Goal: Find specific page/section: Find specific page/section

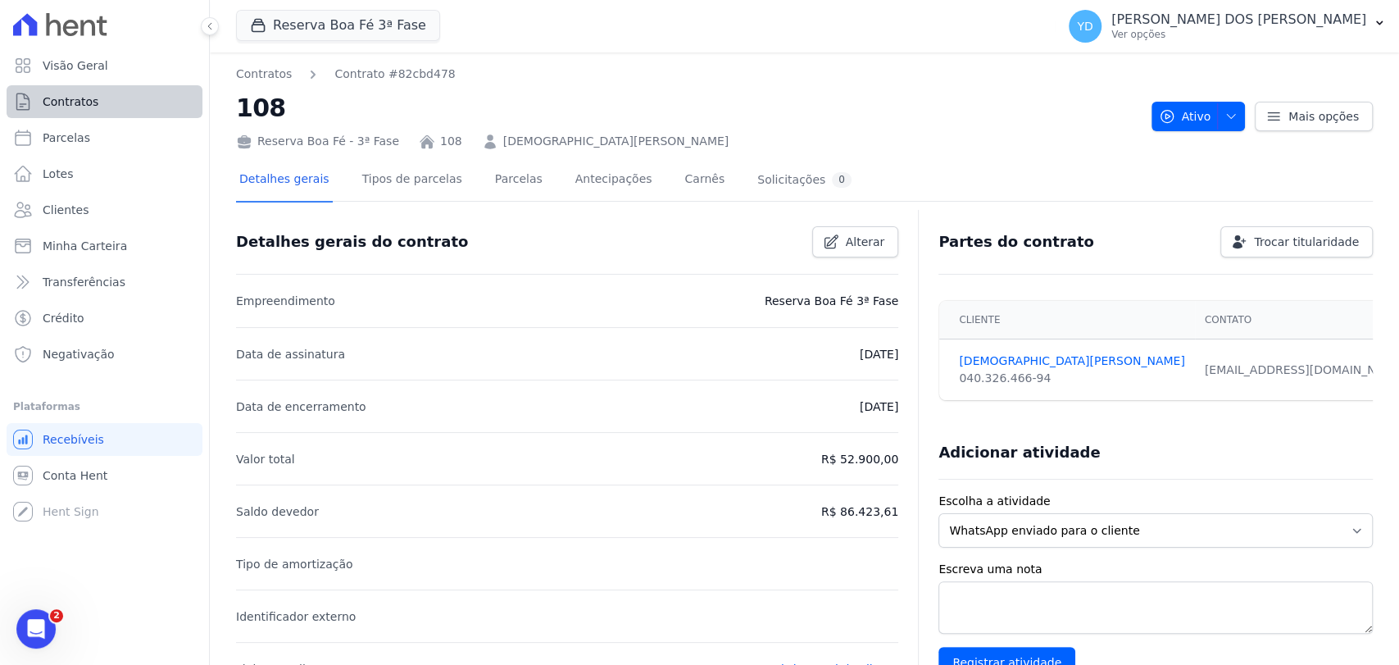
scroll to position [543, 0]
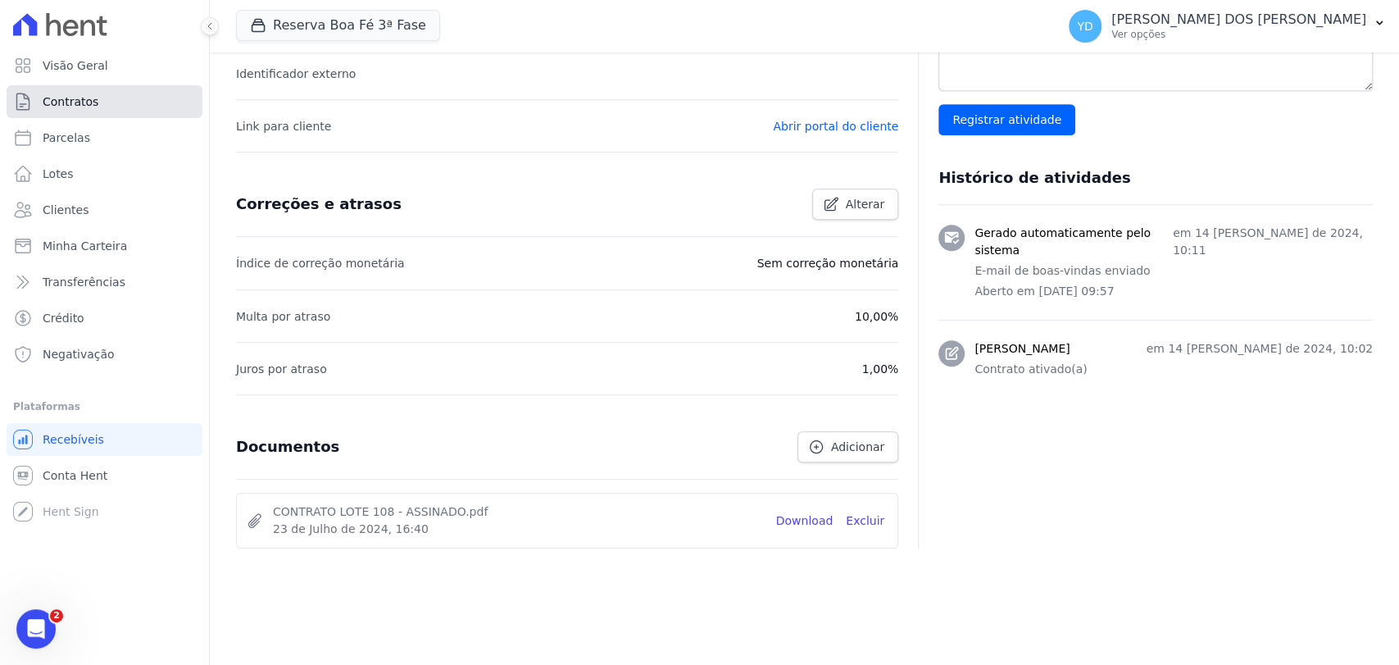
click at [171, 102] on link "Contratos" at bounding box center [105, 101] width 196 height 33
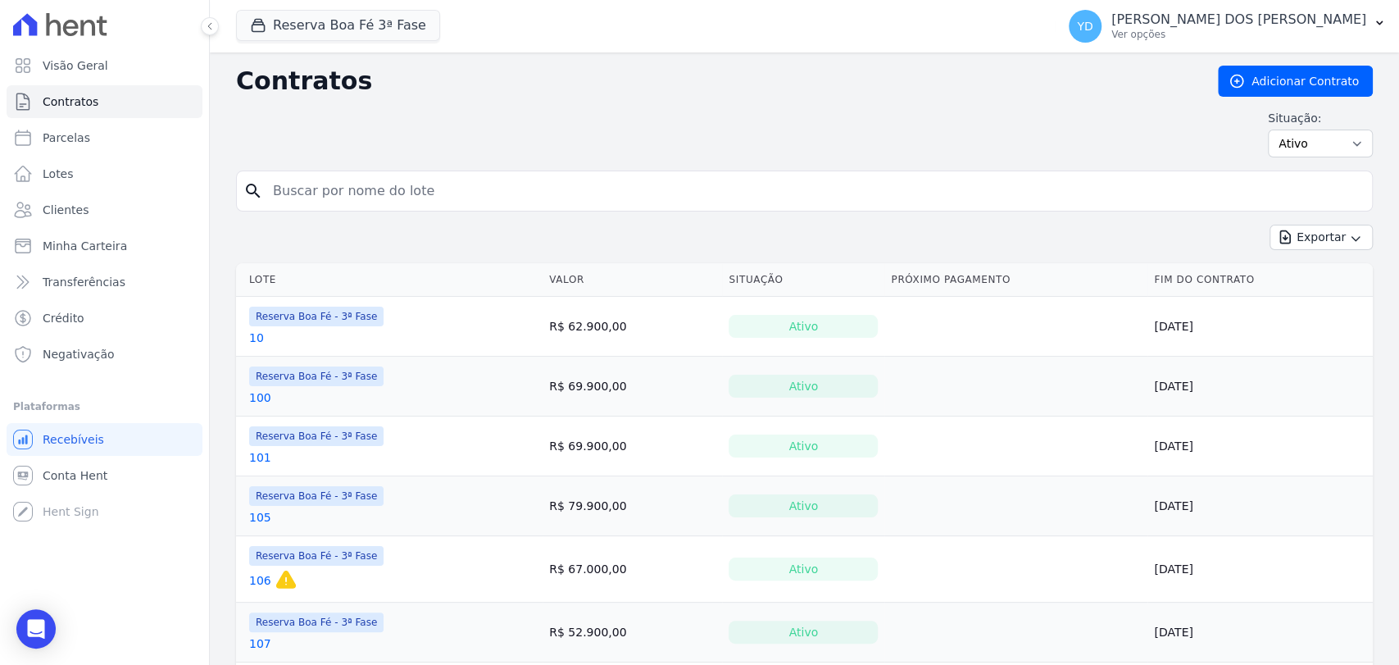
click at [366, 186] on input "search" at bounding box center [814, 191] width 1103 height 33
type input "119"
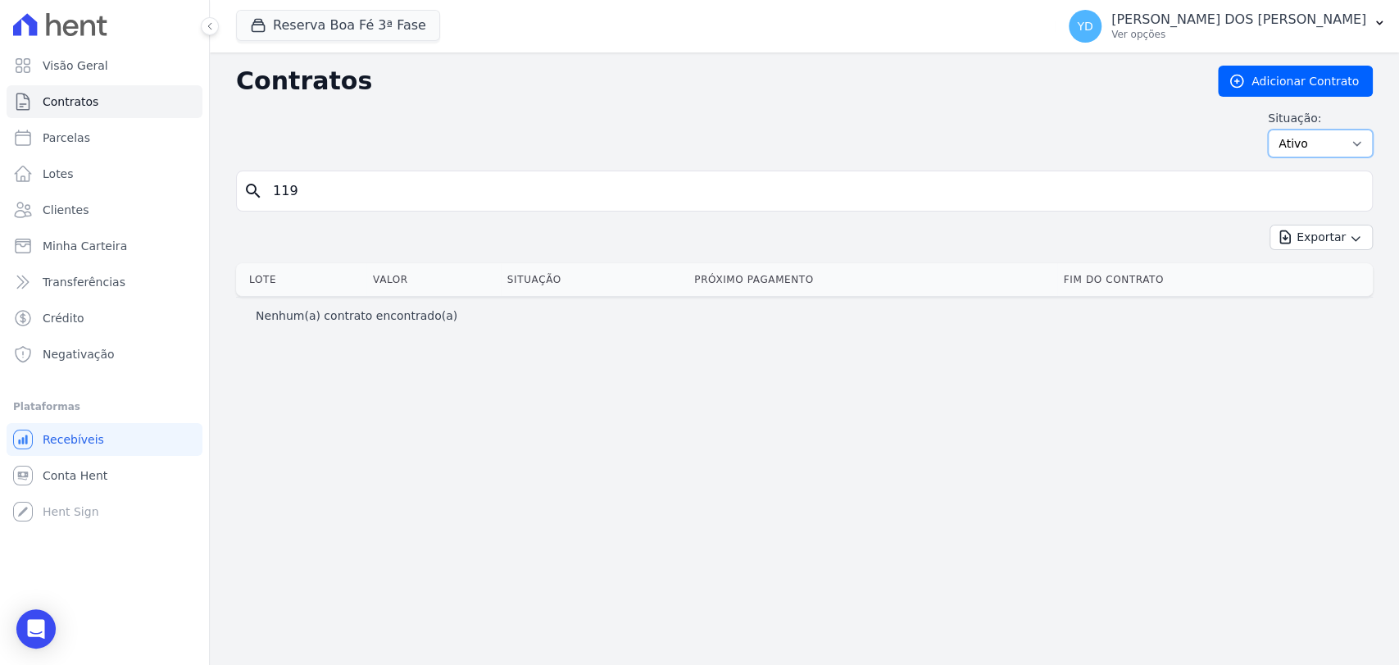
click at [1296, 151] on select "Ativo Todos Pausado Distratado Rascunho Expirado Encerrado" at bounding box center [1320, 144] width 105 height 28
select select "all"
click at [1276, 130] on select "Ativo Todos Pausado Distratado Rascunho Expirado Encerrado" at bounding box center [1320, 144] width 105 height 28
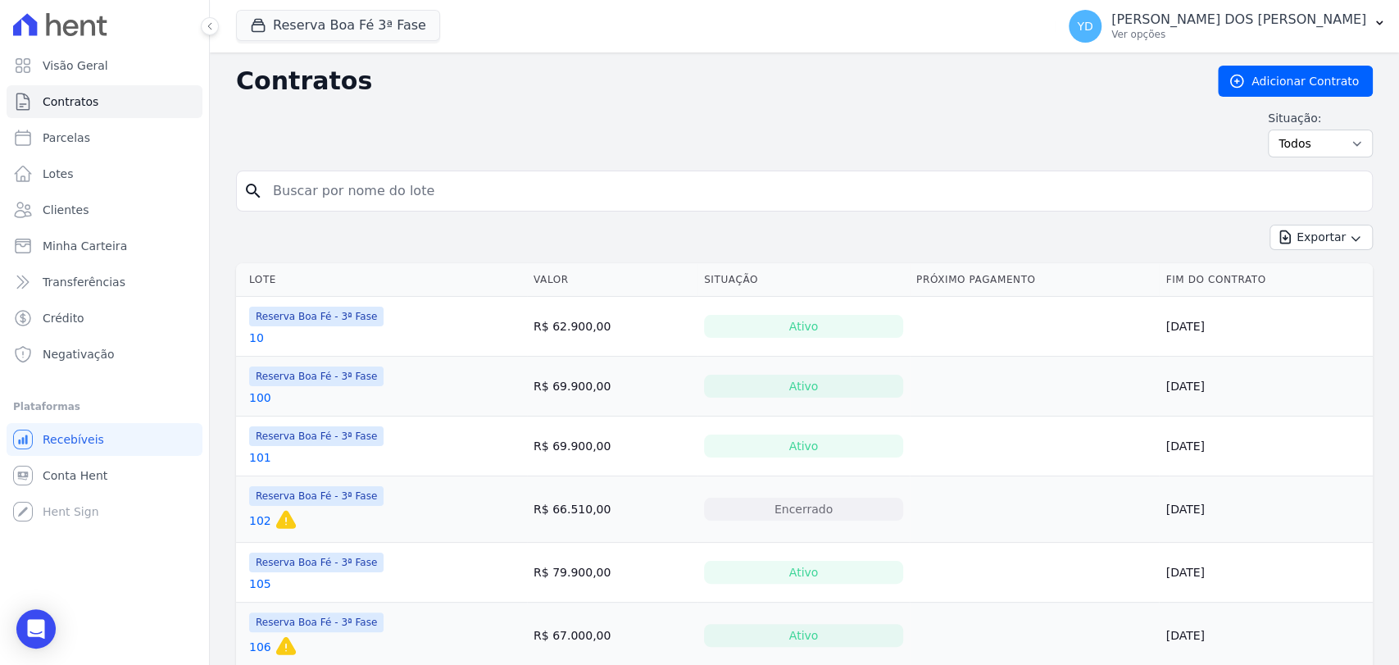
click at [360, 2] on div "Reserva Boa Fé 3ª Fase Doro Incorporações Parque das Palmeiras Reserva Boa Fé -…" at bounding box center [642, 26] width 813 height 54
drag, startPoint x: 366, startPoint y: 24, endPoint x: 342, endPoint y: 71, distance: 53.5
click at [367, 24] on button "Reserva Boa Fé 3ª Fase" at bounding box center [338, 25] width 204 height 31
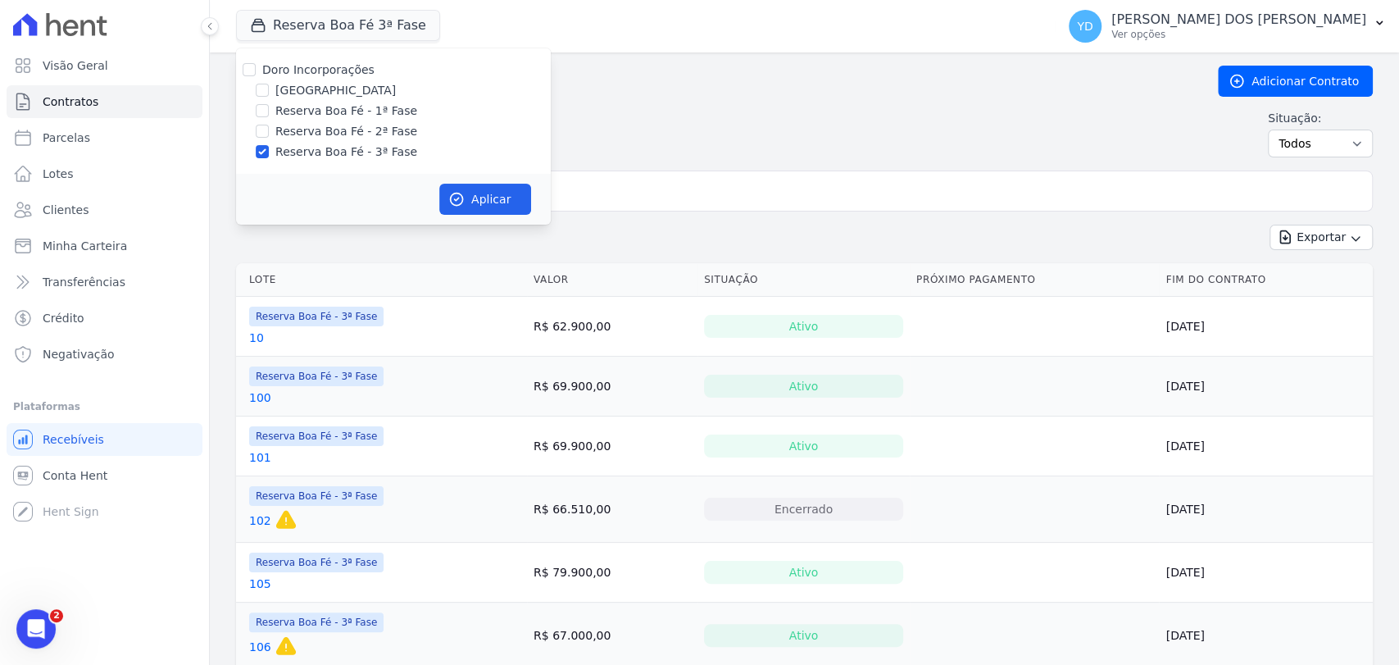
click at [339, 72] on label "Doro Incorporações" at bounding box center [318, 69] width 112 height 13
click at [256, 72] on input "Doro Incorporações" at bounding box center [249, 69] width 13 height 13
checkbox input "true"
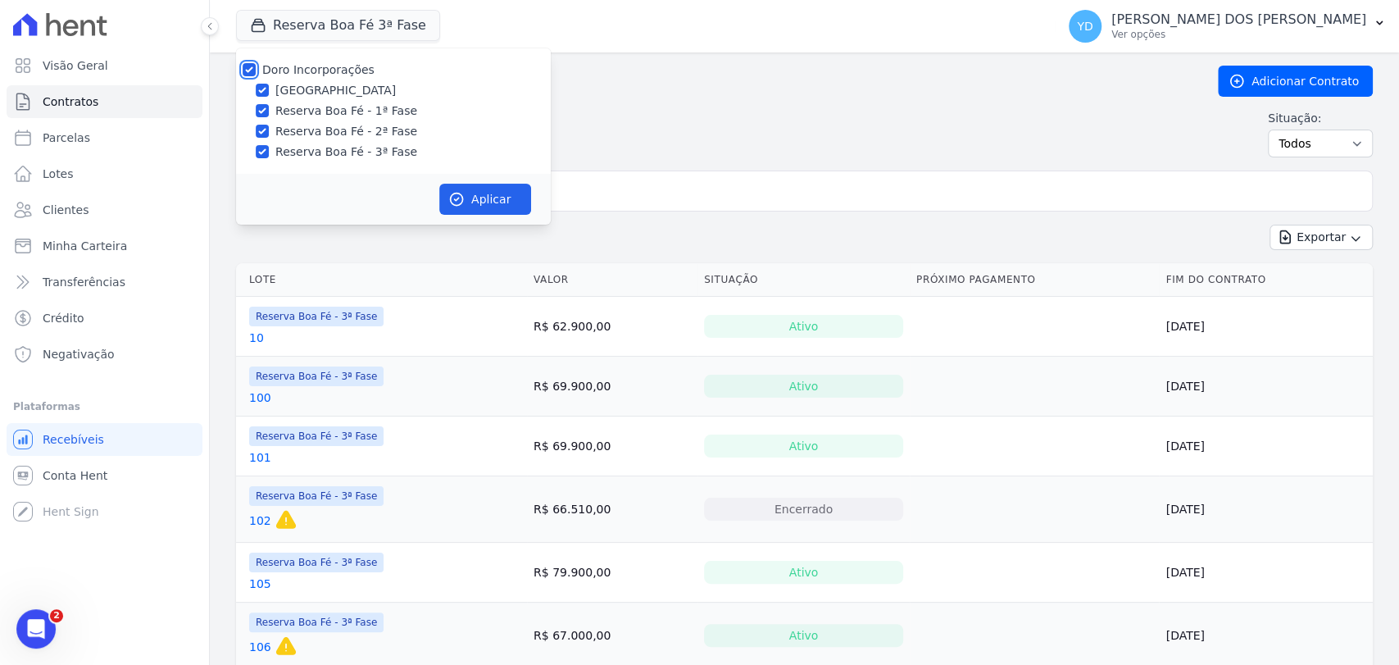
checkbox input "true"
click at [486, 193] on button "Aplicar" at bounding box center [485, 199] width 92 height 31
click at [588, 196] on input "search" at bounding box center [814, 191] width 1103 height 33
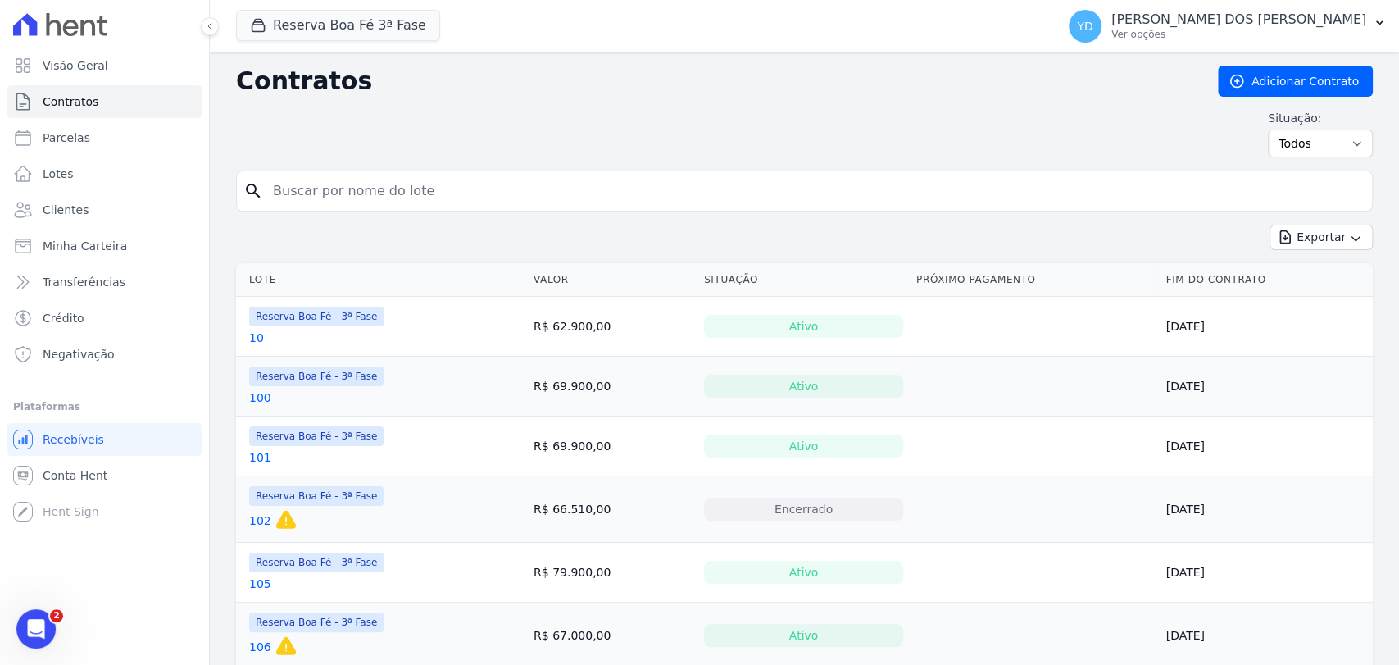
click at [588, 196] on input "search" at bounding box center [814, 191] width 1103 height 33
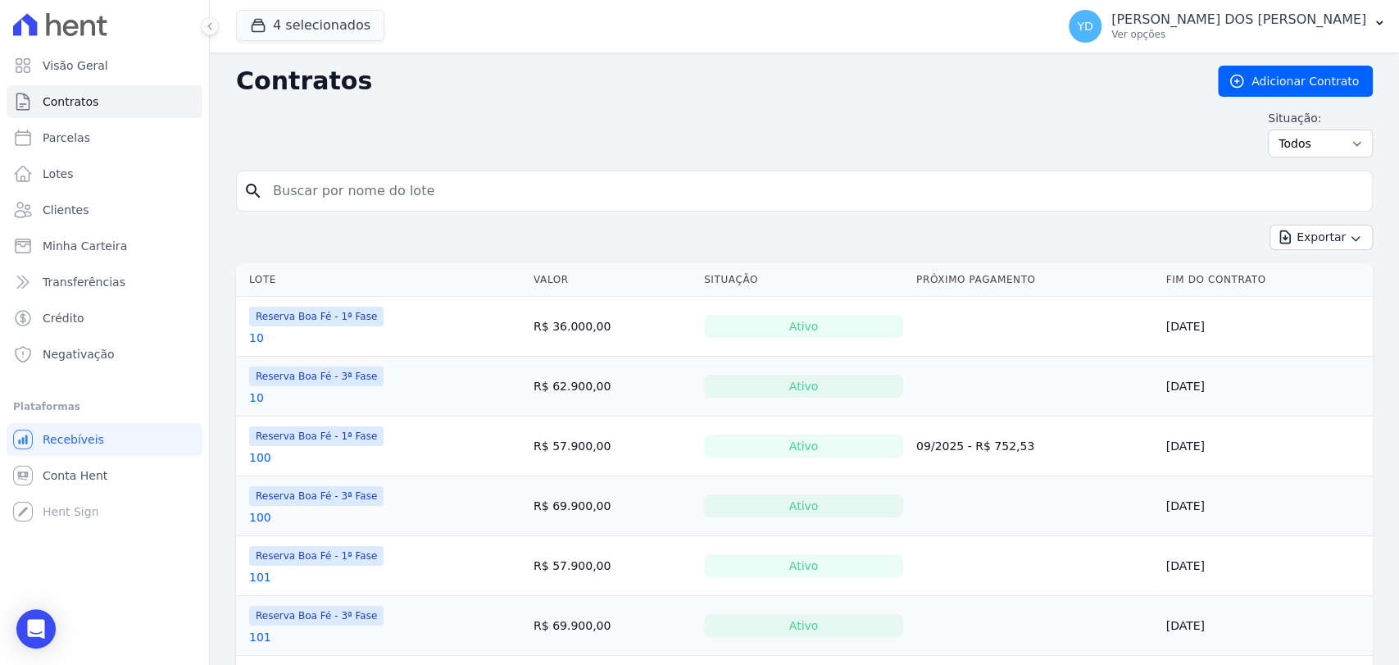
click at [588, 196] on input "search" at bounding box center [814, 191] width 1103 height 33
type input "119"
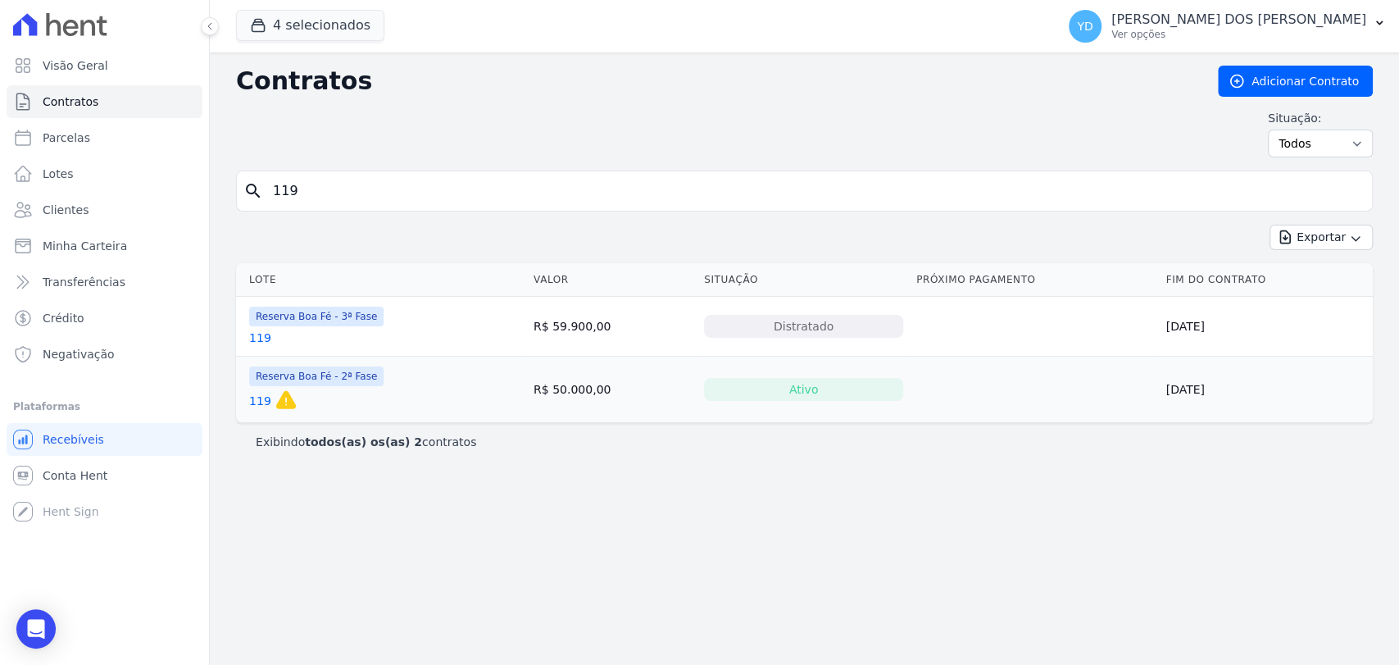
click at [372, 195] on input "119" at bounding box center [814, 191] width 1103 height 33
click at [372, 194] on input "119" at bounding box center [814, 191] width 1103 height 33
type input "110"
click at [253, 339] on link "110" at bounding box center [260, 338] width 22 height 16
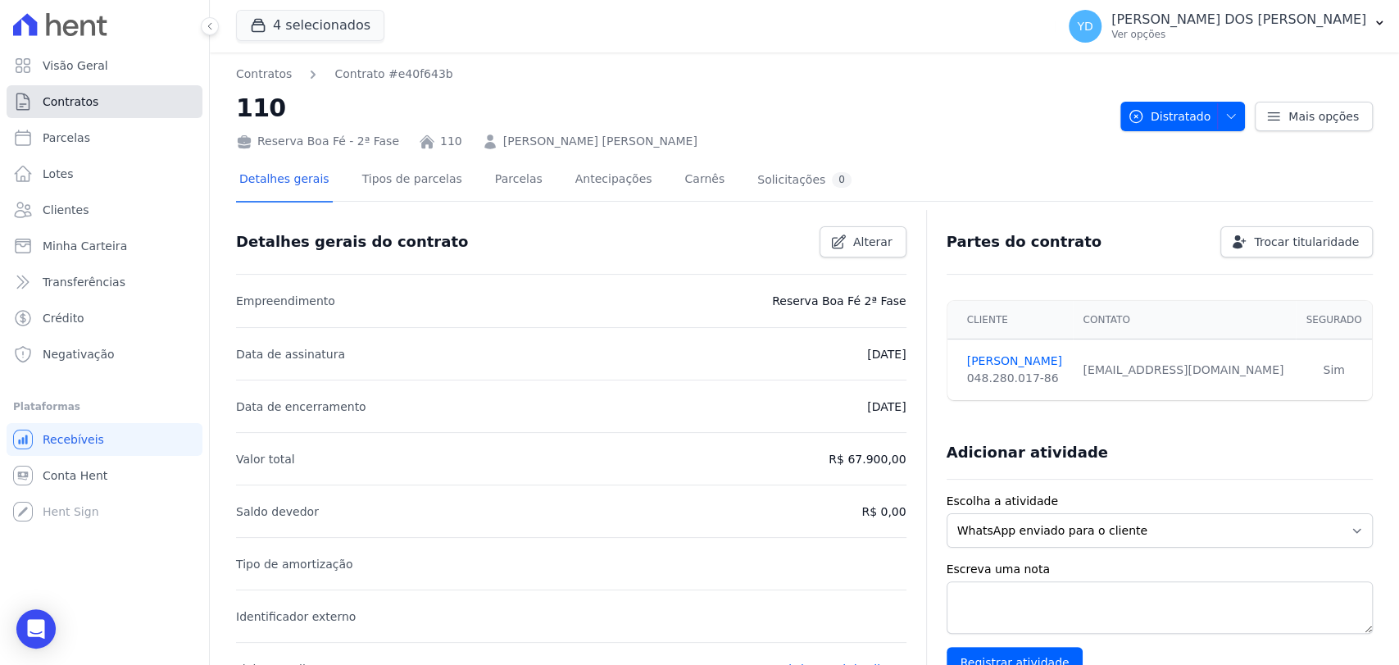
drag, startPoint x: 131, startPoint y: 111, endPoint x: 140, endPoint y: 114, distance: 9.6
click at [131, 111] on link "Contratos" at bounding box center [105, 101] width 196 height 33
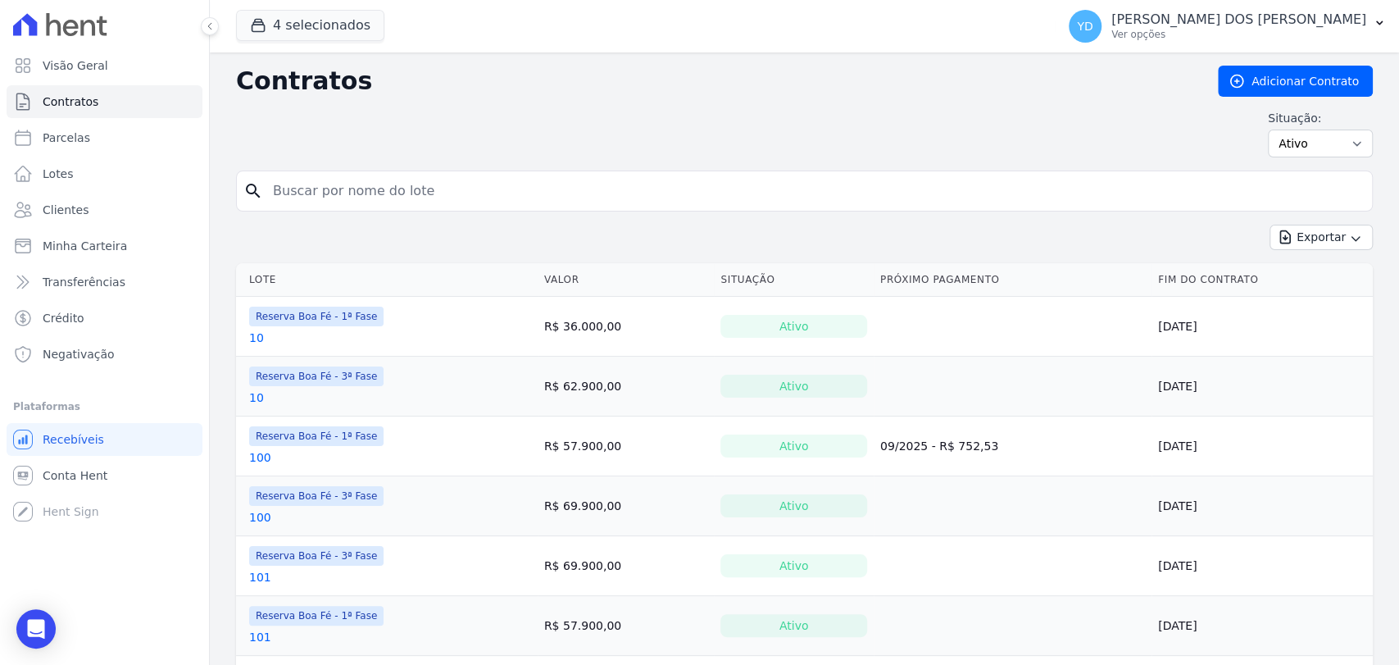
click at [389, 172] on div "search" at bounding box center [804, 191] width 1137 height 41
click at [391, 175] on input "search" at bounding box center [814, 191] width 1103 height 33
type input "81"
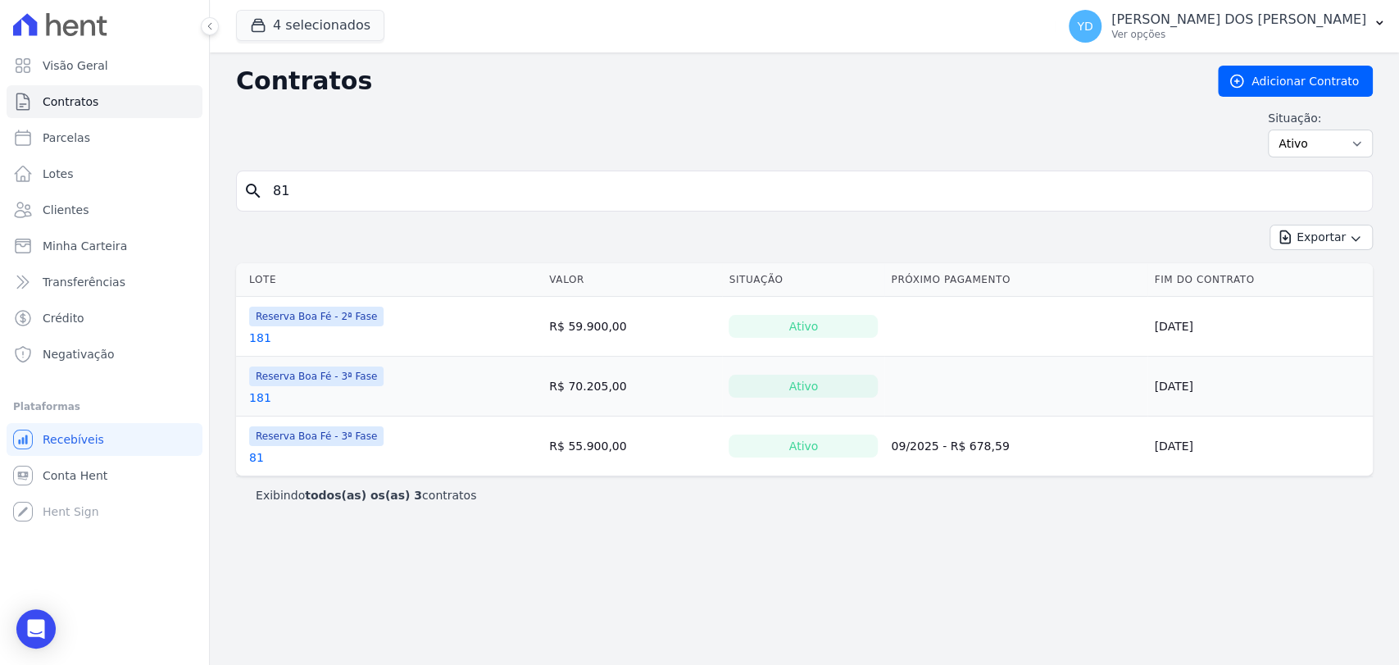
click at [253, 458] on link "81" at bounding box center [256, 457] width 15 height 16
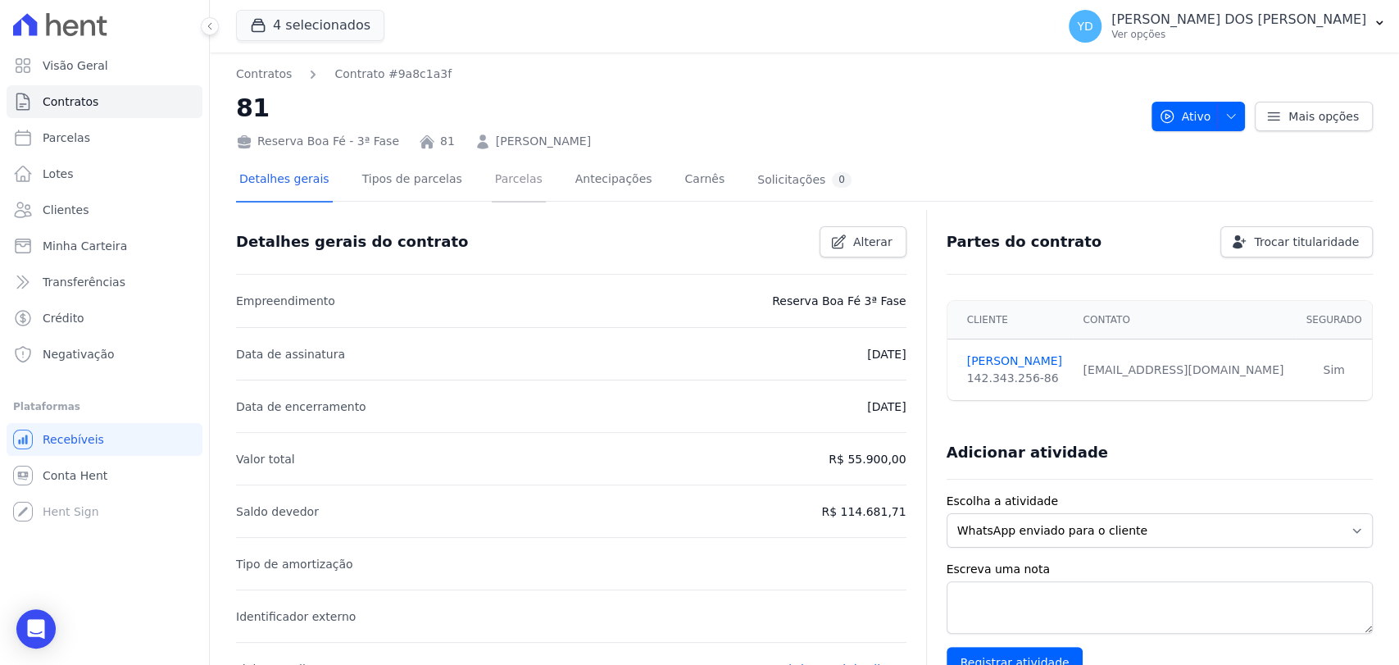
click at [503, 197] on link "Parcelas" at bounding box center [519, 180] width 54 height 43
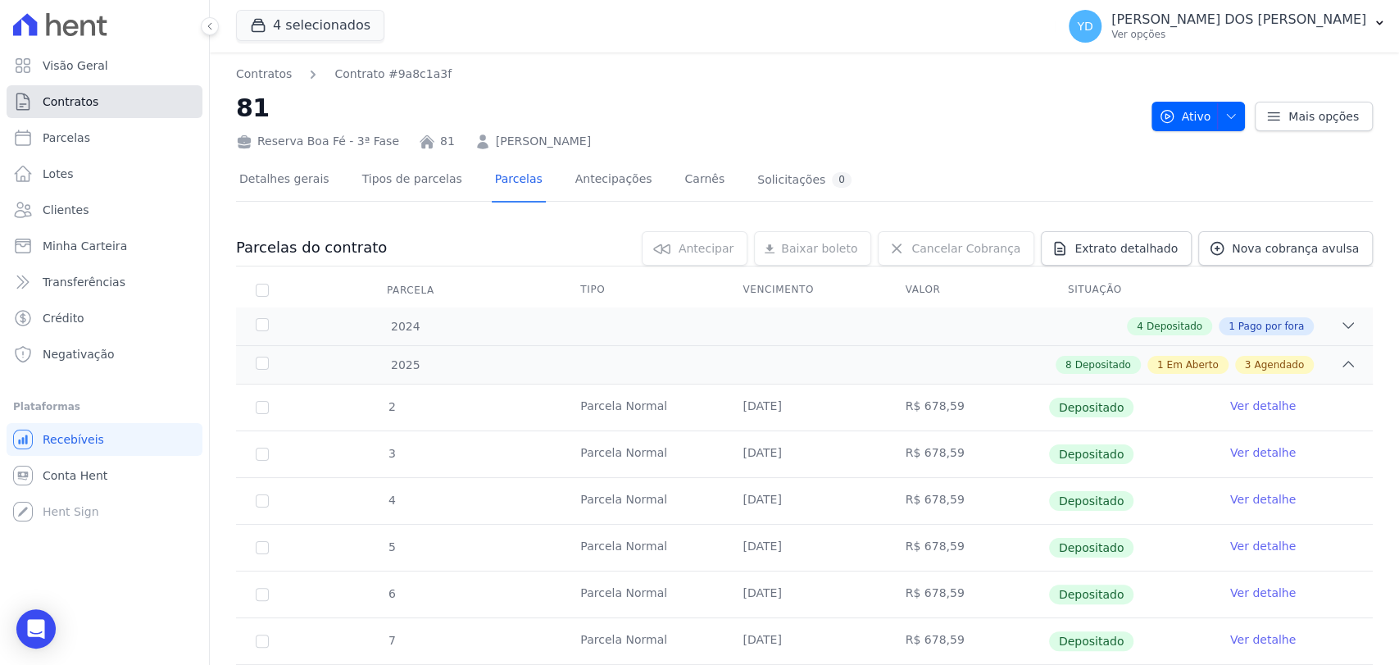
click at [90, 109] on span "Contratos" at bounding box center [71, 101] width 56 height 16
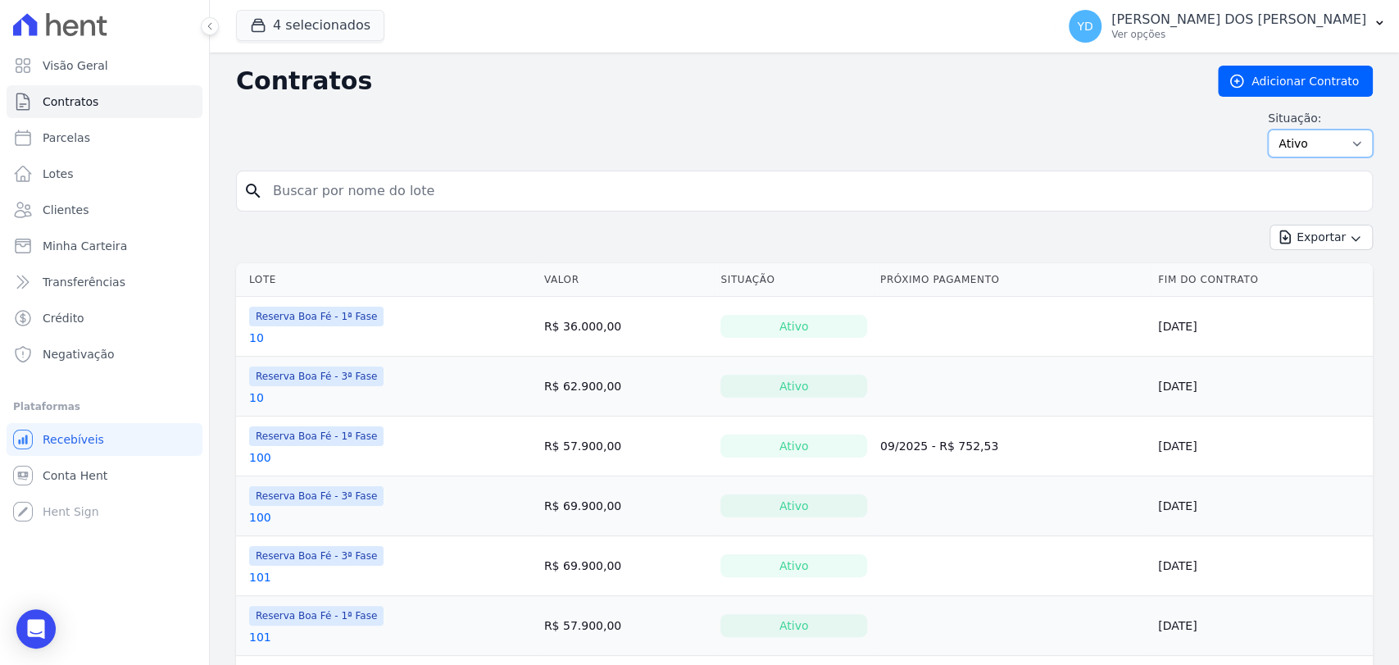
click at [1283, 143] on select "Ativo Todos Pausado Distratado Rascunho Expirado Encerrado" at bounding box center [1320, 144] width 105 height 28
select select "all"
click at [1268, 130] on select "Ativo Todos Pausado Distratado Rascunho Expirado Encerrado" at bounding box center [1320, 144] width 105 height 28
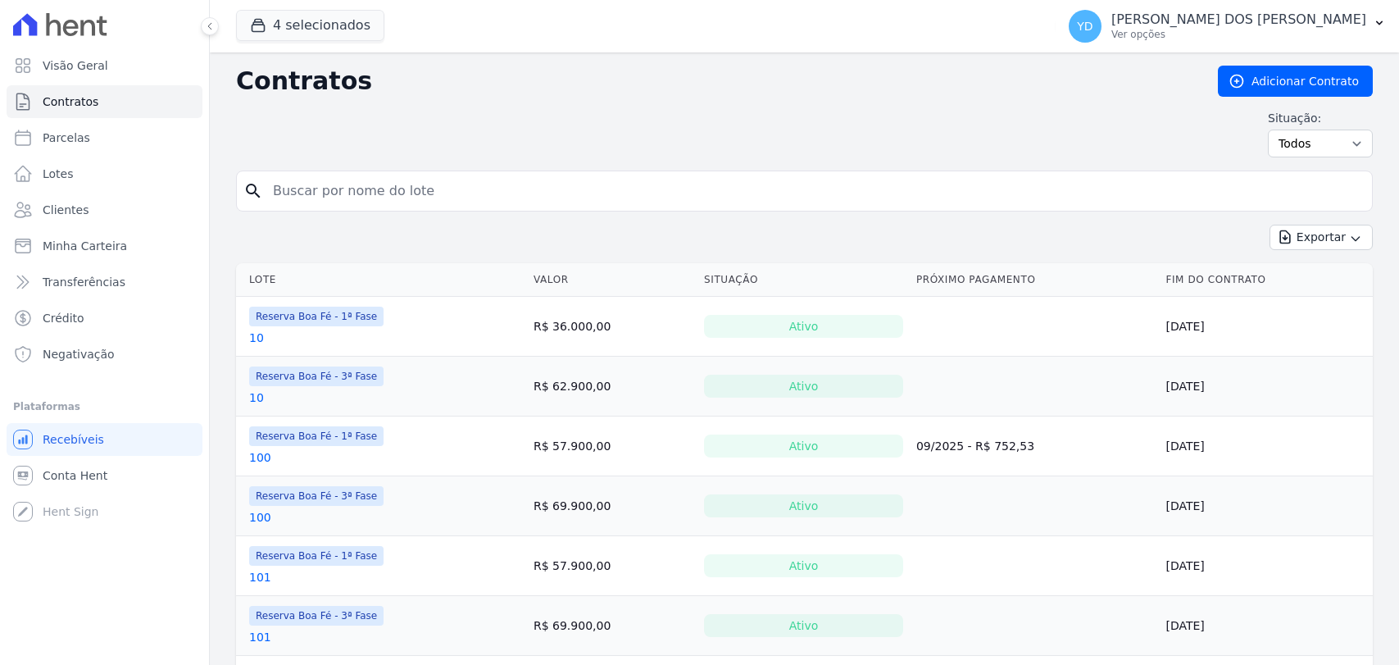
click at [655, 199] on input "search" at bounding box center [814, 191] width 1103 height 33
type input "81"
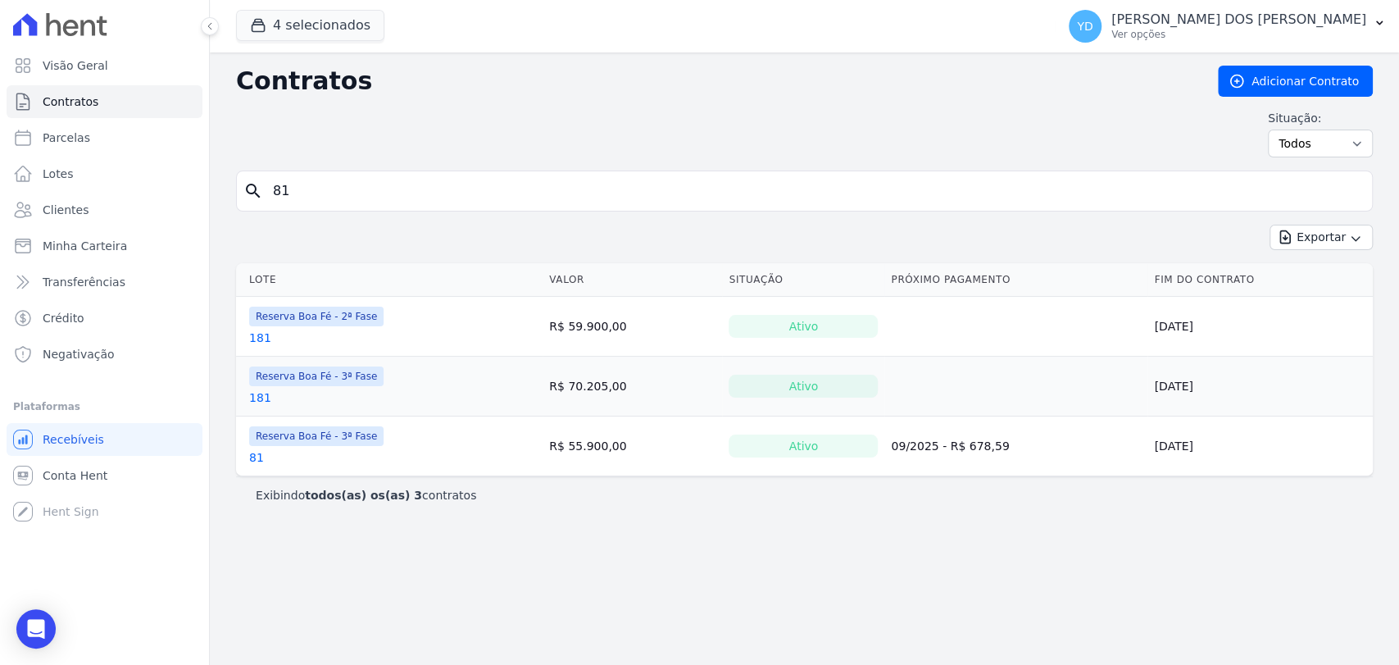
click at [257, 458] on link "81" at bounding box center [256, 457] width 15 height 16
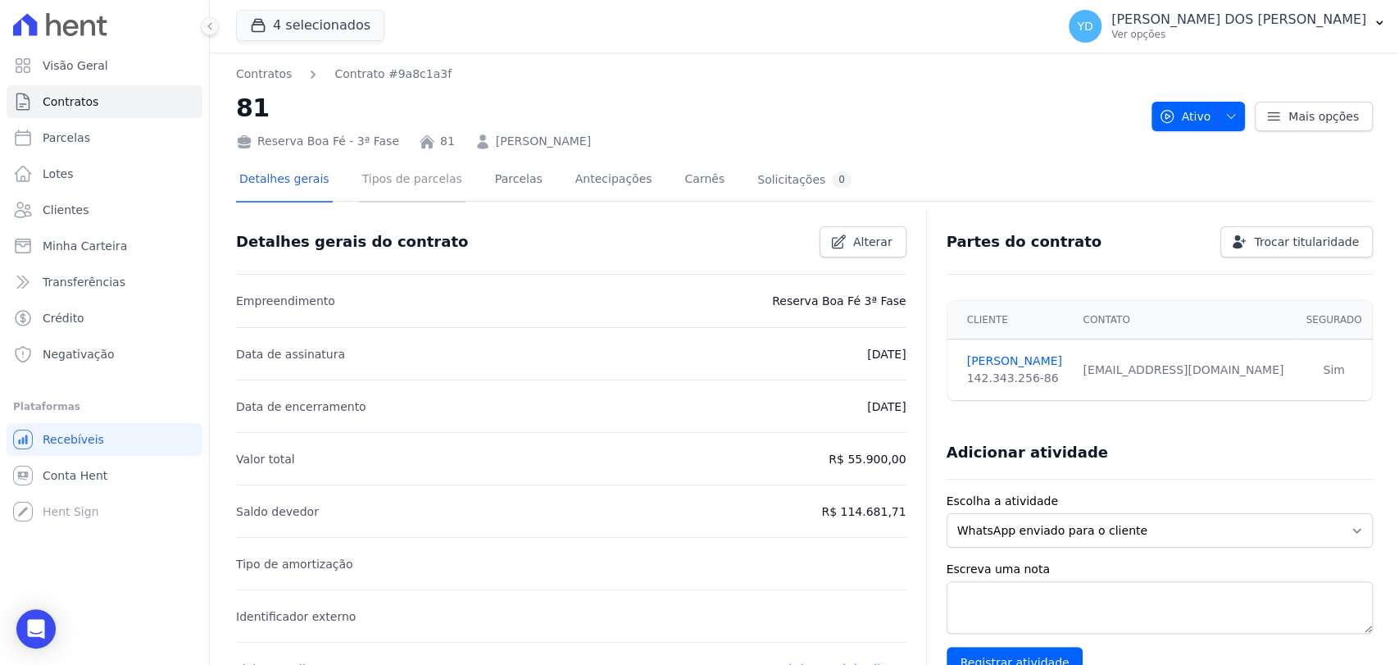
click at [407, 166] on link "Tipos de parcelas" at bounding box center [412, 180] width 107 height 43
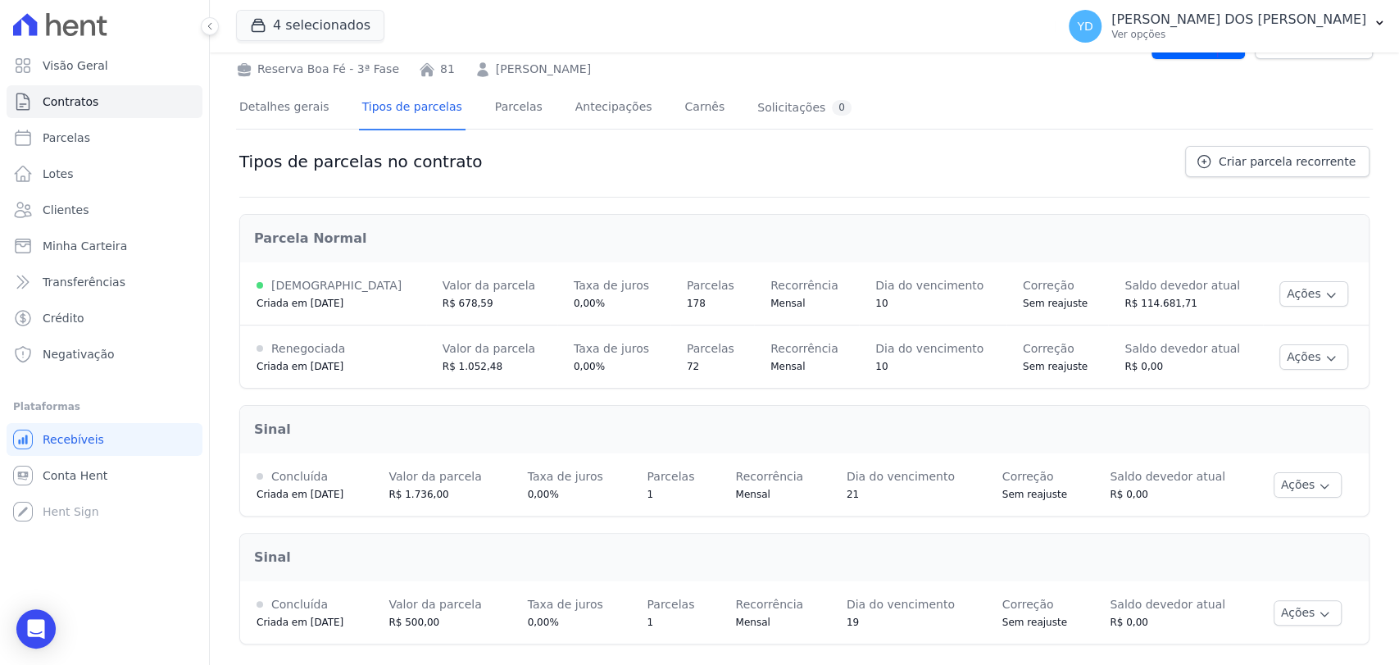
scroll to position [77, 0]
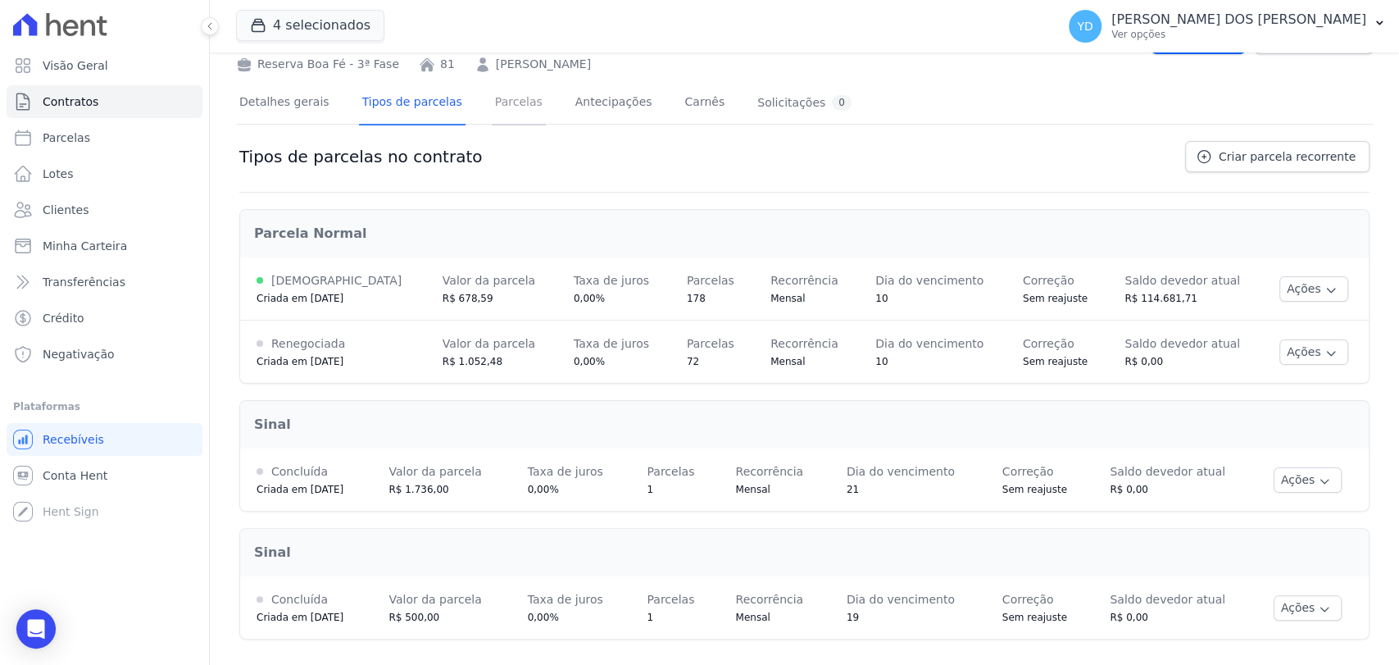
click at [492, 111] on link "Parcelas" at bounding box center [519, 103] width 54 height 43
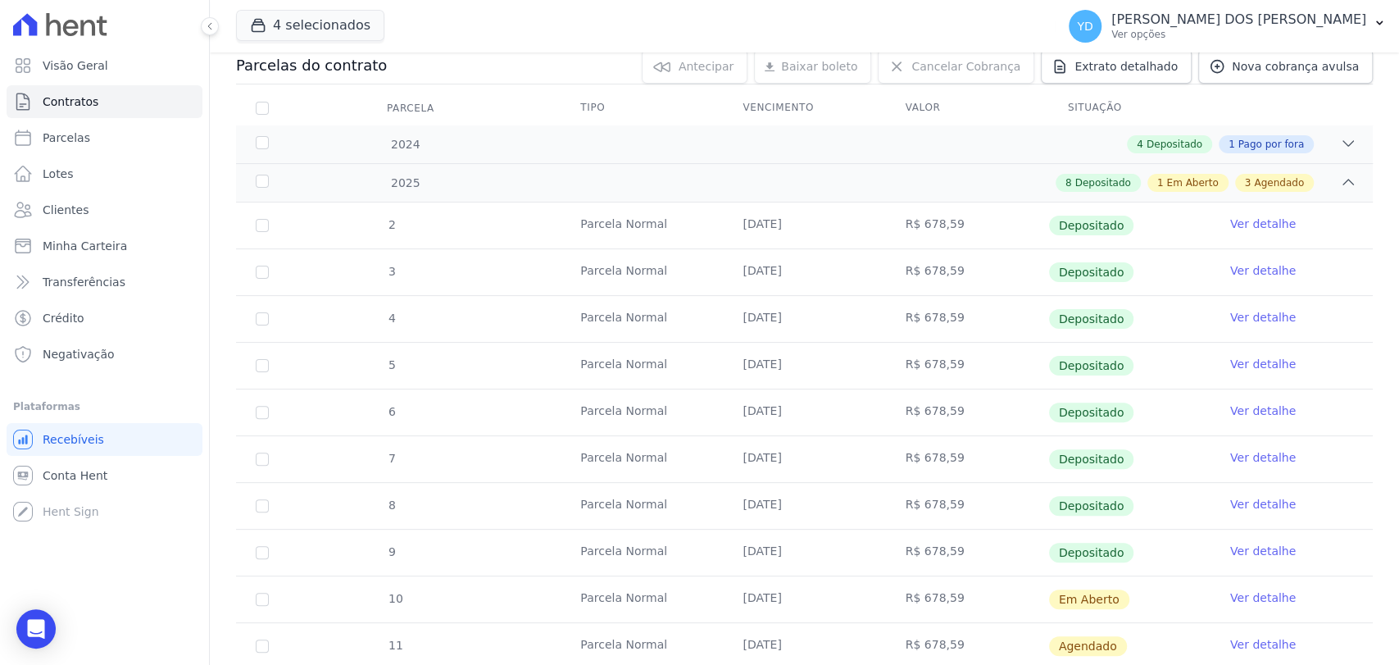
scroll to position [866, 0]
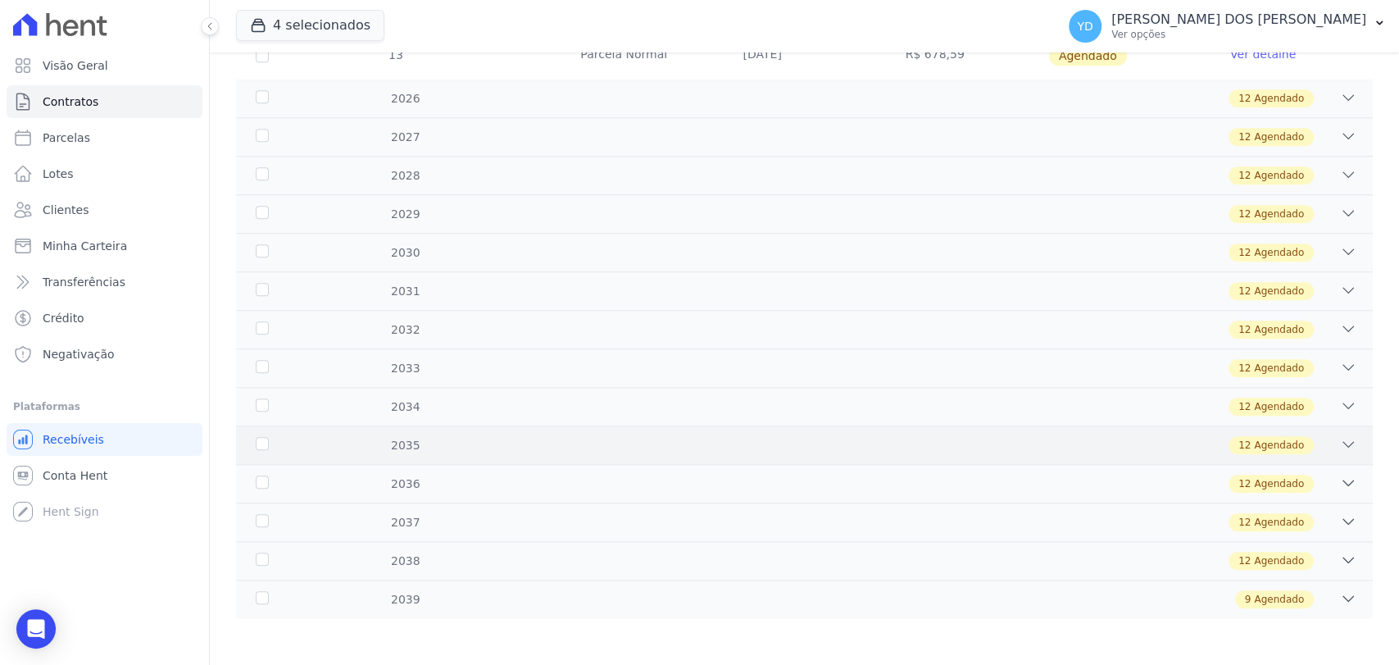
click at [851, 447] on div "12 Agendado" at bounding box center [860, 445] width 993 height 18
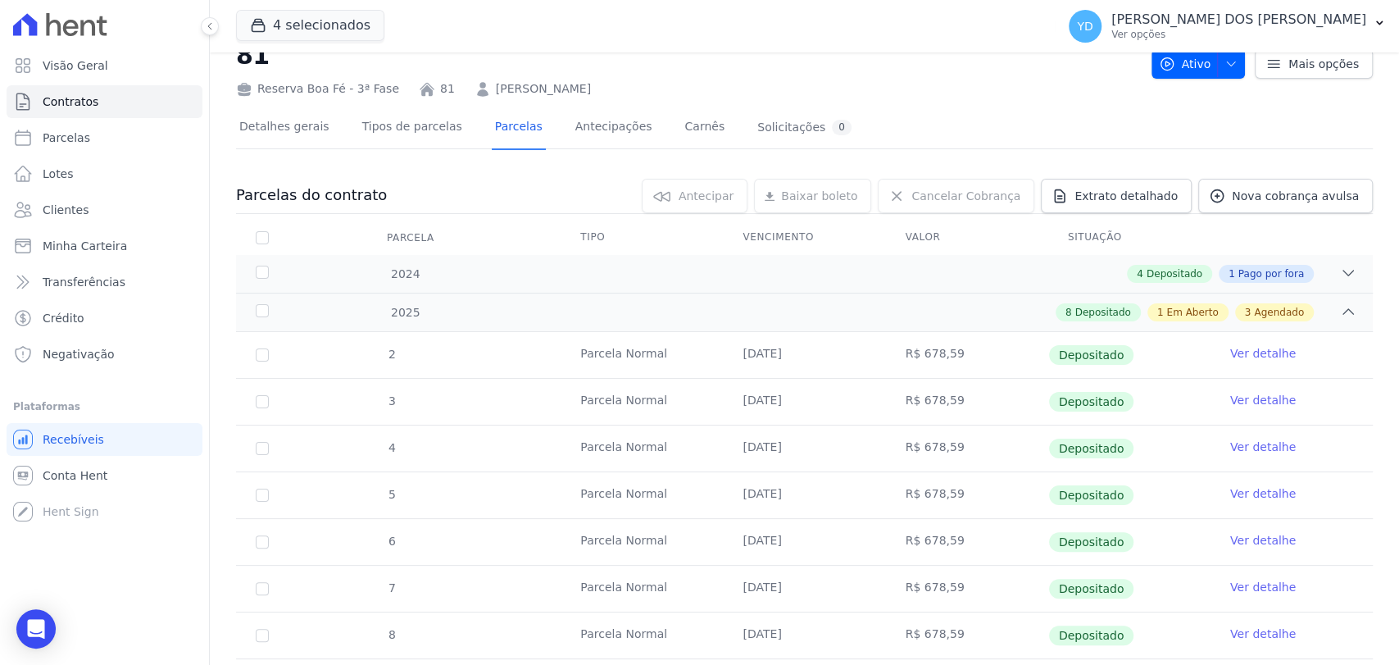
scroll to position [0, 0]
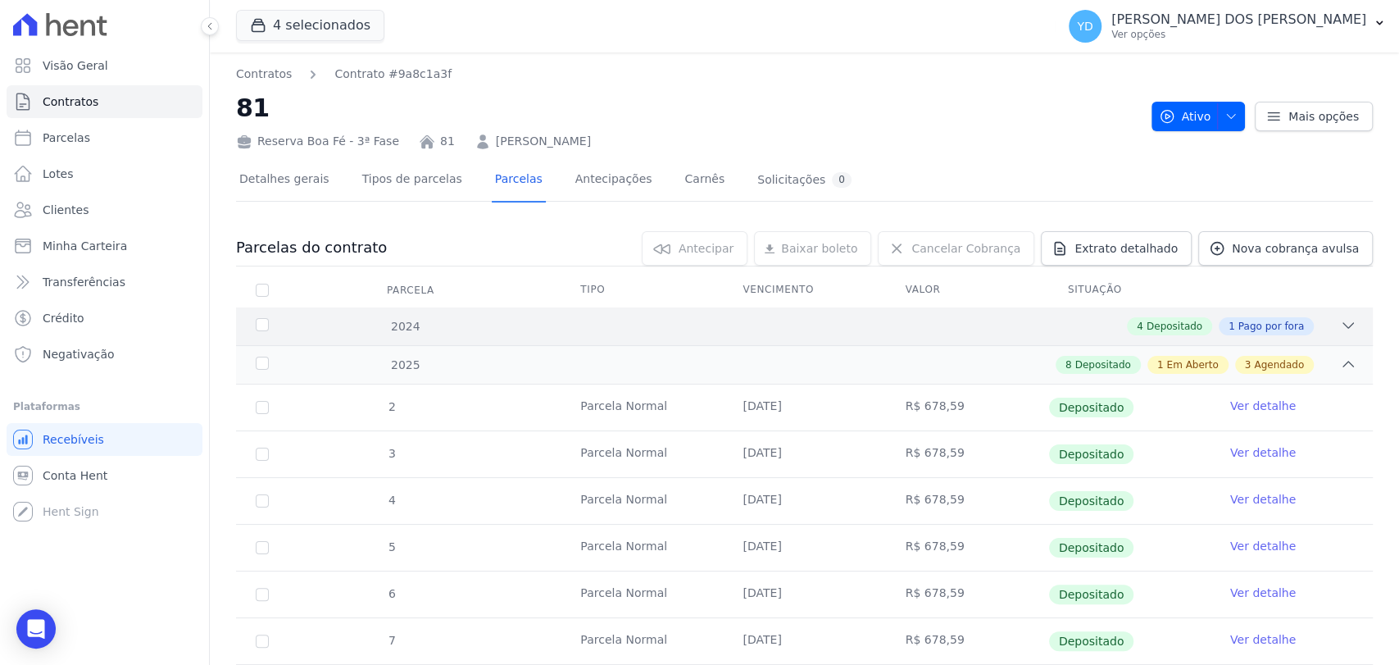
click at [655, 331] on div "4 Depositado 1 Pago por fora" at bounding box center [860, 326] width 993 height 18
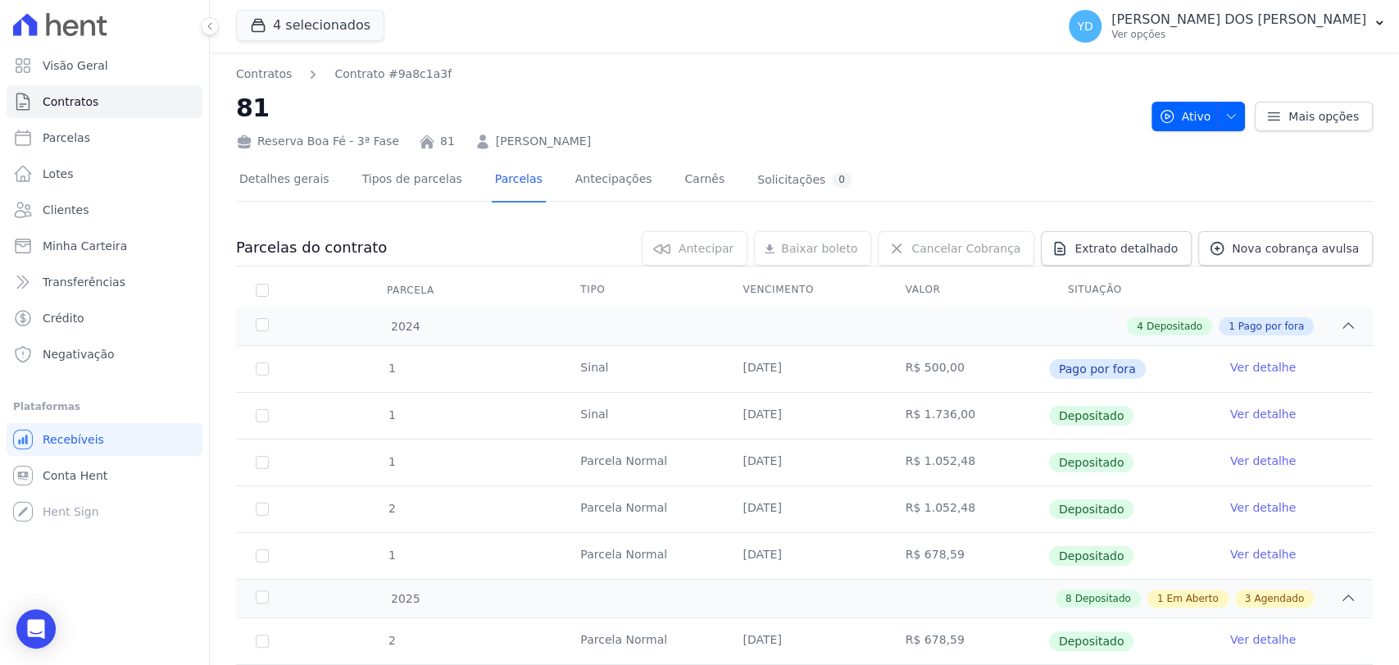
click at [124, 120] on ul "Visão Geral Contratos Parcelas Lotes Clientes Minha Carteira Transferências Cré…" at bounding box center [105, 209] width 196 height 321
click at [125, 112] on link "Contratos" at bounding box center [105, 101] width 196 height 33
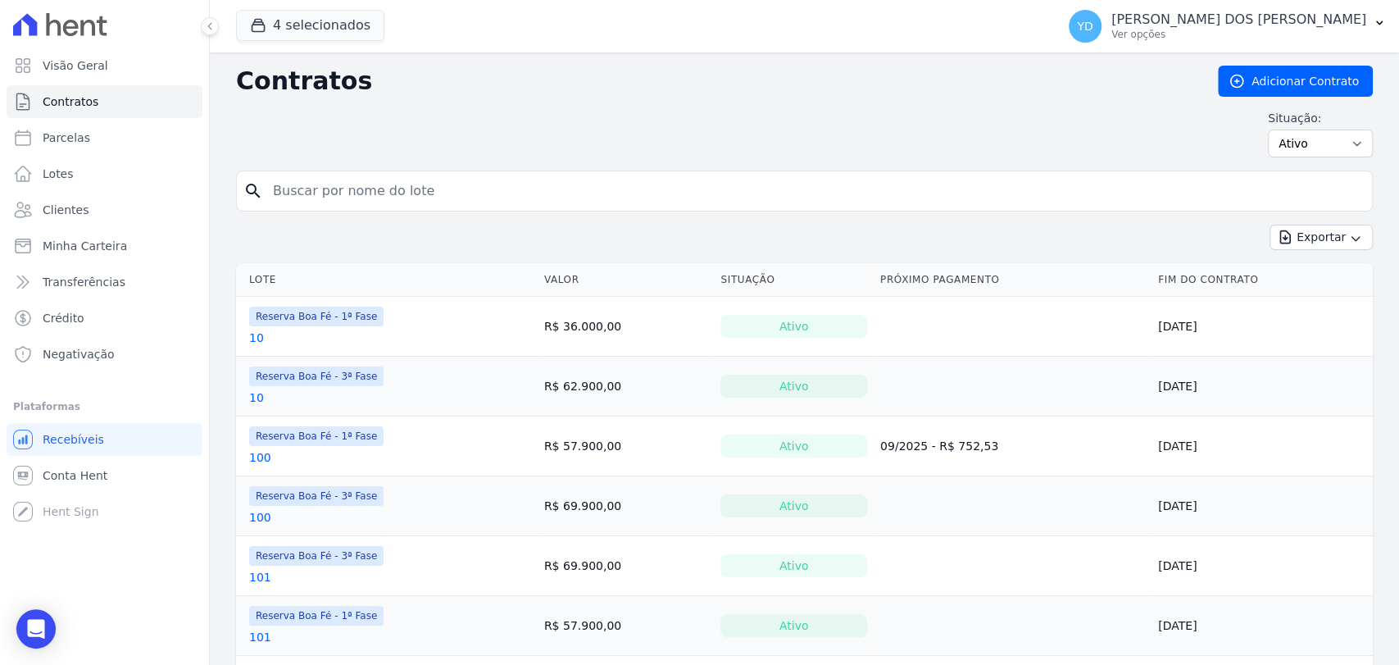
click at [599, 180] on input "search" at bounding box center [814, 191] width 1103 height 33
type input "4"
type input "106"
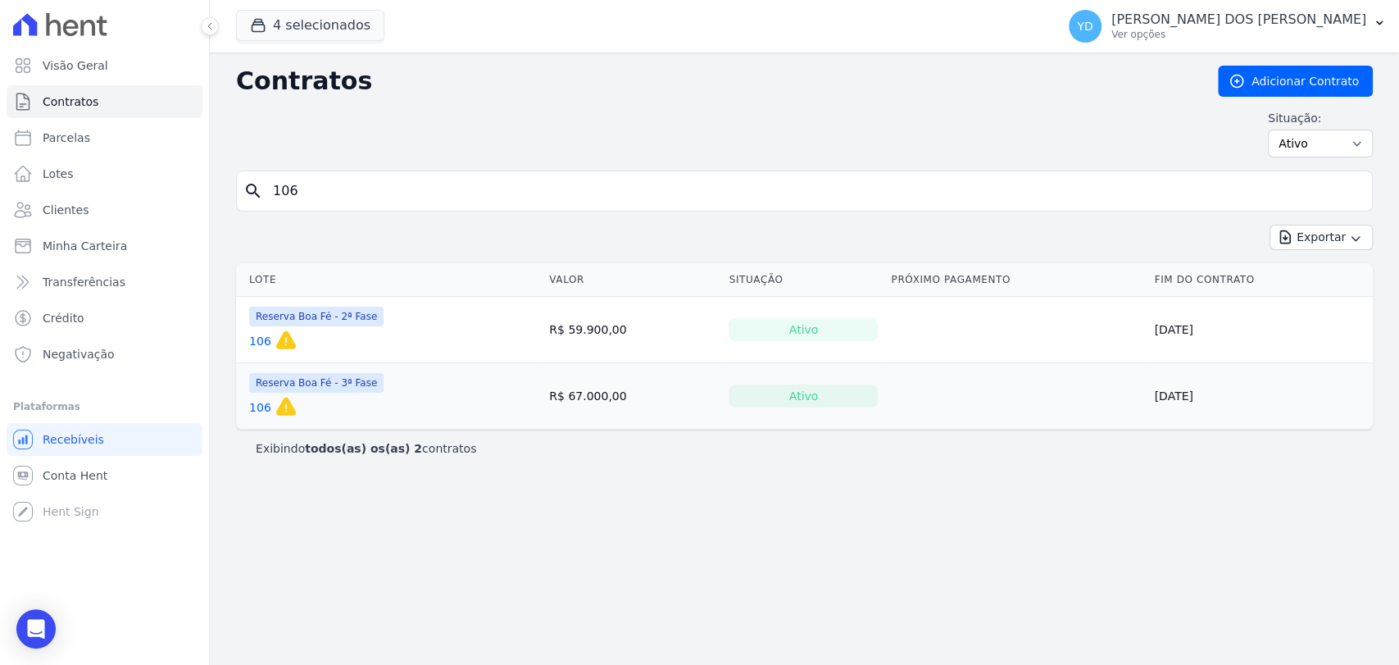
click at [260, 409] on link "106" at bounding box center [260, 407] width 22 height 16
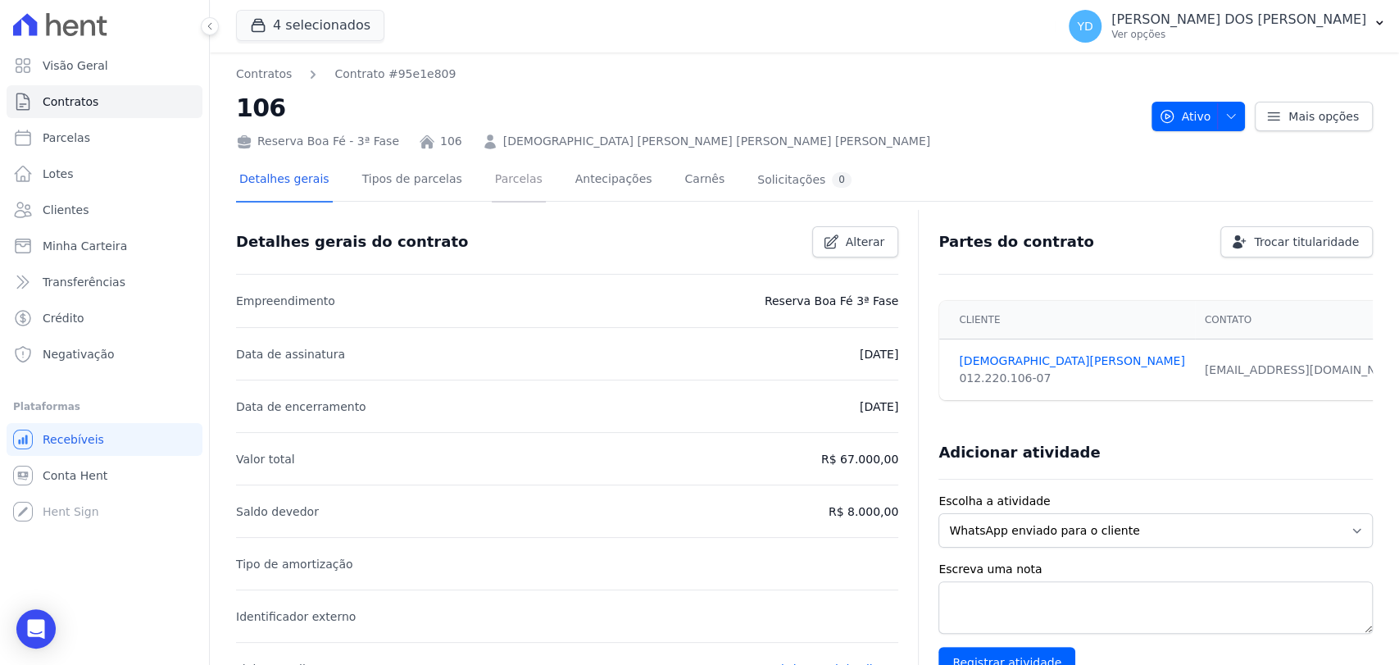
click at [499, 181] on link "Parcelas" at bounding box center [519, 180] width 54 height 43
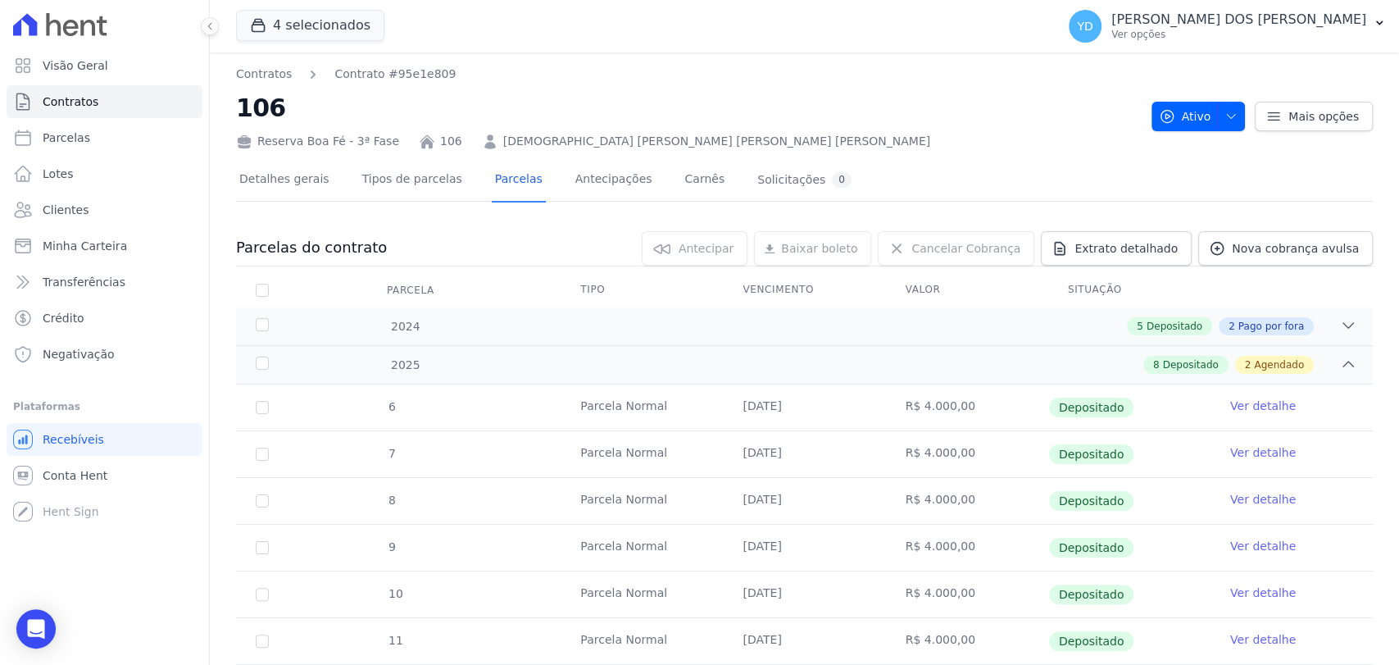
click at [322, 177] on div "Detalhes gerais Tipos de parcelas Parcelas Antecipações Carnês Solicitações 0" at bounding box center [545, 180] width 619 height 43
click at [307, 175] on link "Detalhes gerais" at bounding box center [284, 180] width 97 height 43
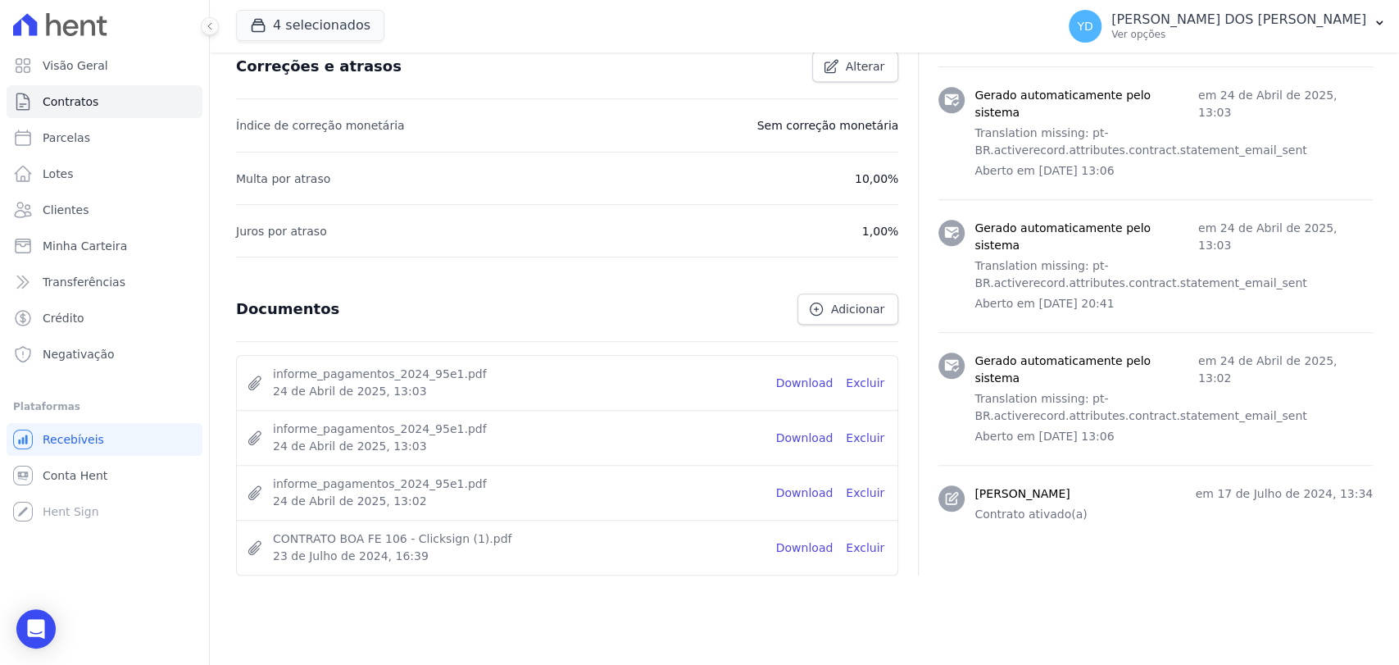
scroll to position [707, 0]
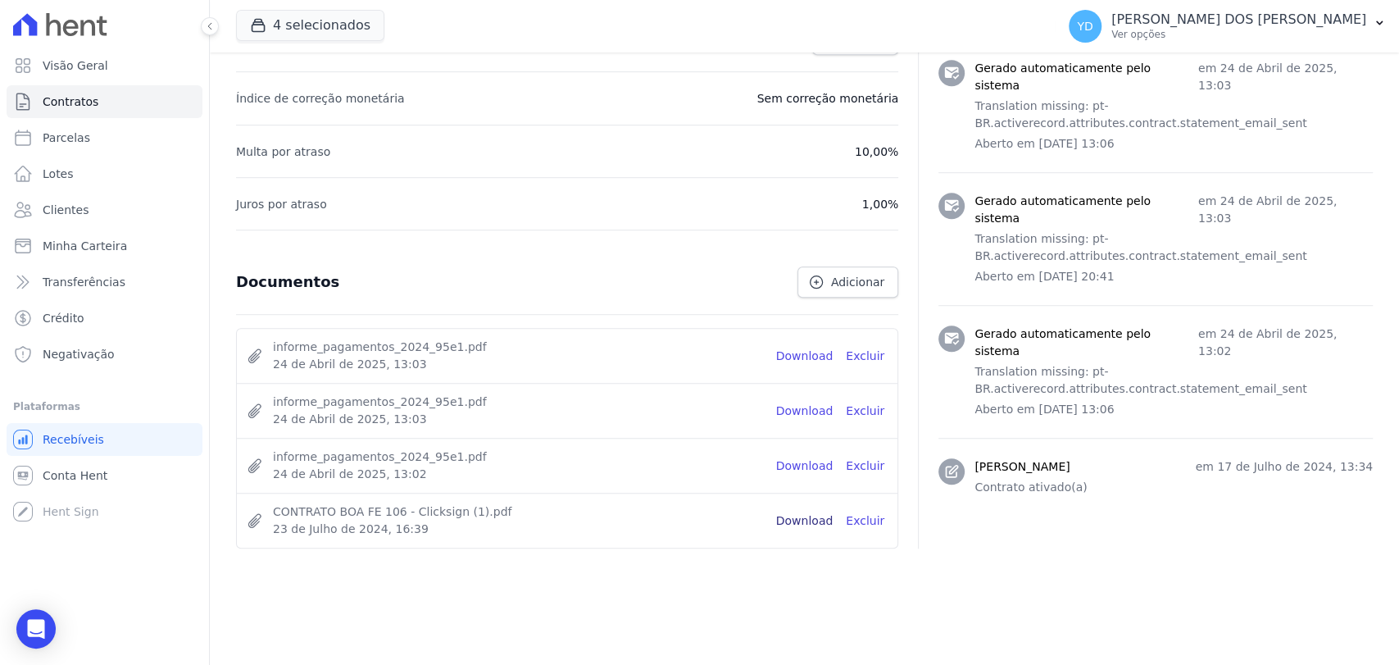
click at [801, 517] on link "Download" at bounding box center [804, 520] width 57 height 17
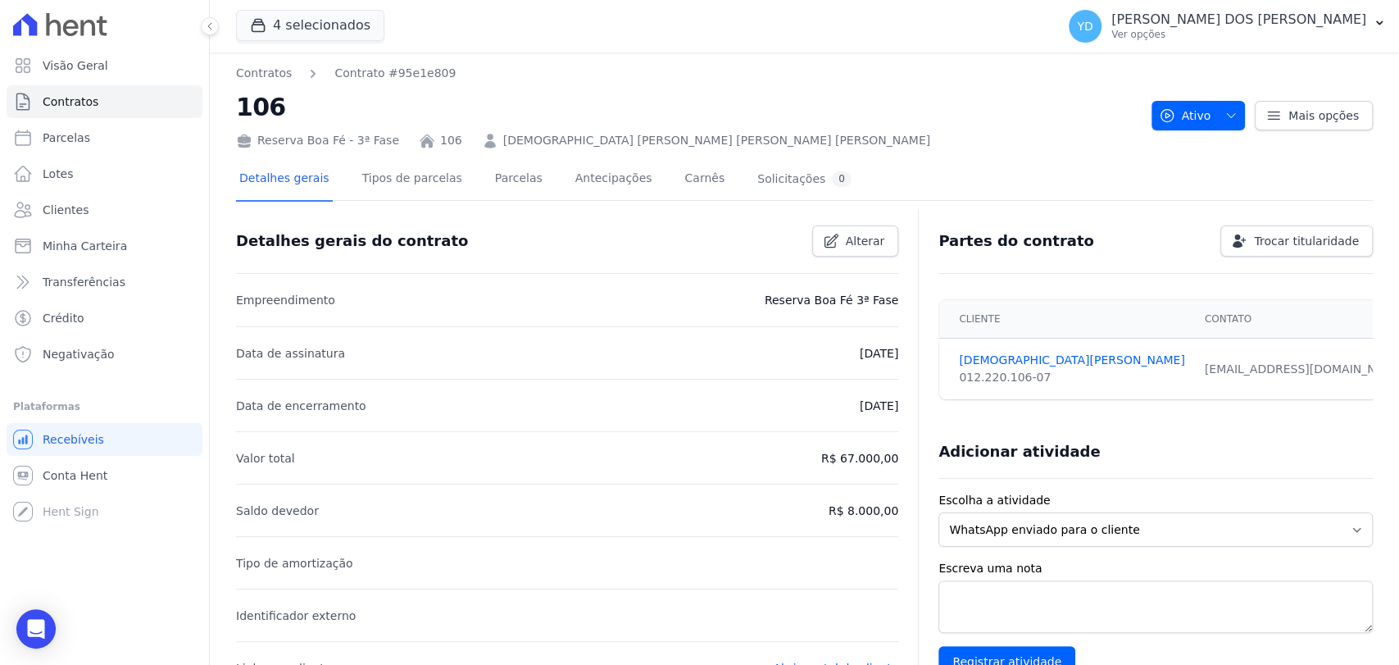
scroll to position [0, 0]
click at [492, 198] on link "Parcelas" at bounding box center [519, 180] width 54 height 43
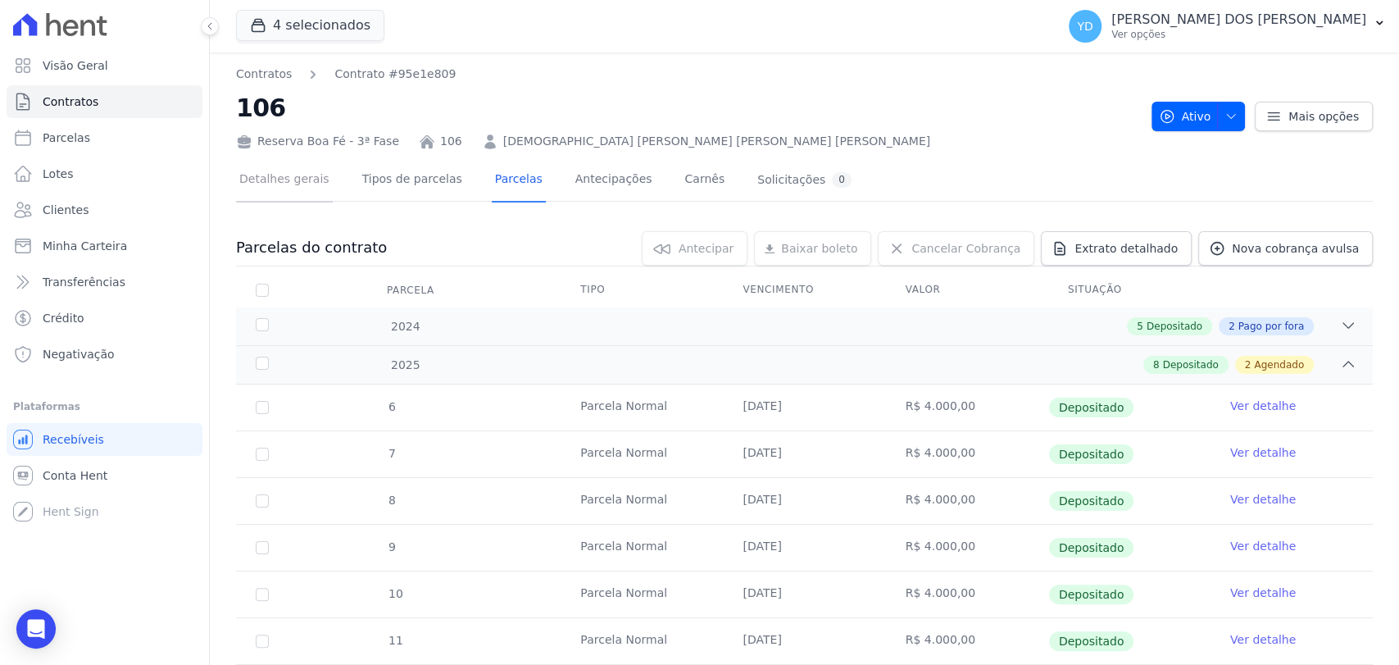
click at [302, 182] on link "Detalhes gerais" at bounding box center [284, 180] width 97 height 43
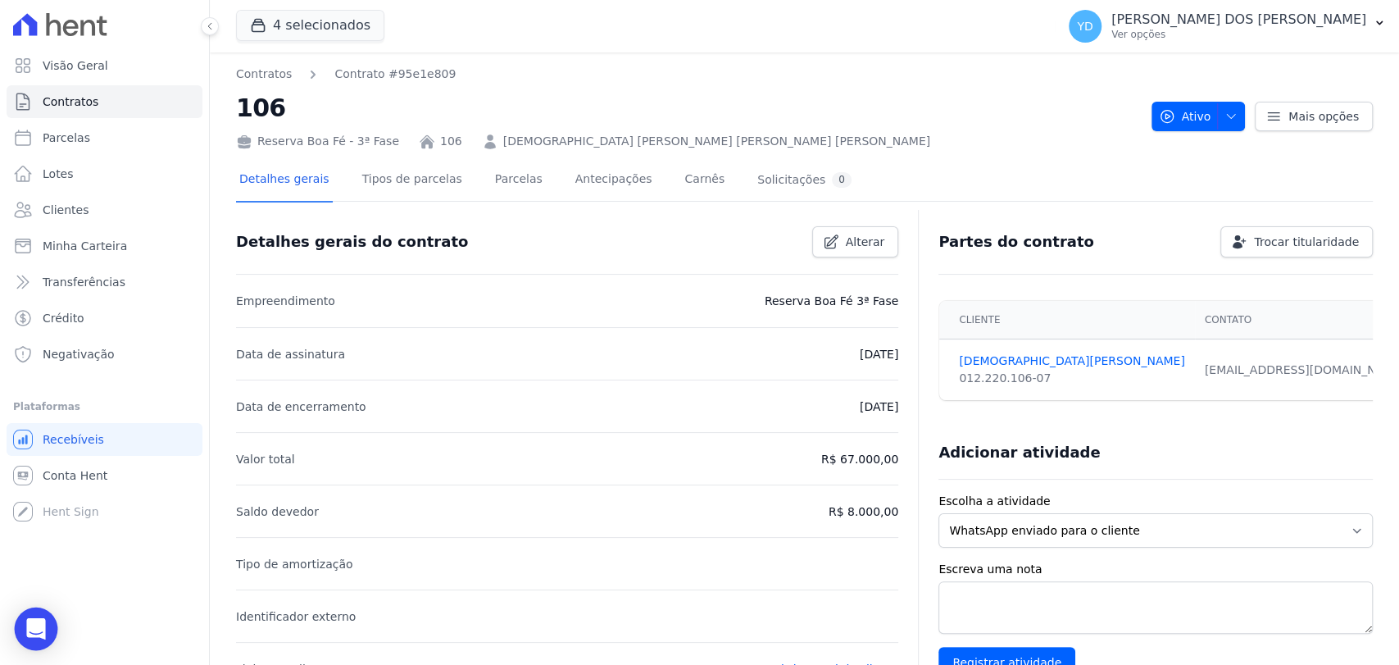
click at [43, 616] on div "Open Intercom Messenger" at bounding box center [36, 628] width 43 height 43
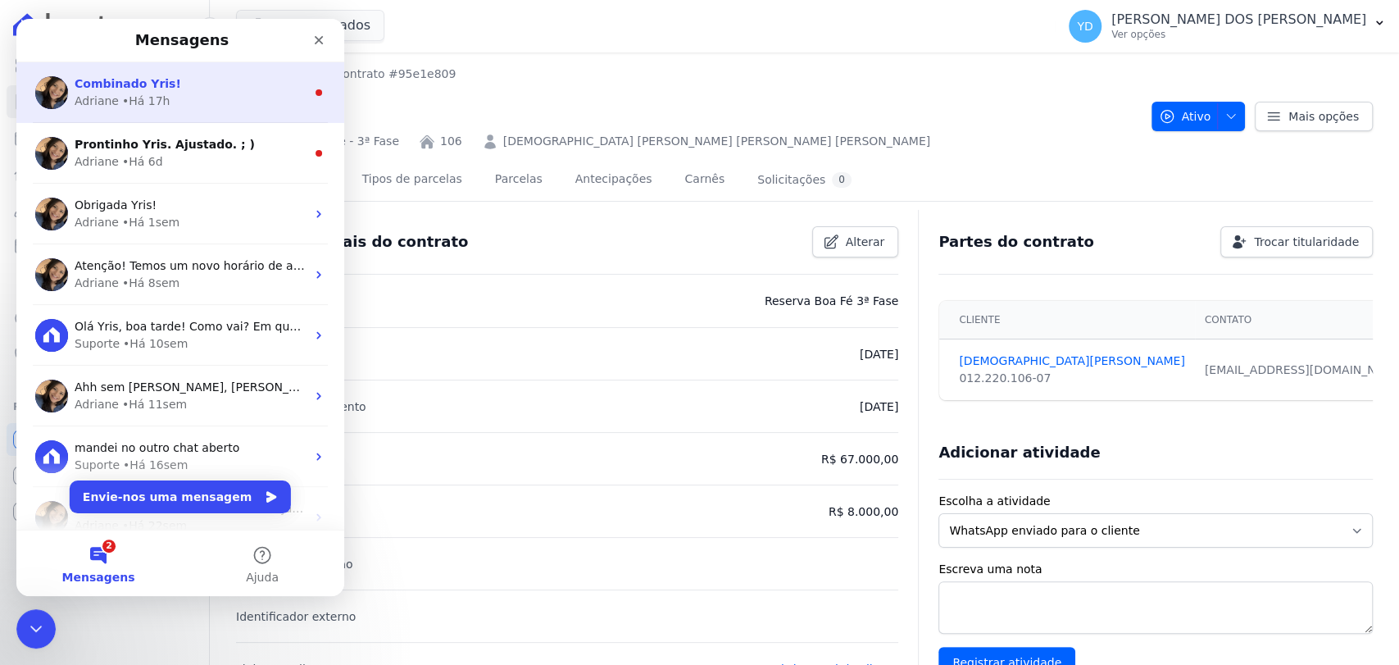
click at [177, 98] on div "Adriane • Há 17h" at bounding box center [190, 101] width 231 height 17
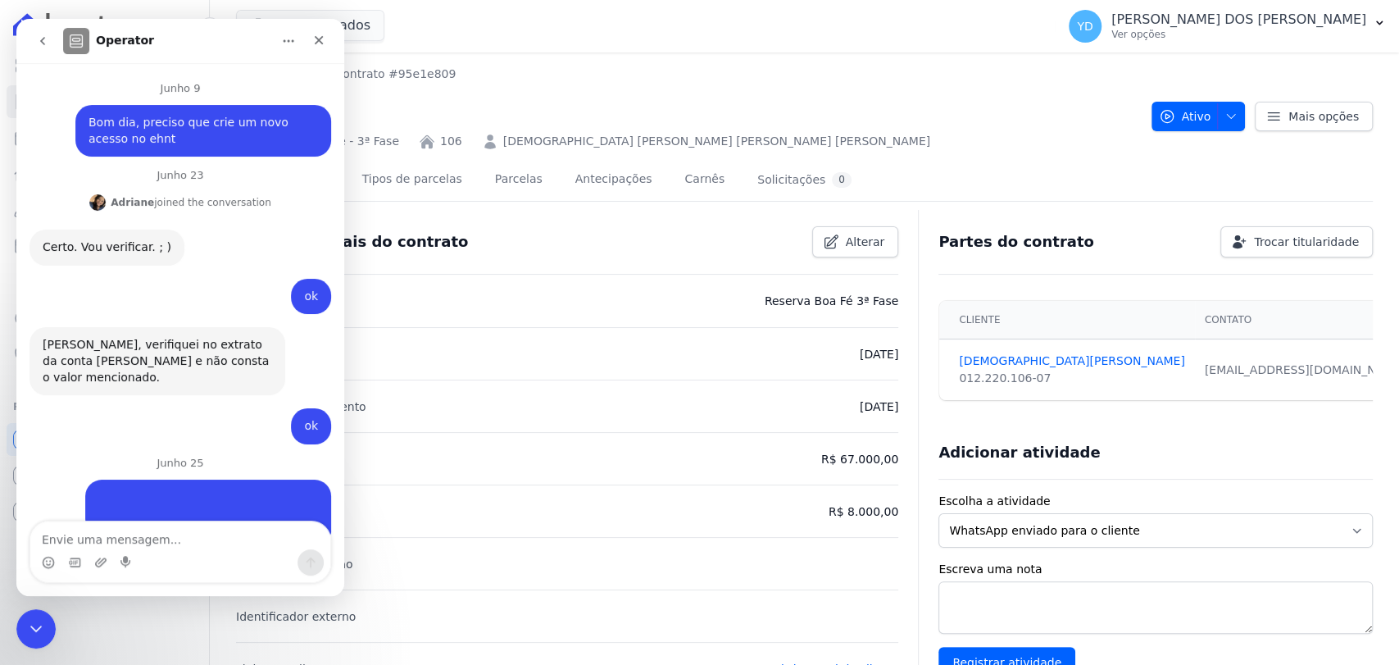
scroll to position [41, 0]
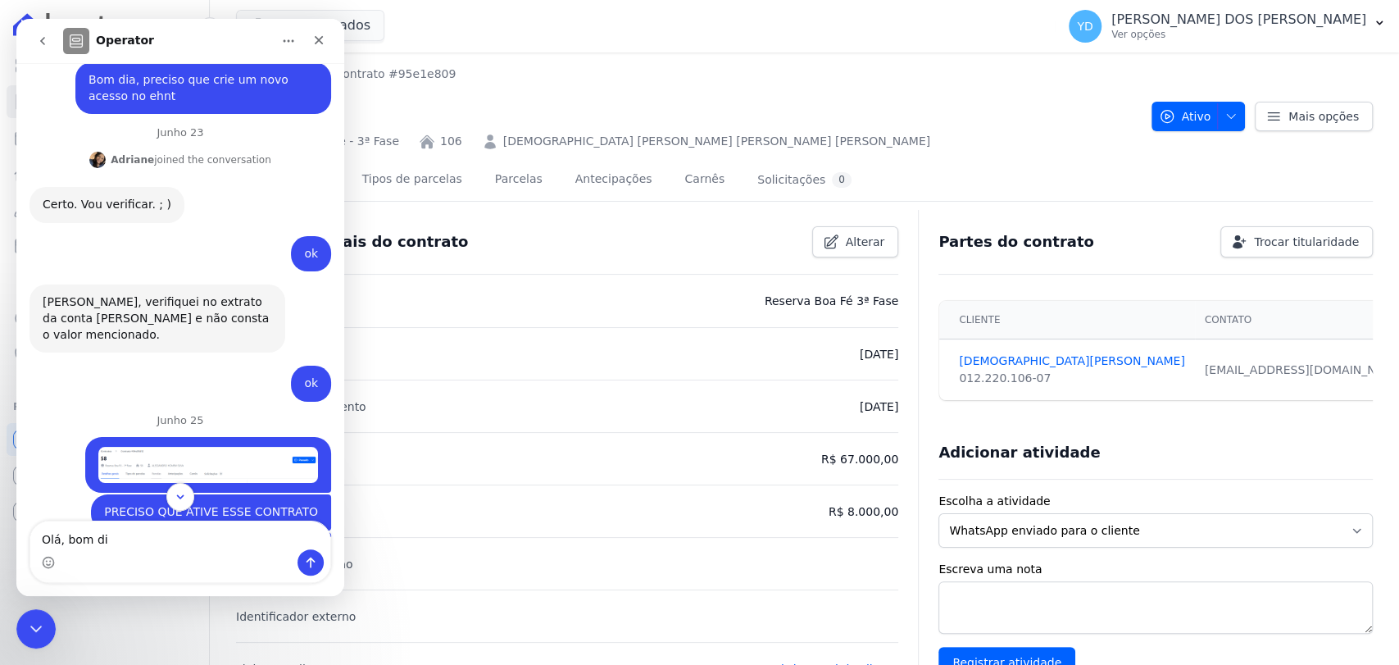
type textarea "Olá, bom dia"
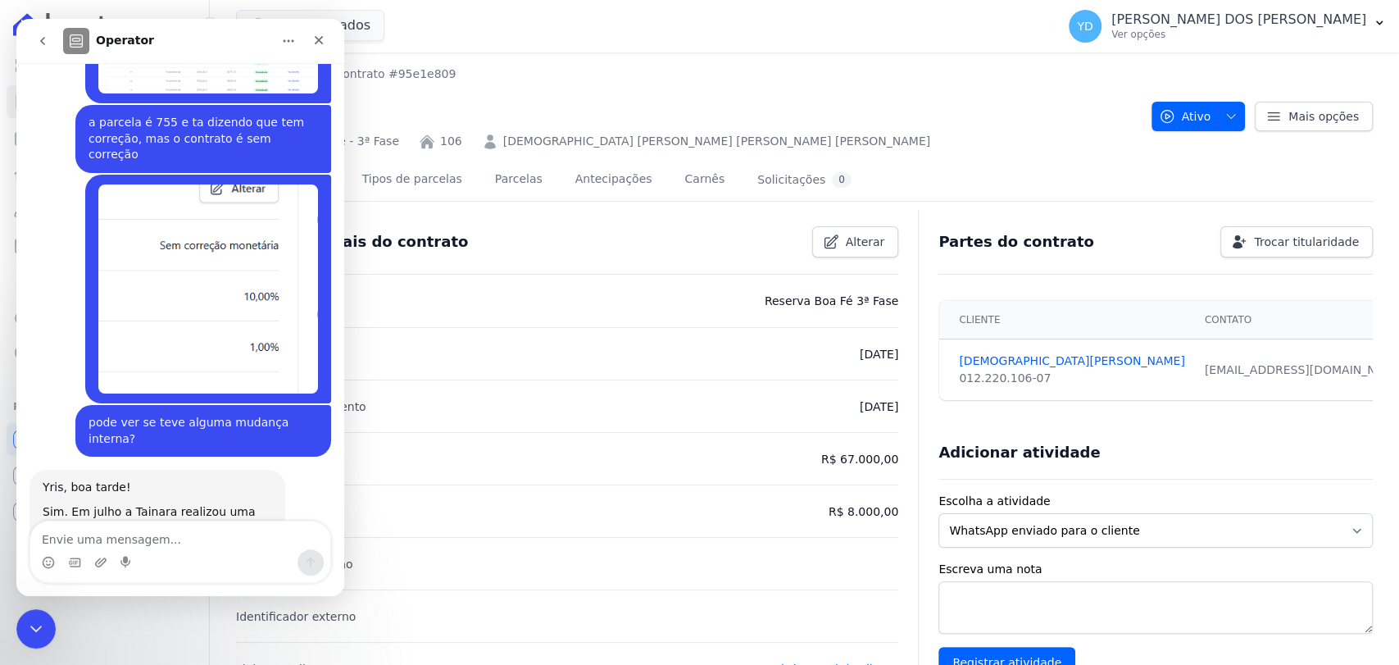
scroll to position [14105, 0]
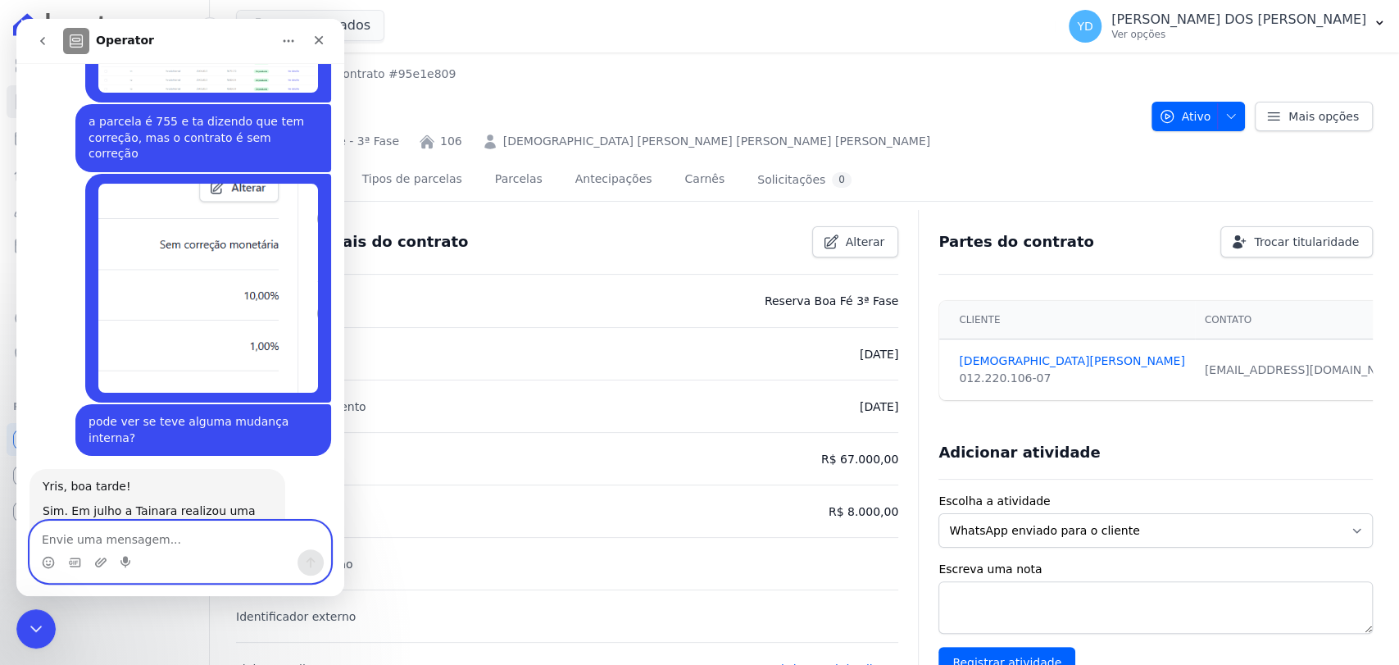
click at [208, 533] on textarea "Envie uma mensagem..." at bounding box center [180, 535] width 300 height 28
paste textarea "Envie uma mensagem..."
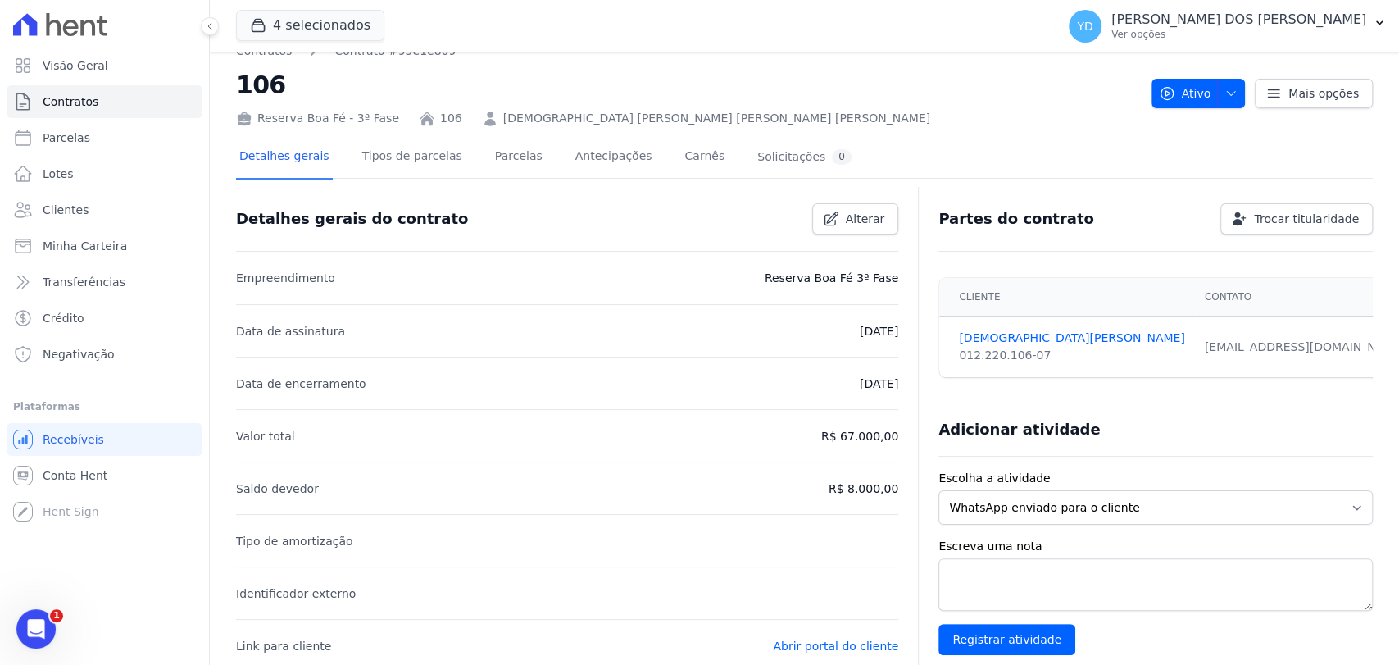
scroll to position [0, 0]
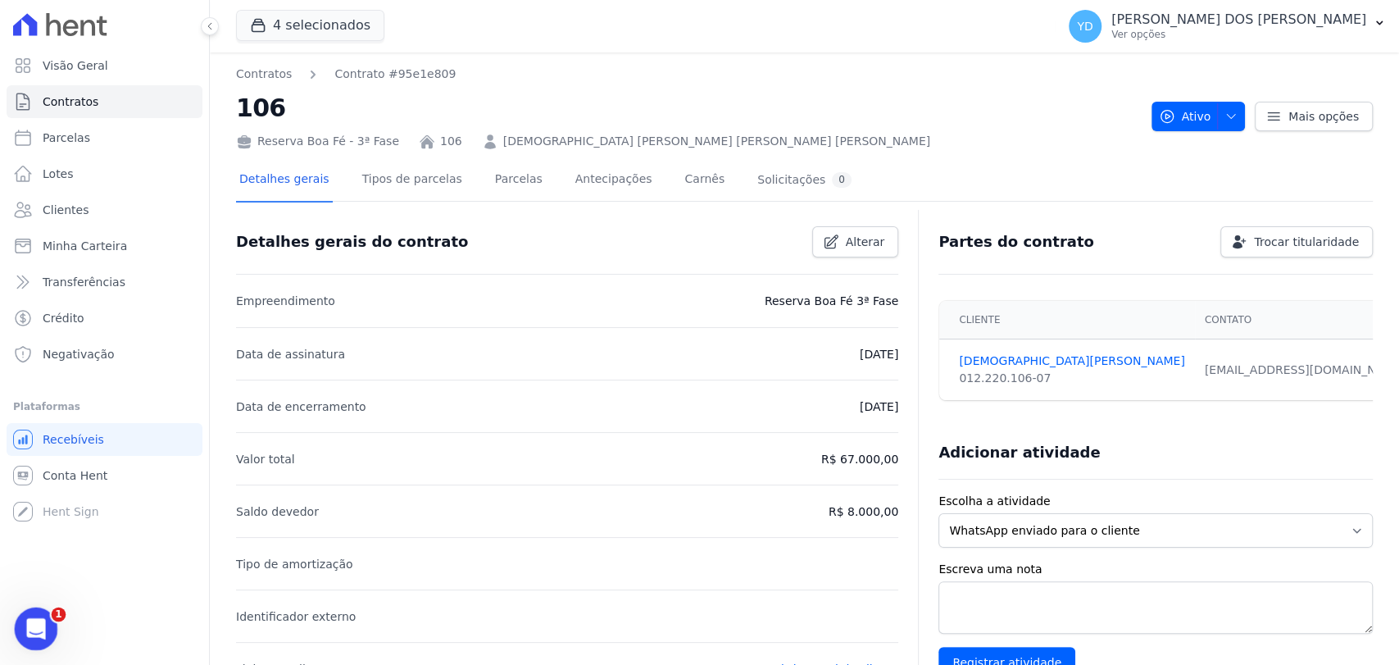
click at [32, 622] on icon "Abrir mensagem da Intercom" at bounding box center [33, 626] width 27 height 27
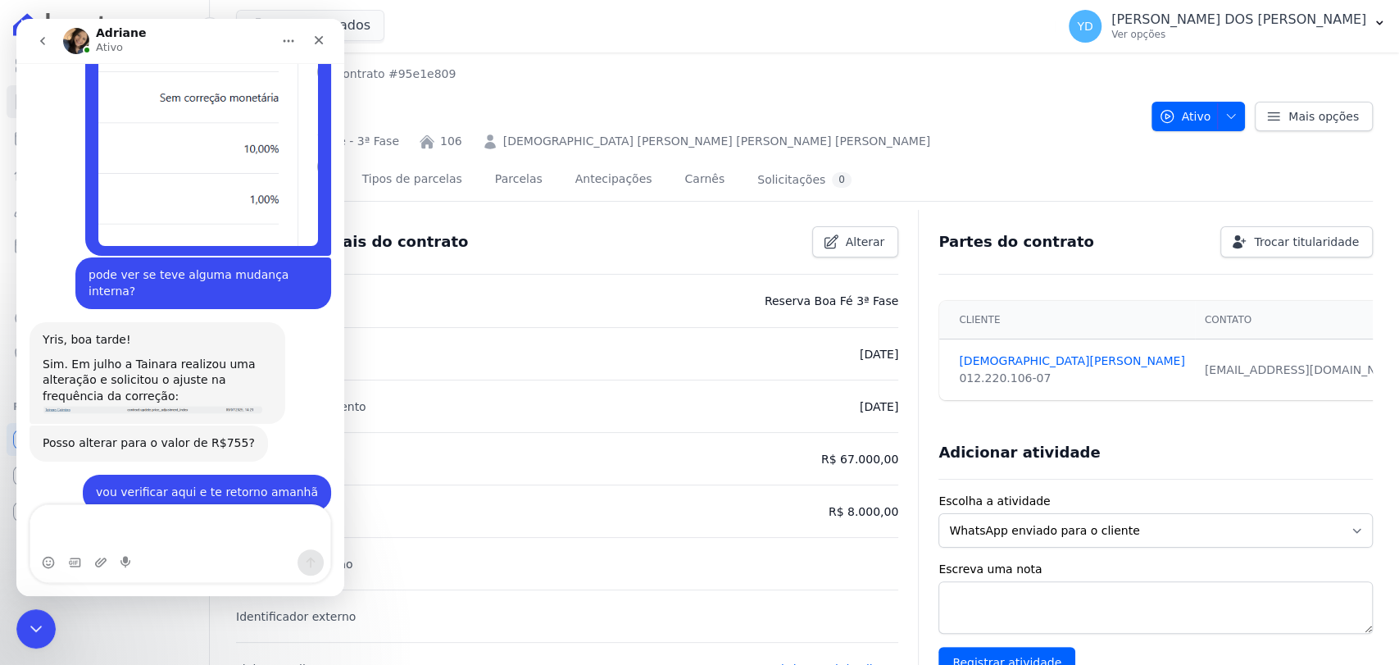
scroll to position [14302, 0]
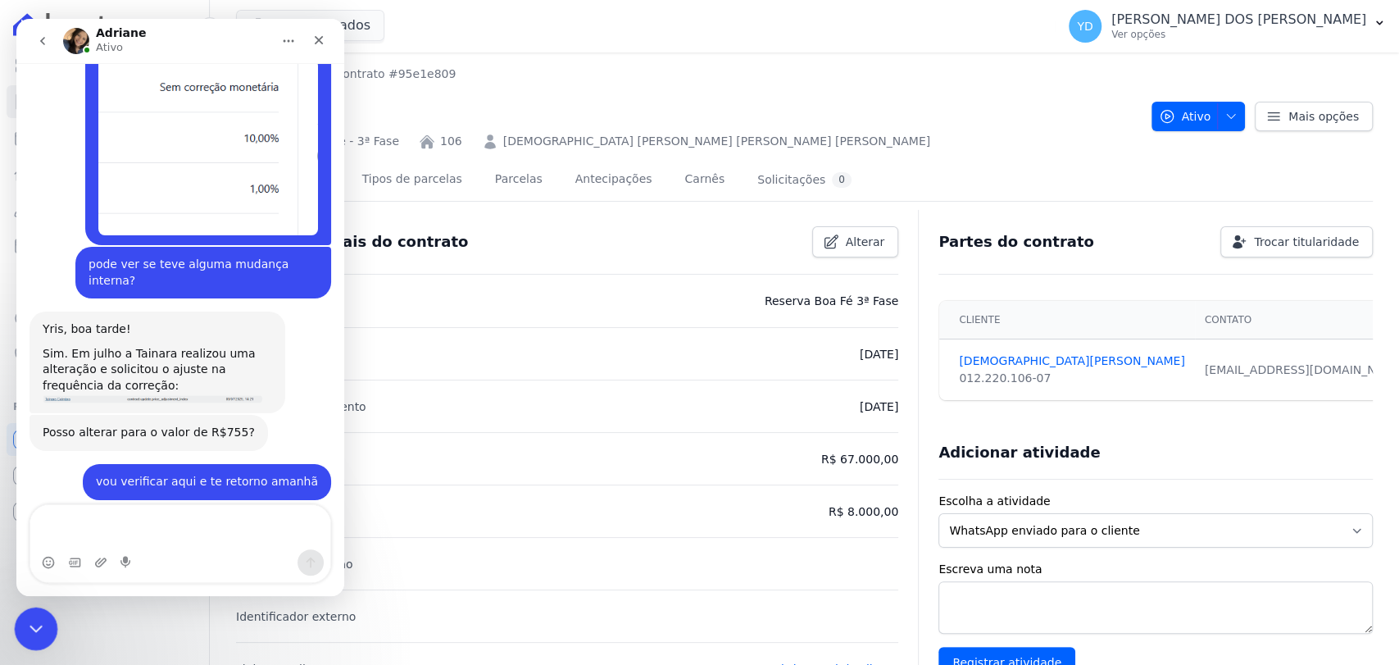
click at [37, 623] on icon "Fechar mensagem da Intercom" at bounding box center [34, 626] width 20 height 20
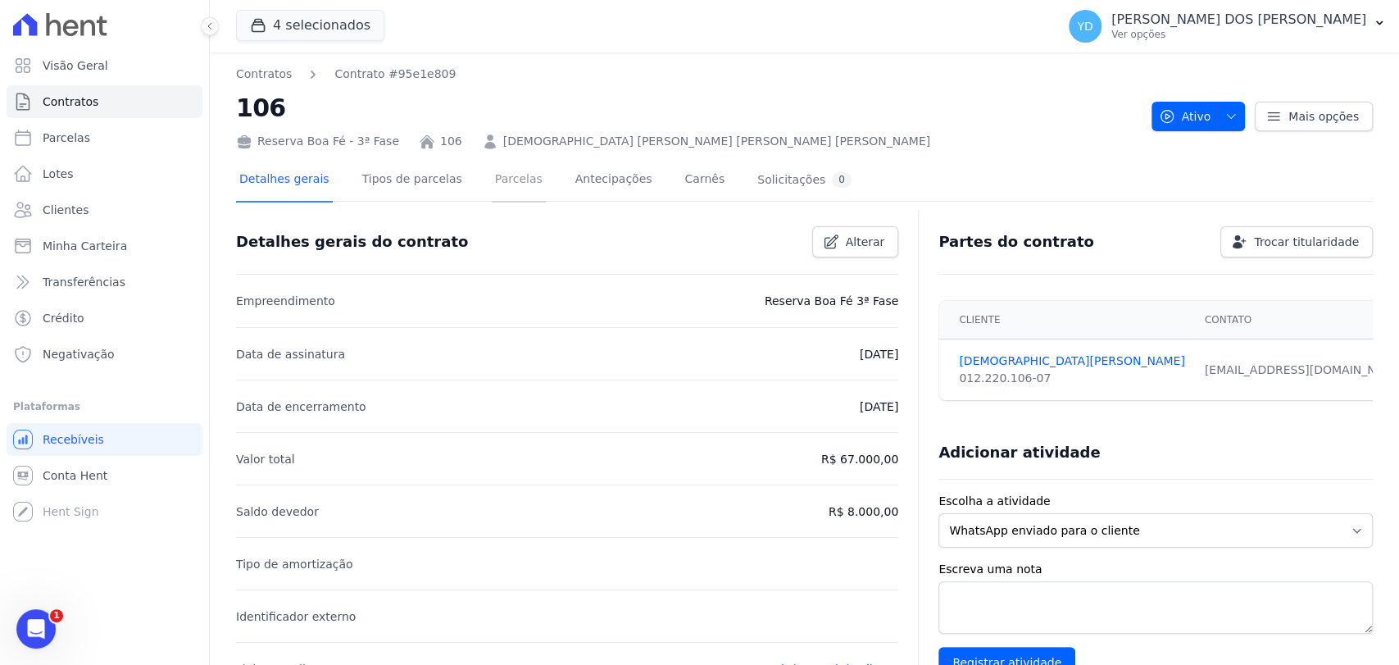
click at [492, 179] on link "Parcelas" at bounding box center [519, 180] width 54 height 43
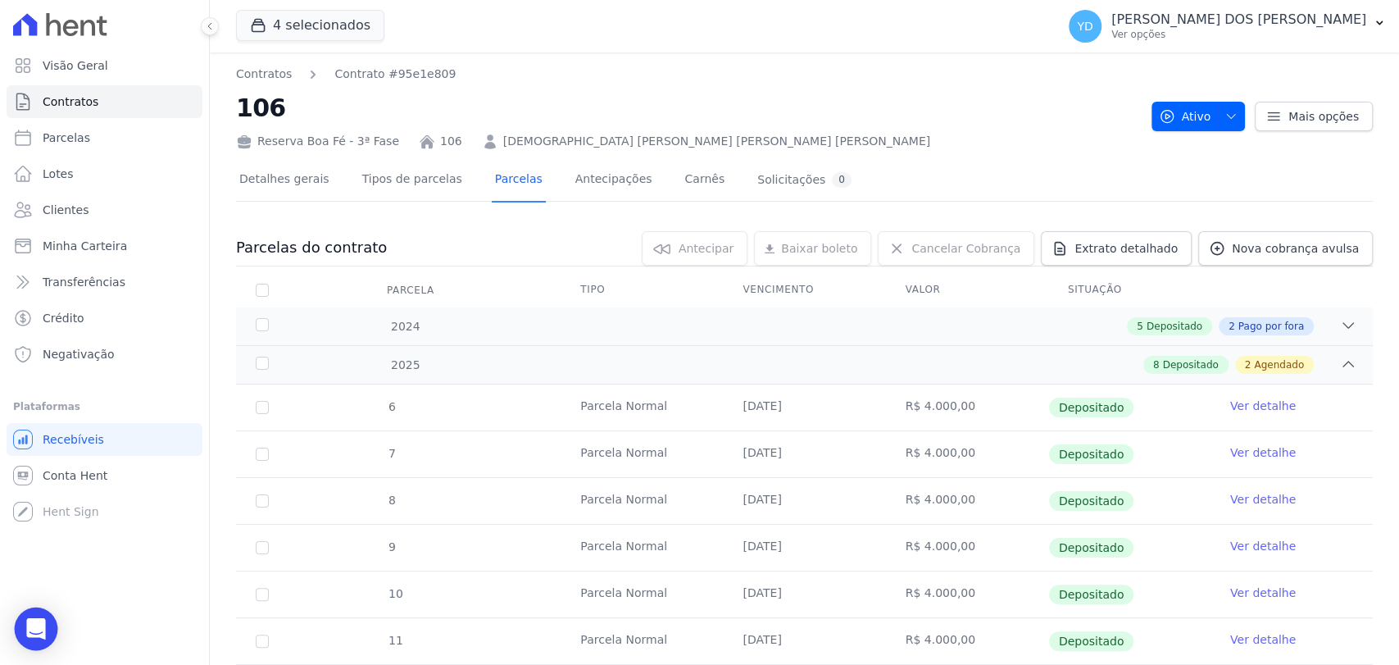
click at [33, 629] on icon "Open Intercom Messenger" at bounding box center [35, 628] width 19 height 21
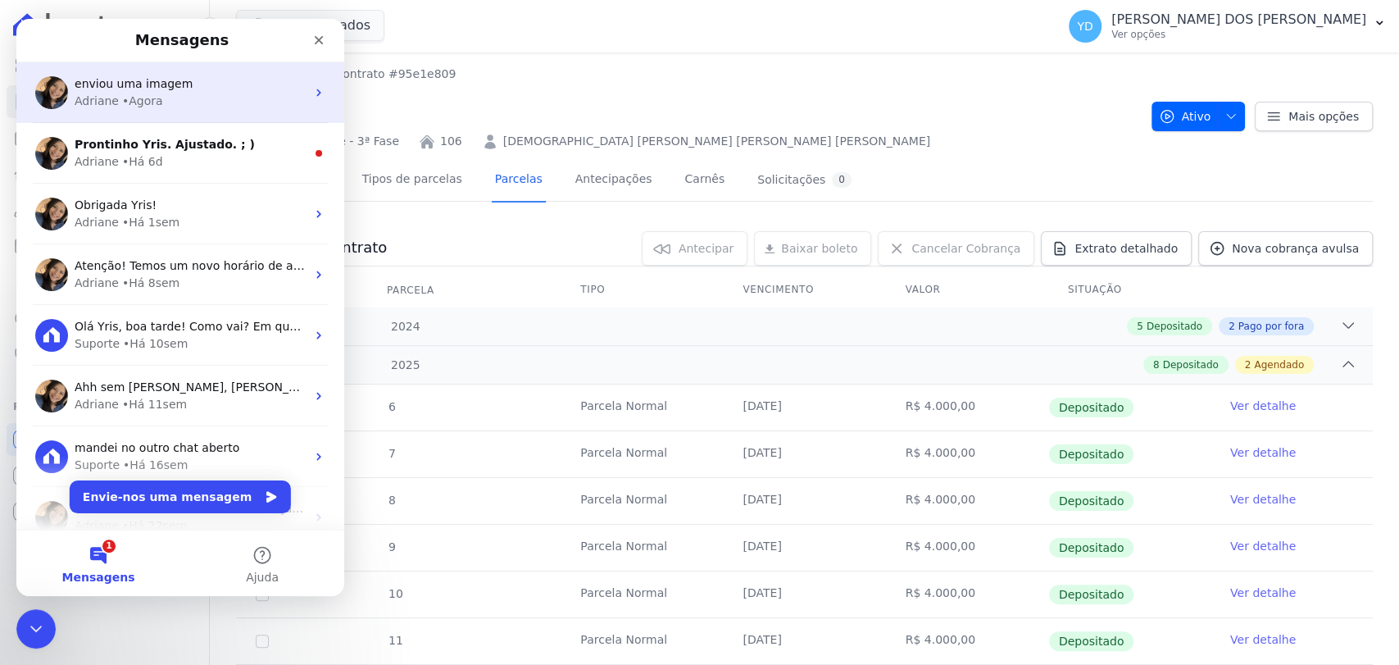
click at [220, 107] on div "Adriane • Agora" at bounding box center [190, 101] width 231 height 17
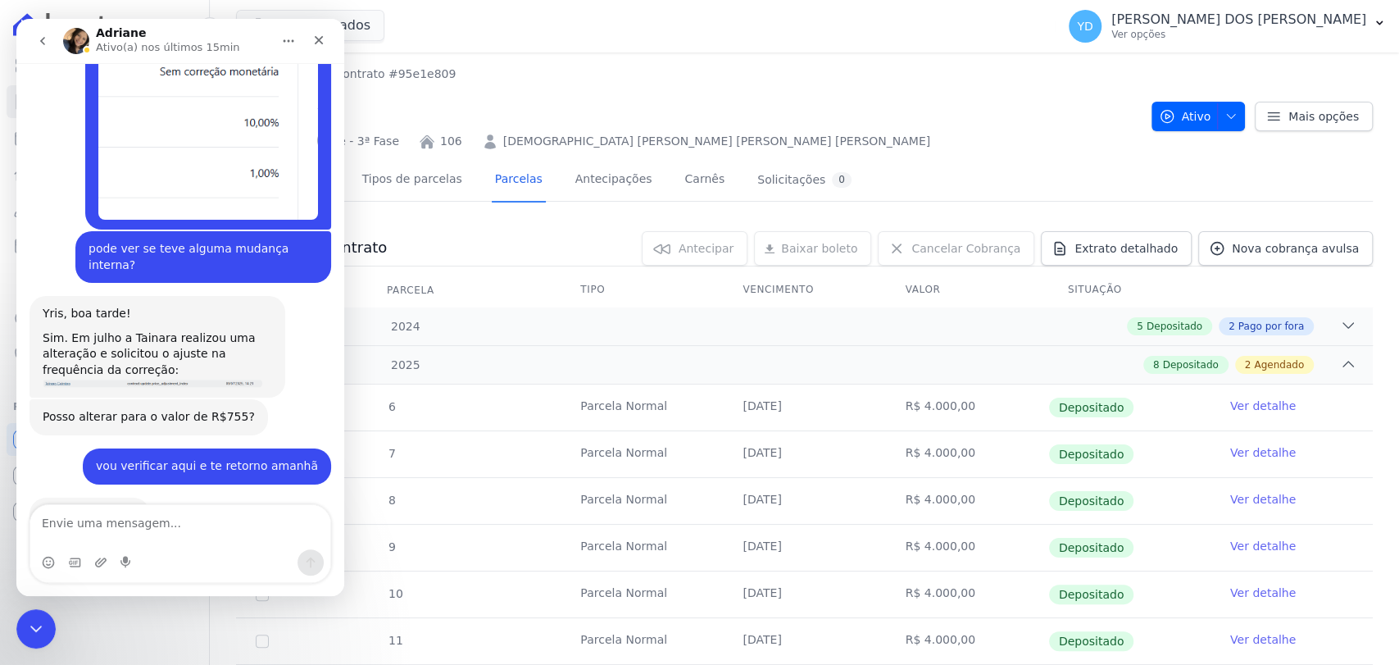
scroll to position [14084, 0]
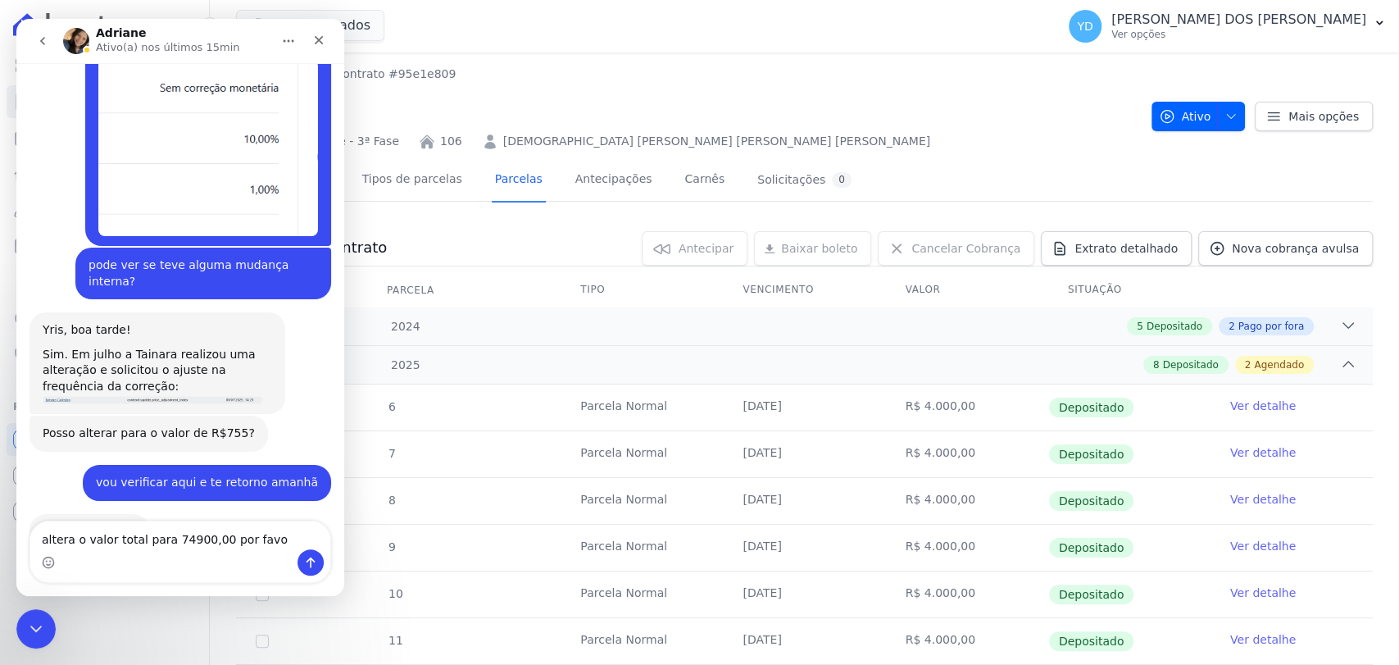
type textarea "altera o valor total para 74900,00 por favor"
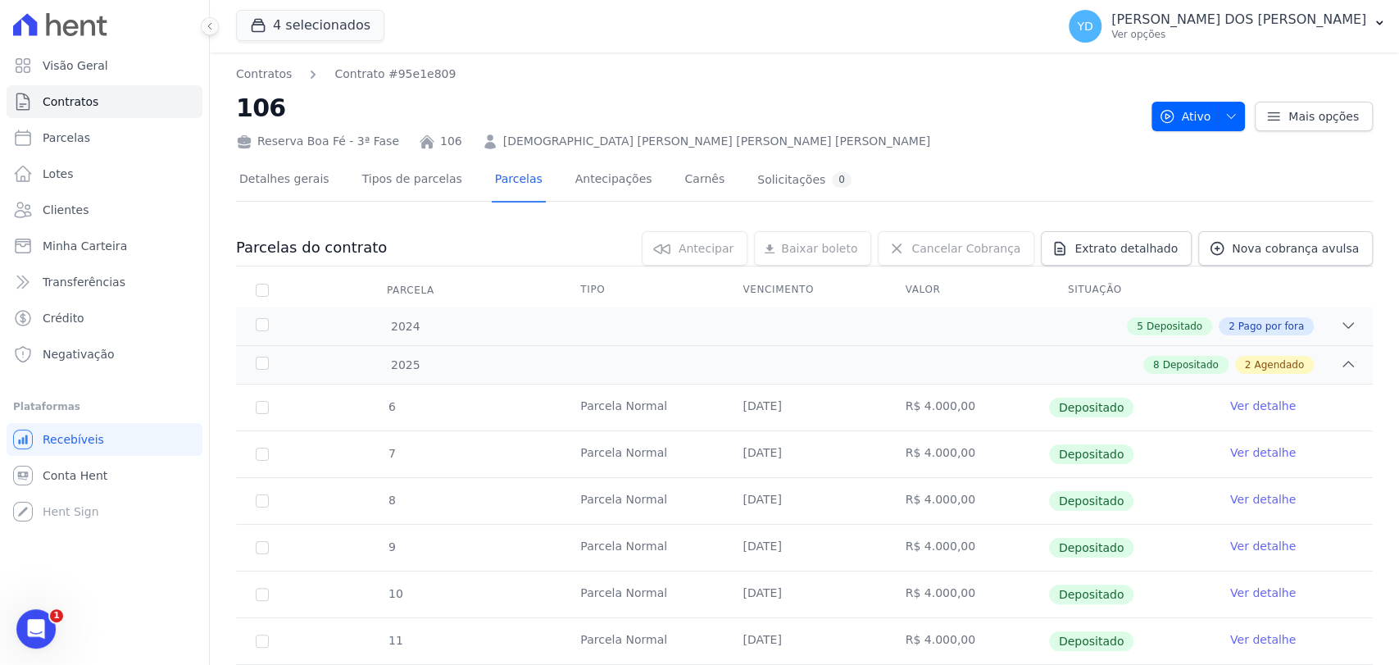
scroll to position [14121, 0]
click at [126, 117] on link "Contratos" at bounding box center [105, 101] width 196 height 33
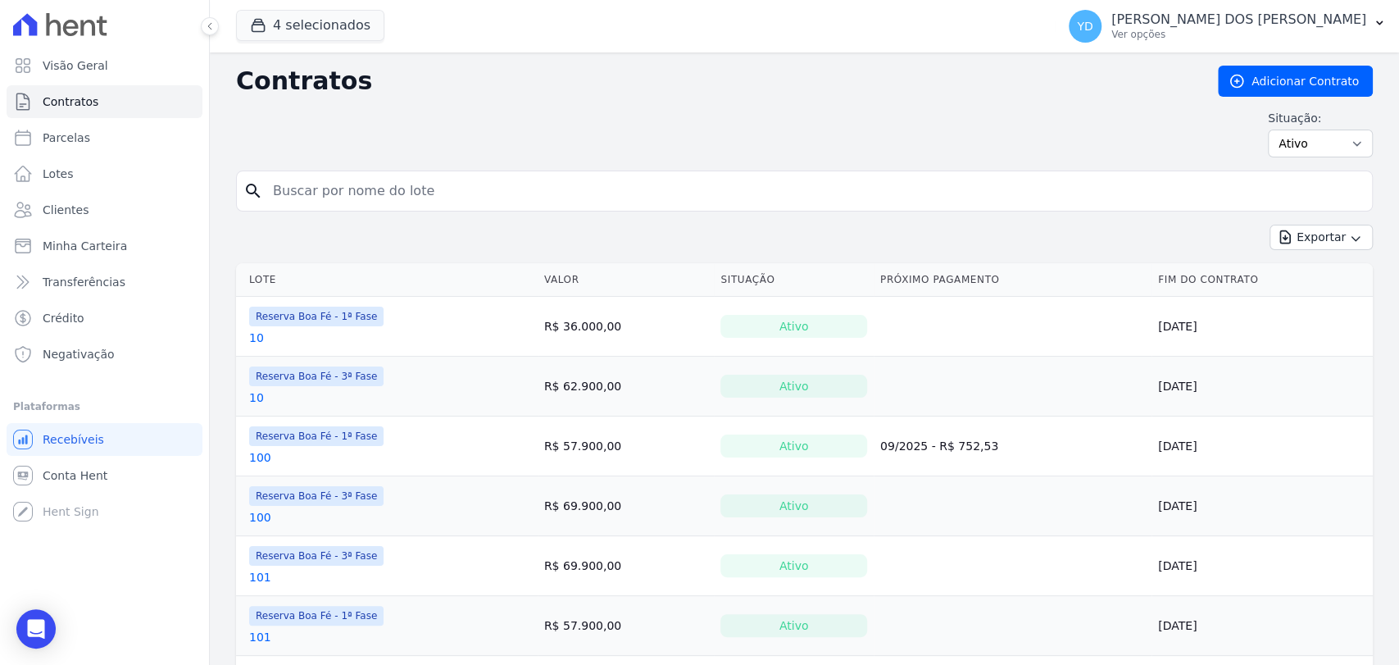
click at [274, 180] on input "search" at bounding box center [814, 191] width 1103 height 33
type input "155"
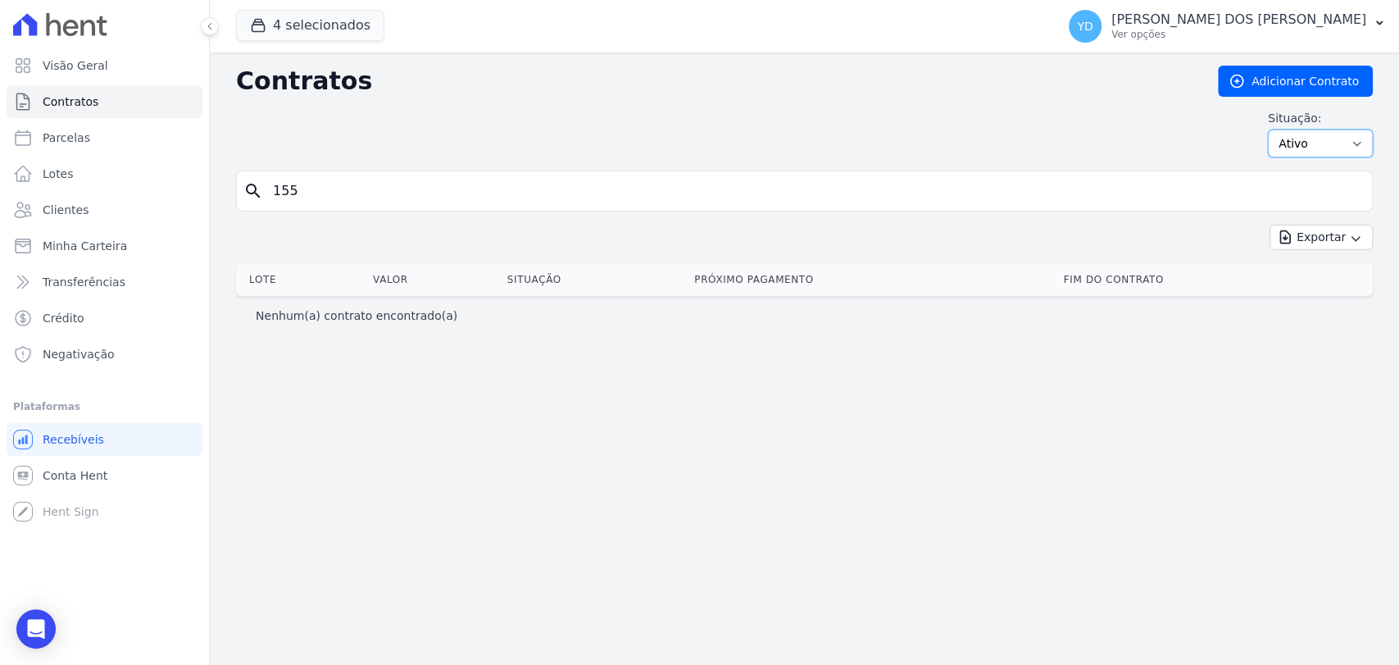
click at [1320, 137] on select "Ativo Todos Pausado Distratado Rascunho Expirado Encerrado" at bounding box center [1320, 144] width 105 height 28
select select "all"
click at [1276, 130] on select "Ativo Todos Pausado Distratado Rascunho Expirado Encerrado" at bounding box center [1320, 144] width 105 height 28
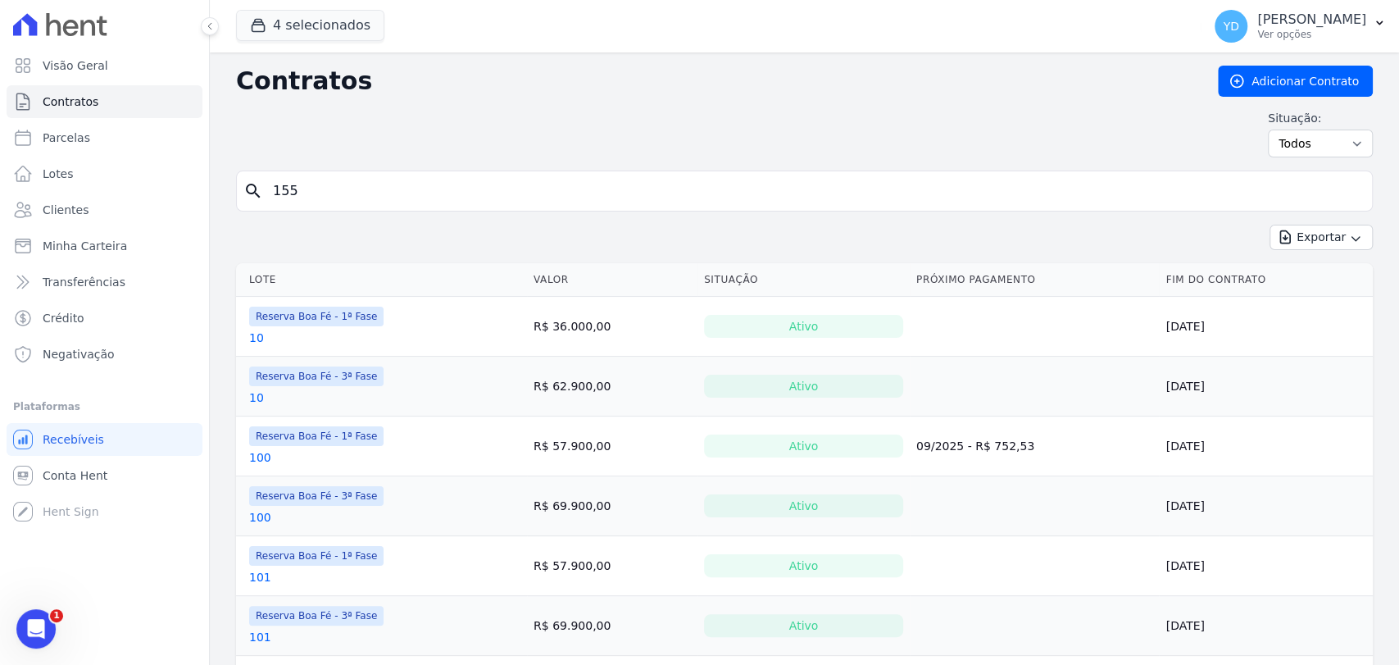
type input "155"
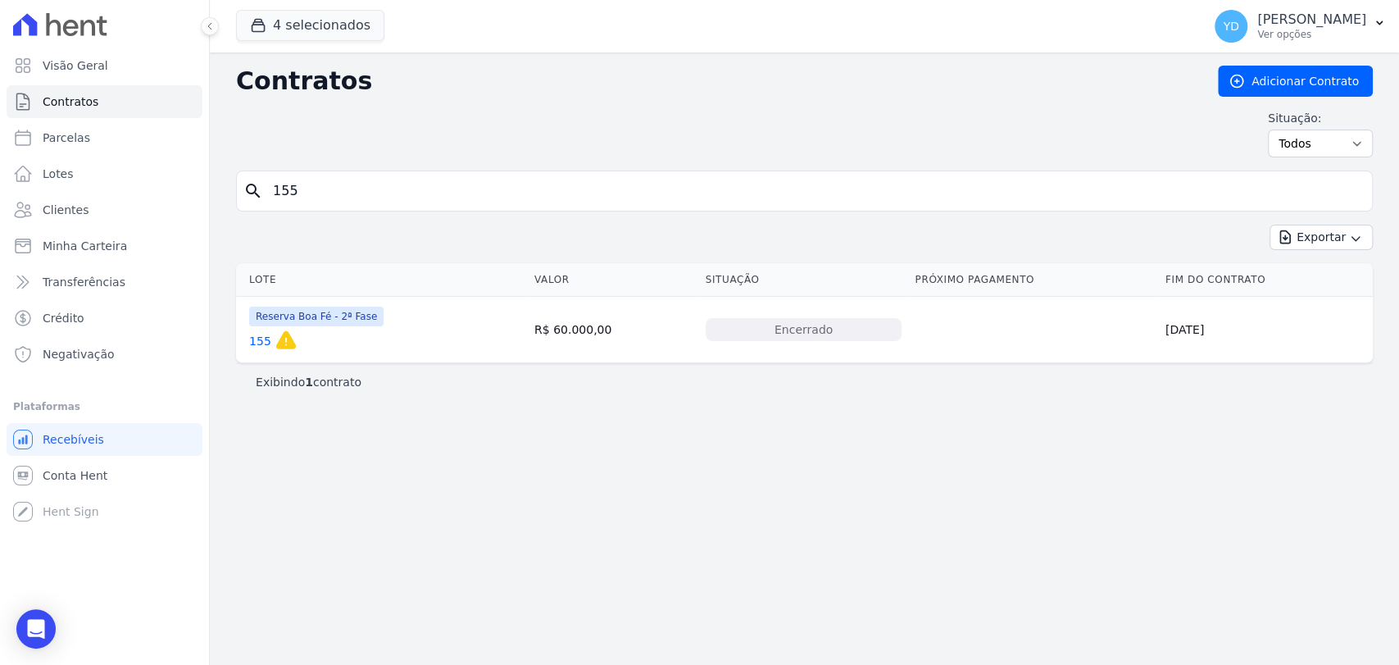
click at [316, 192] on input "155" at bounding box center [814, 191] width 1103 height 33
type input "96"
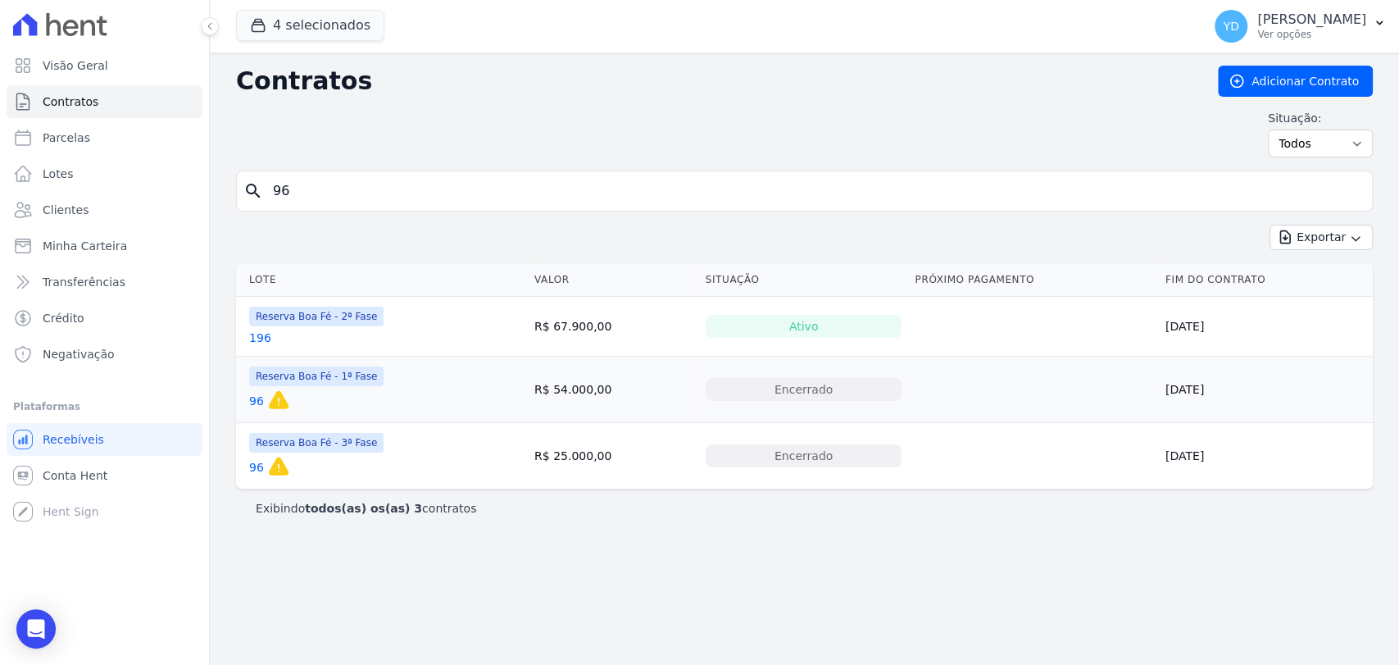
click at [252, 466] on link "96" at bounding box center [256, 467] width 15 height 16
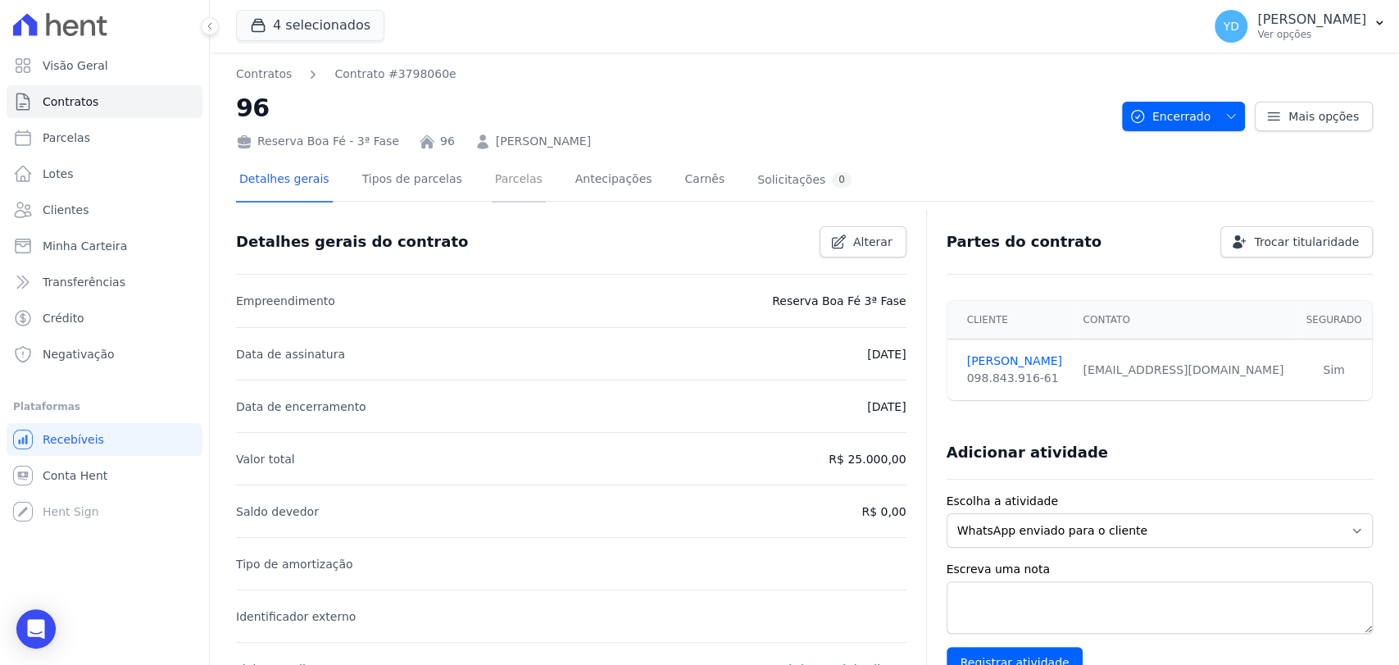
click at [504, 180] on link "Parcelas" at bounding box center [519, 180] width 54 height 43
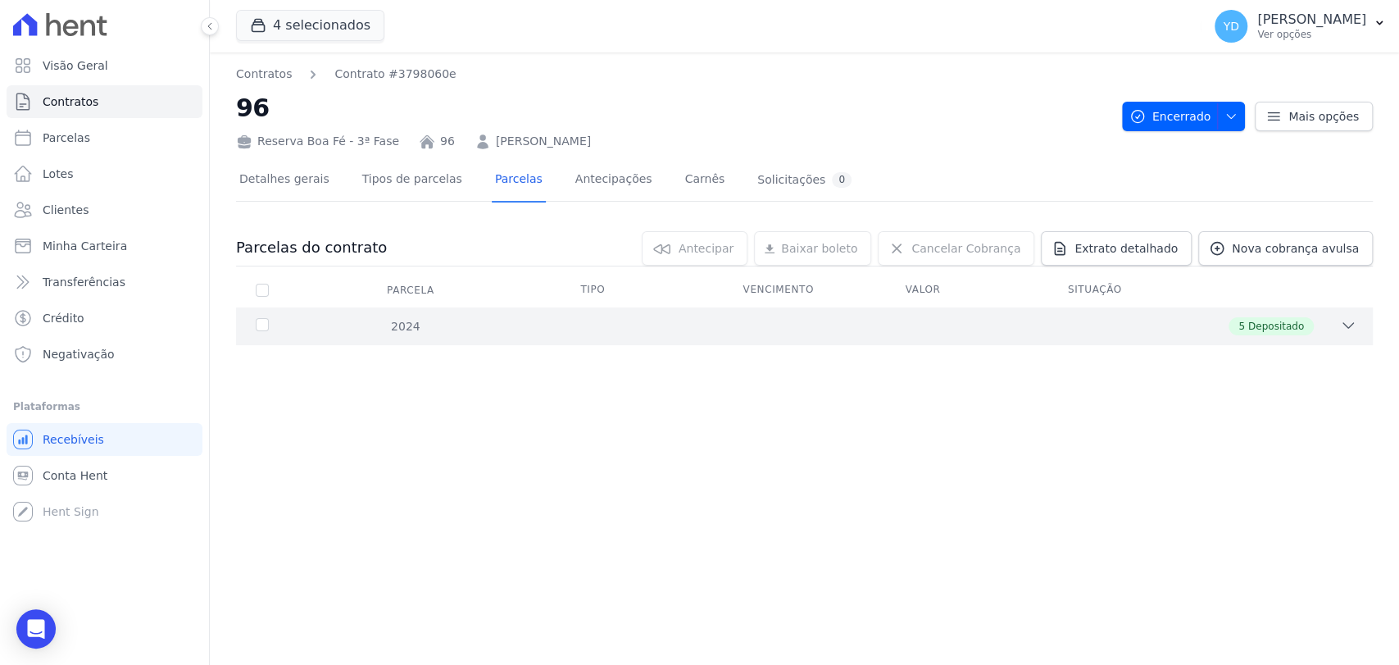
click at [730, 309] on div "2024 5 Depositado" at bounding box center [804, 326] width 1137 height 38
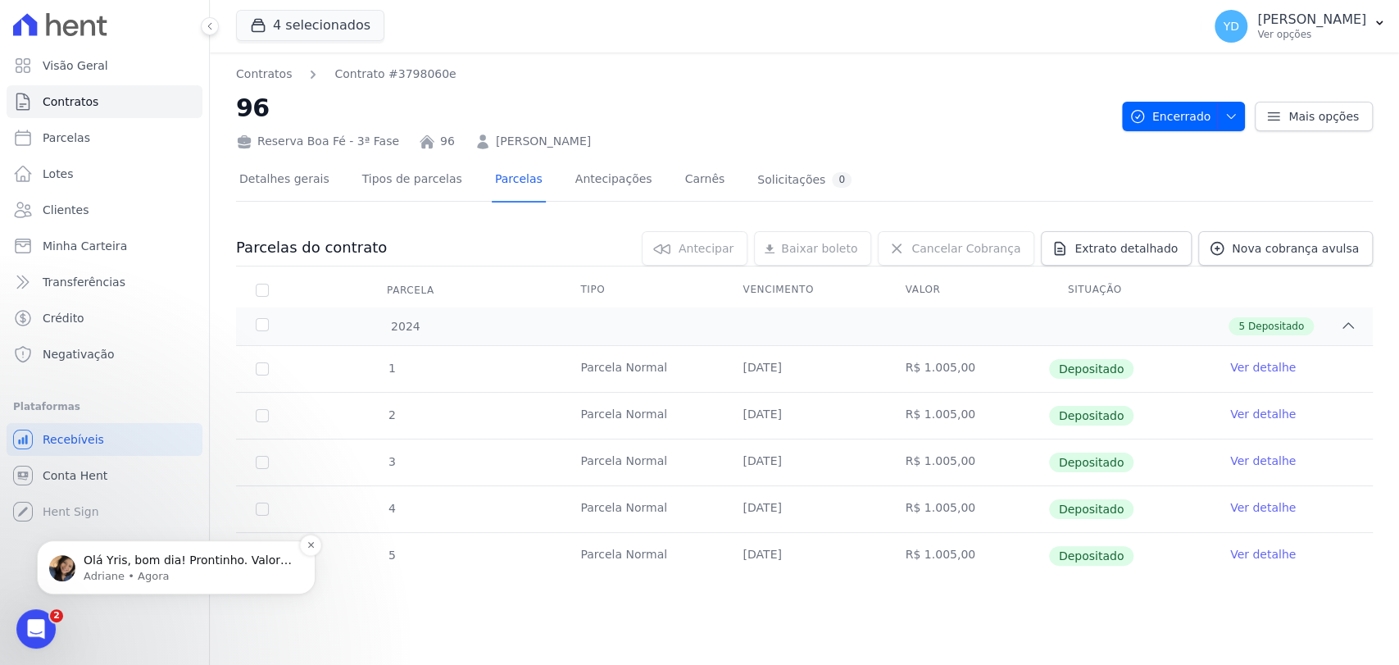
click at [192, 579] on p "Adriane • Agora" at bounding box center [190, 576] width 212 height 15
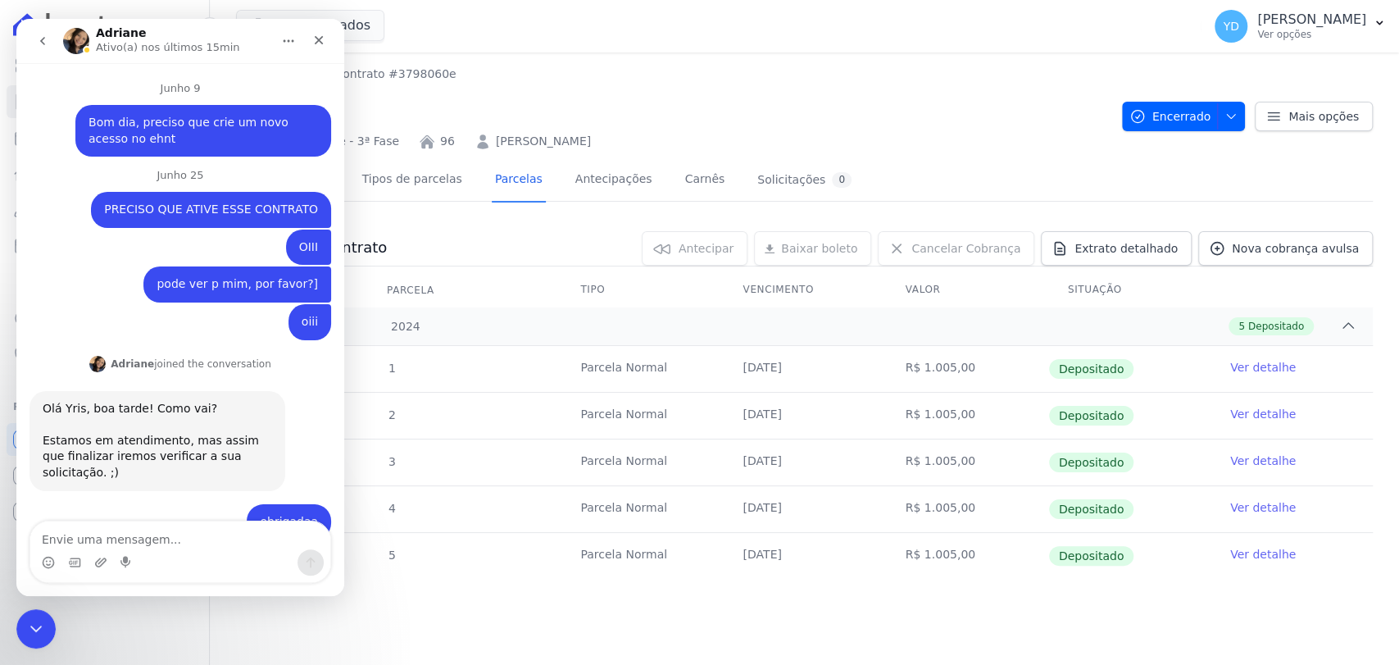
scroll to position [2, 0]
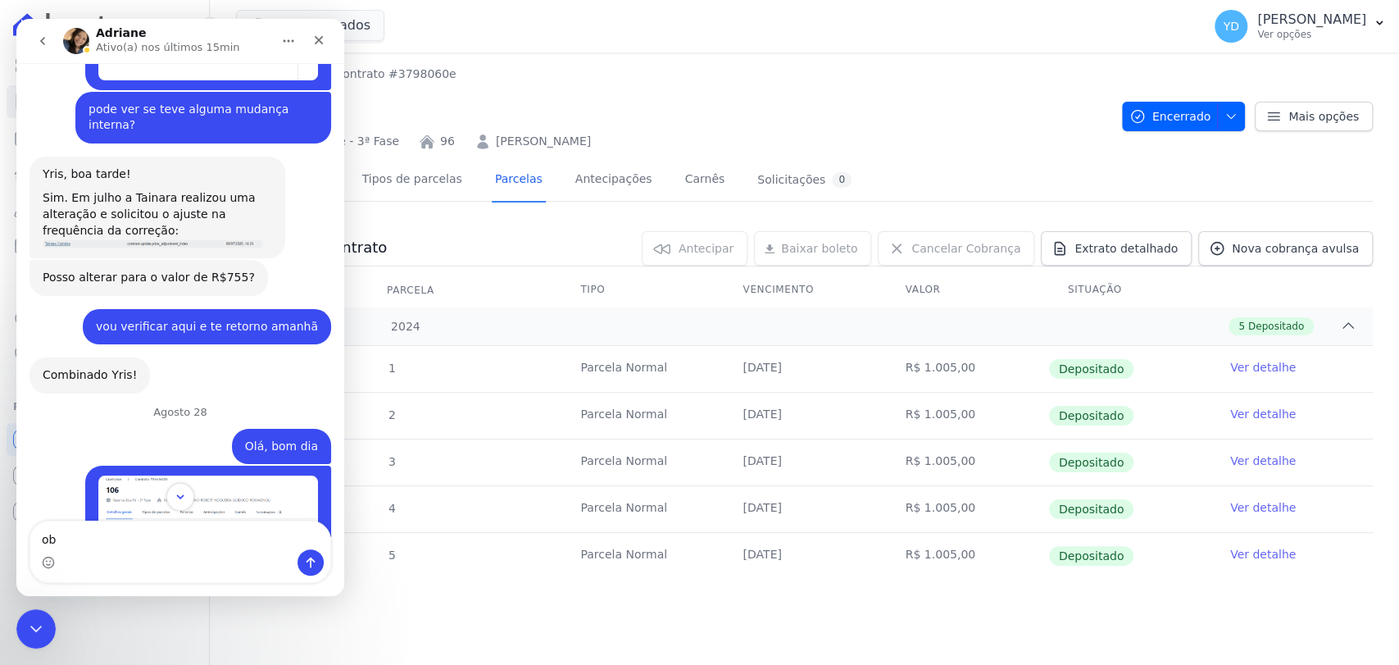
type textarea "obg"
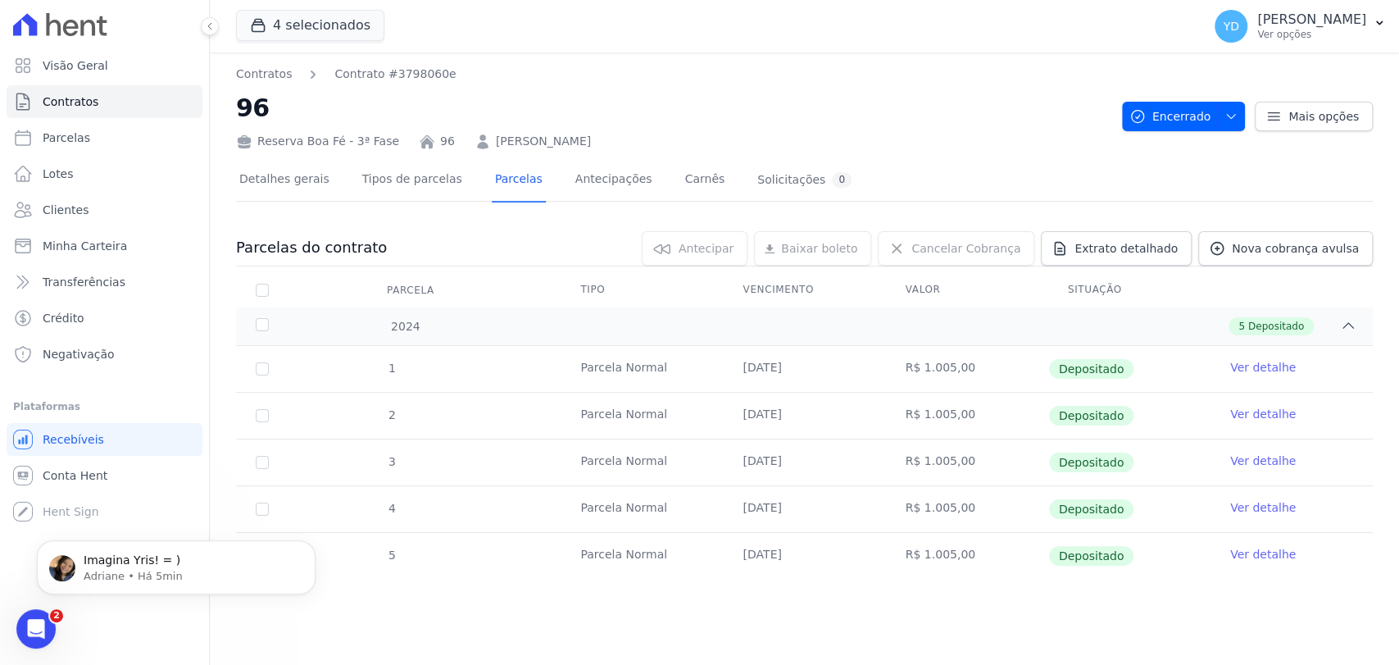
scroll to position [0, 0]
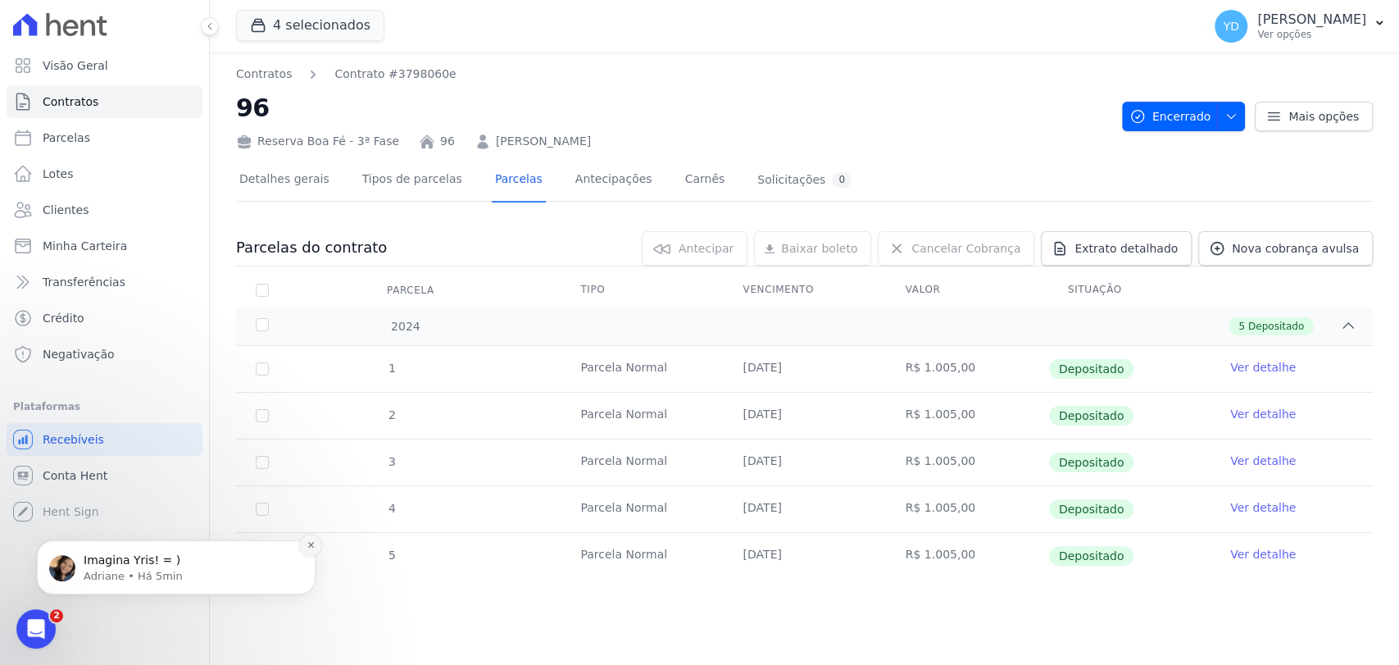
click at [312, 546] on icon "Dismiss notification" at bounding box center [310, 545] width 6 height 6
click at [129, 142] on link "Parcelas" at bounding box center [105, 137] width 196 height 33
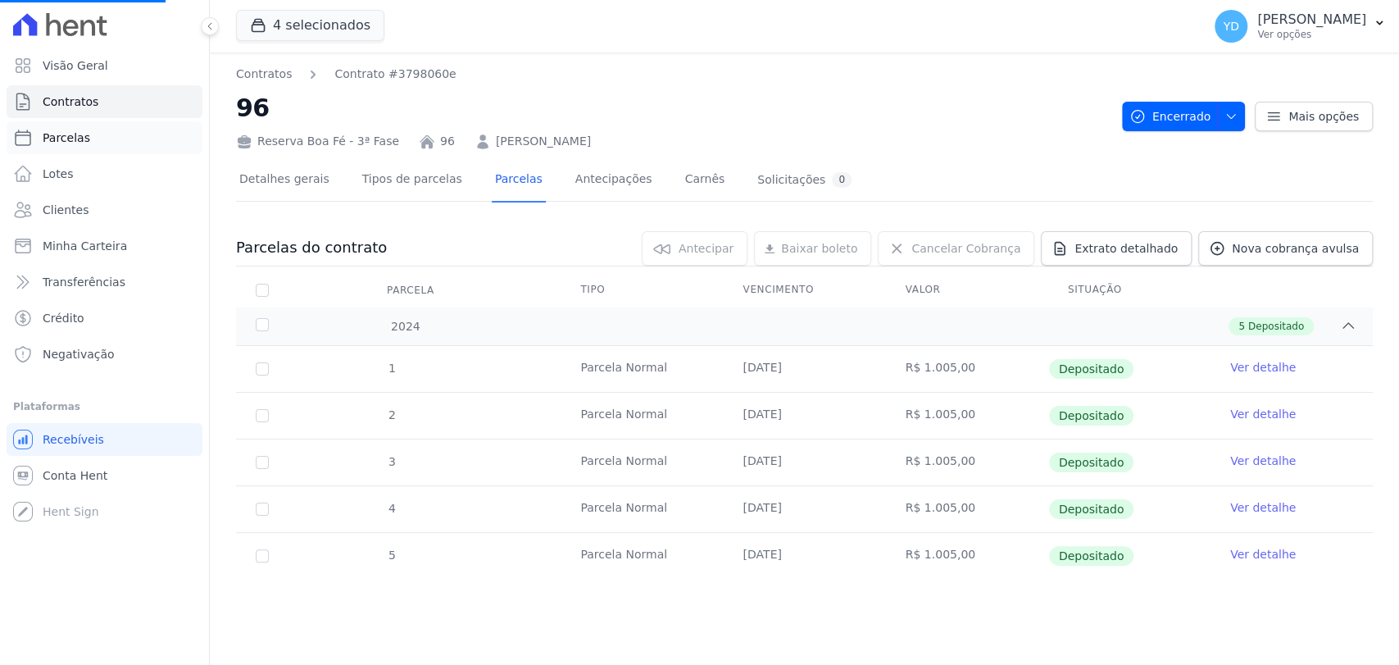
select select
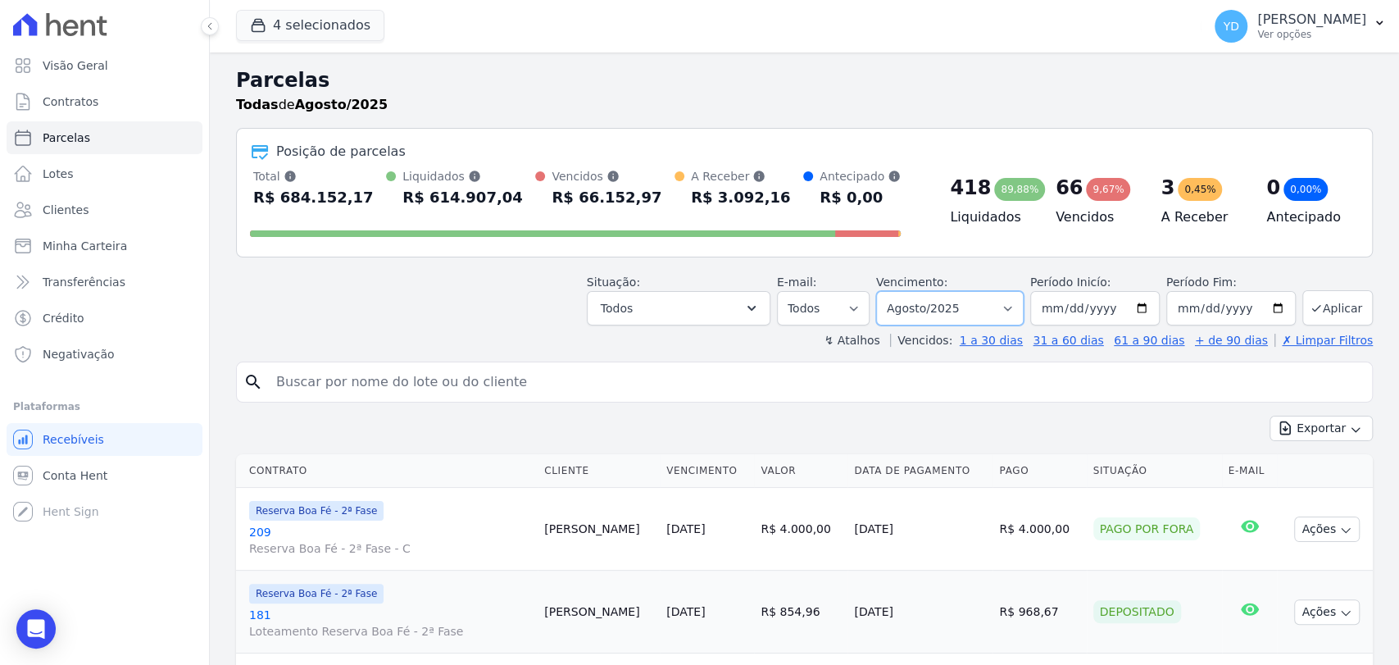
click at [885, 310] on select "Filtrar por período ──────── Todos os meses Abril/2022 Maio/2022 Junho/2022 Jul…" at bounding box center [950, 308] width 148 height 34
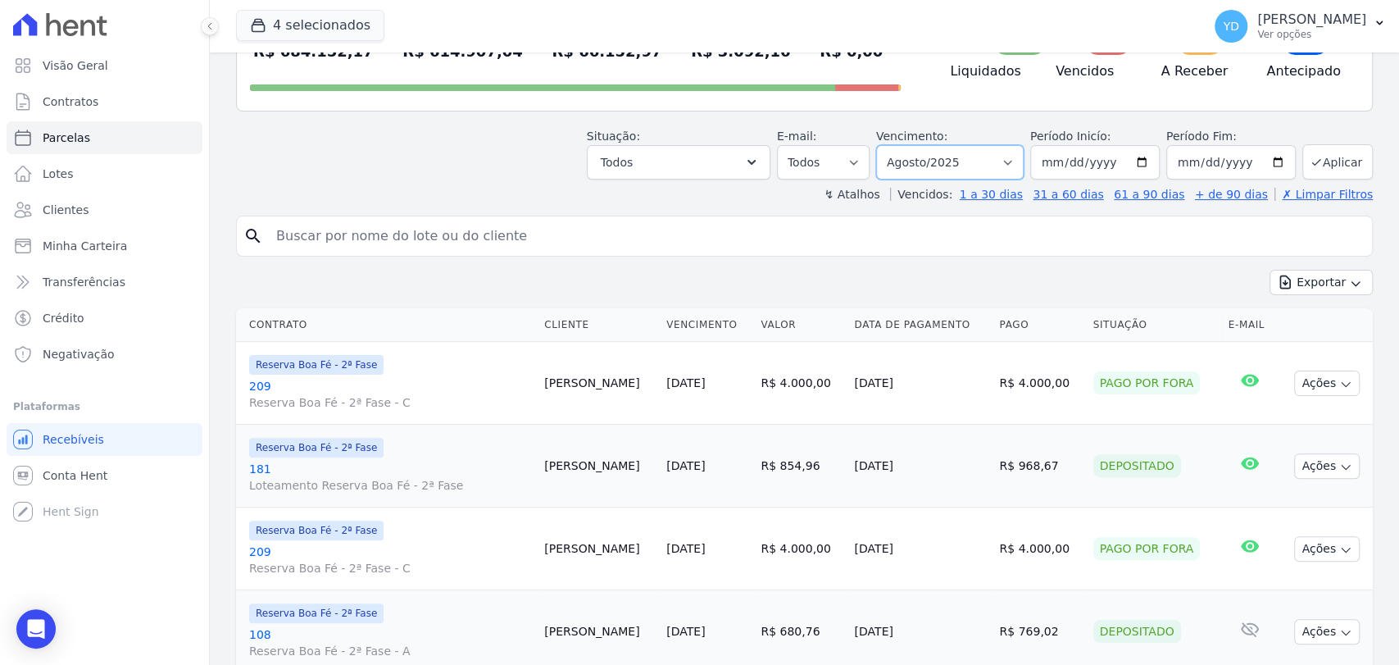
scroll to position [182, 0]
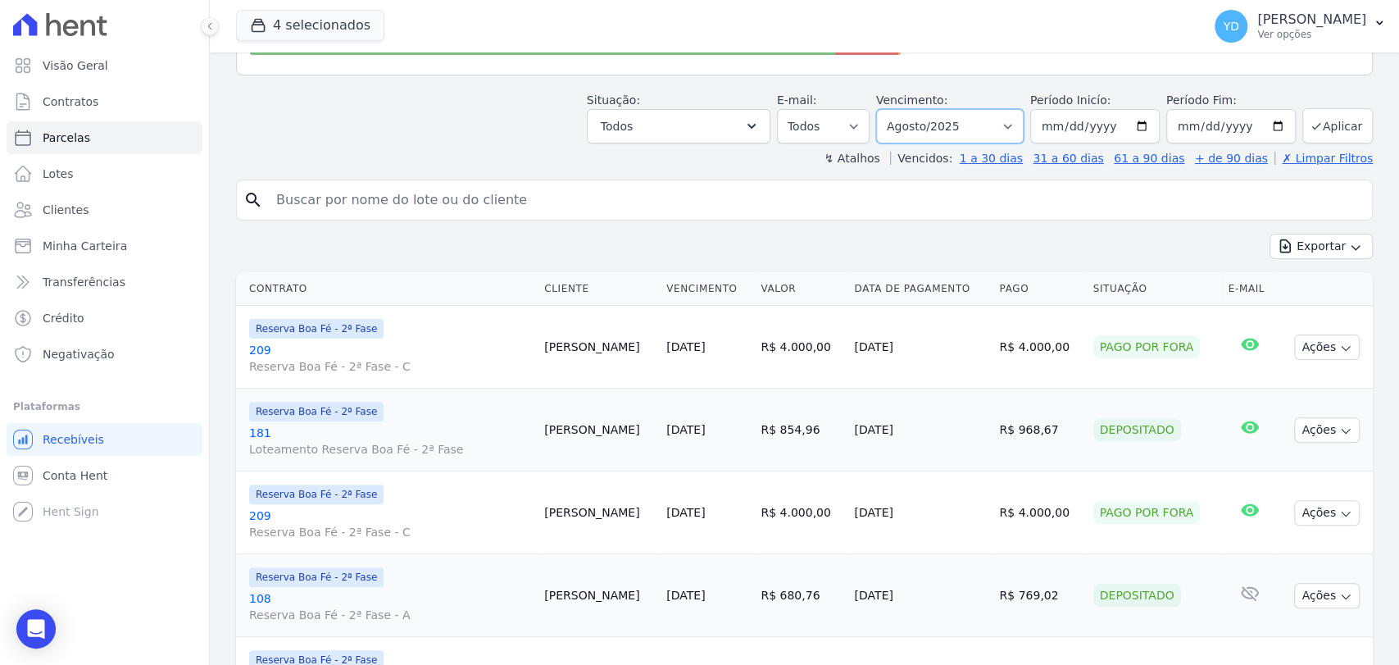
click at [912, 125] on select "Filtrar por período ──────── Todos os meses Abril/2022 Maio/2022 Junho/2022 Jul…" at bounding box center [950, 126] width 148 height 34
click at [919, 125] on select "Filtrar por período ──────── Todos os meses Abril/2022 Maio/2022 Junho/2022 Jul…" at bounding box center [950, 126] width 148 height 34
click at [941, 129] on select "Filtrar por período ──────── Todos os meses Abril/2022 Maio/2022 Junho/2022 Jul…" at bounding box center [950, 126] width 148 height 34
click at [931, 121] on select "Filtrar por período ──────── Todos os meses Abril/2022 Maio/2022 Junho/2022 Jul…" at bounding box center [950, 126] width 148 height 34
select select "07/2025"
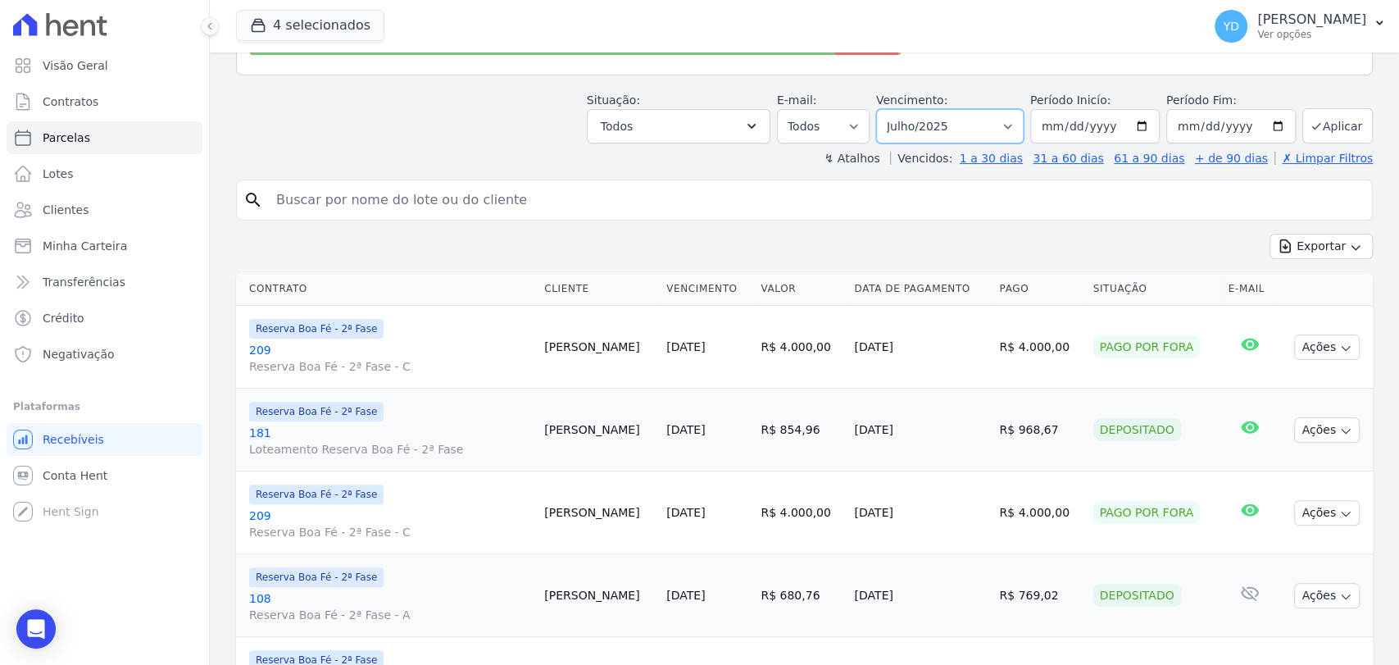
click at [886, 109] on select "Filtrar por período ──────── Todos os meses Abril/2022 Maio/2022 Junho/2022 Jul…" at bounding box center [950, 126] width 148 height 34
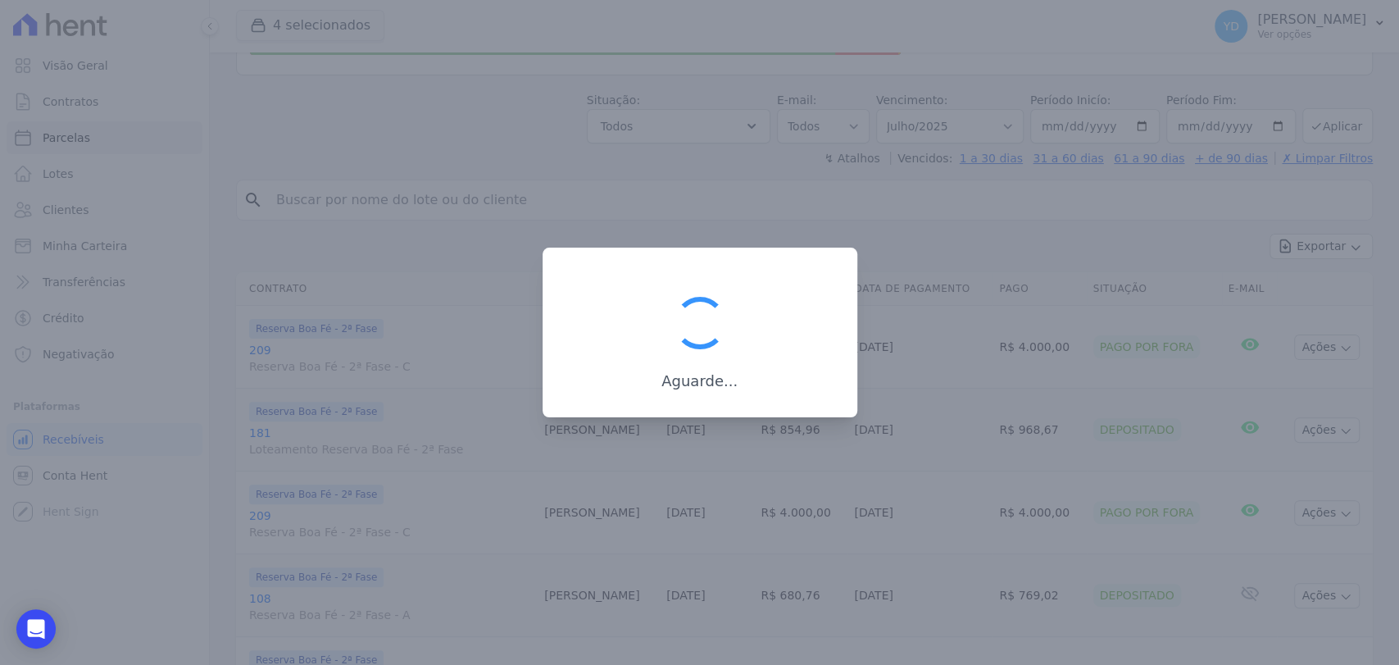
click at [1216, 131] on div at bounding box center [699, 332] width 1399 height 665
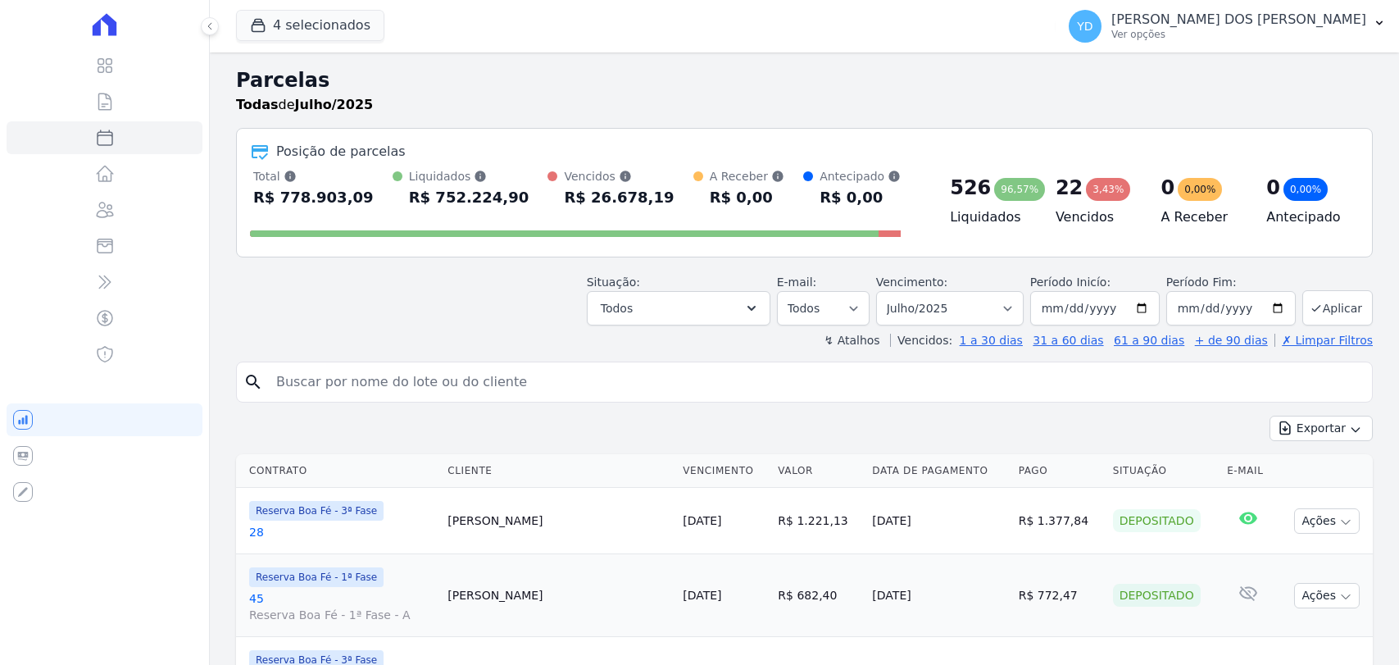
select select
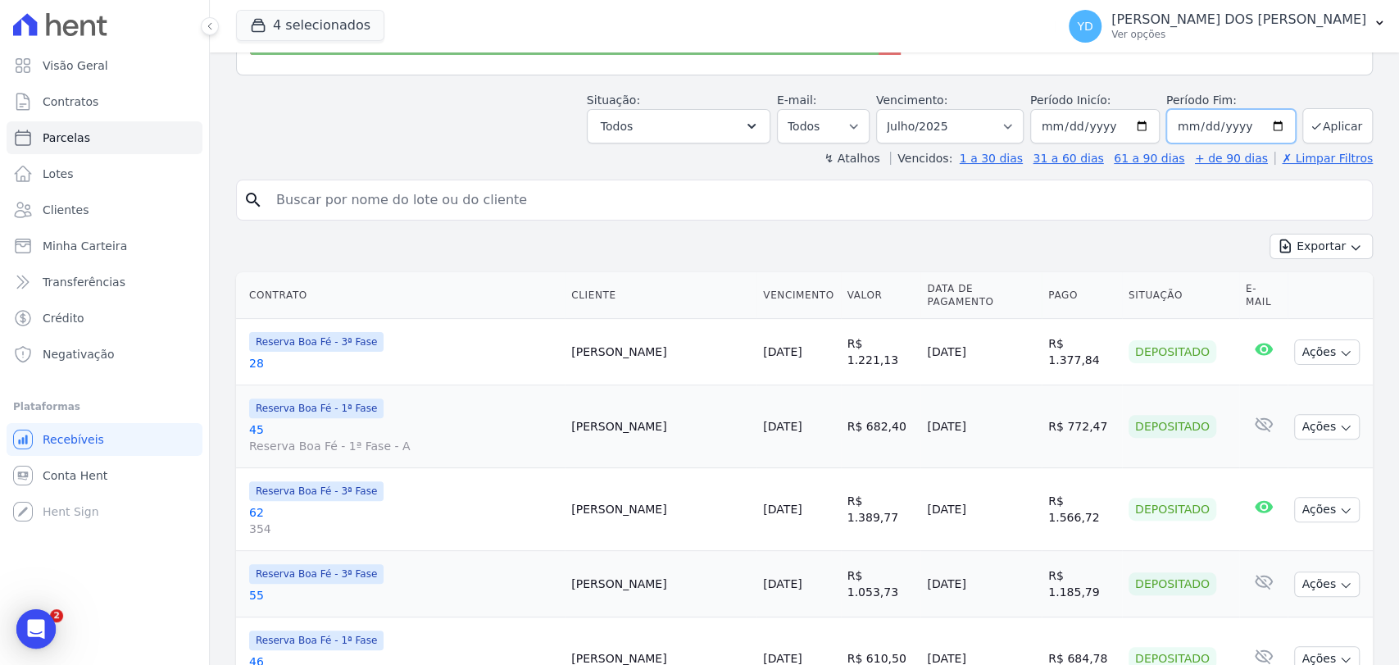
click at [1167, 124] on input "[DATE]" at bounding box center [1232, 126] width 130 height 34
click at [1231, 116] on input "[DATE]" at bounding box center [1232, 126] width 130 height 34
click at [1255, 119] on input "[DATE]" at bounding box center [1232, 126] width 130 height 34
click at [1263, 127] on input "[DATE]" at bounding box center [1232, 126] width 130 height 34
type input "[DATE]"
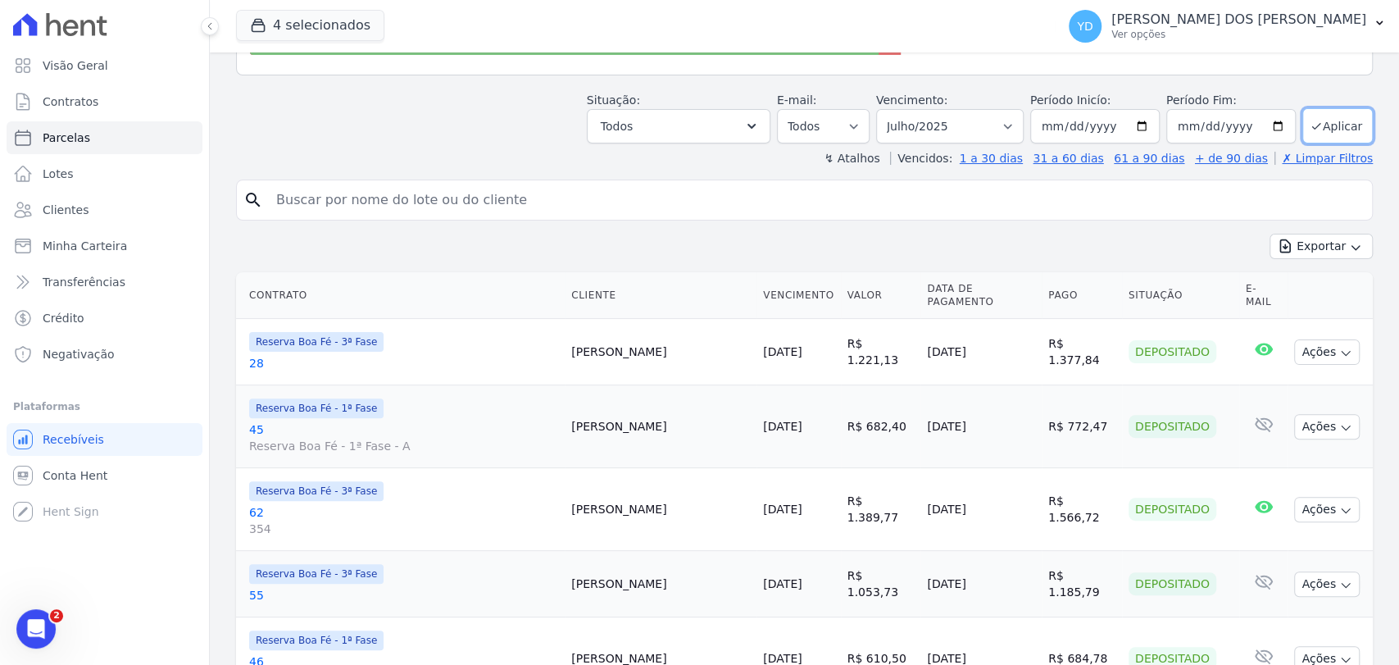
click at [1322, 118] on button "Aplicar" at bounding box center [1338, 125] width 71 height 35
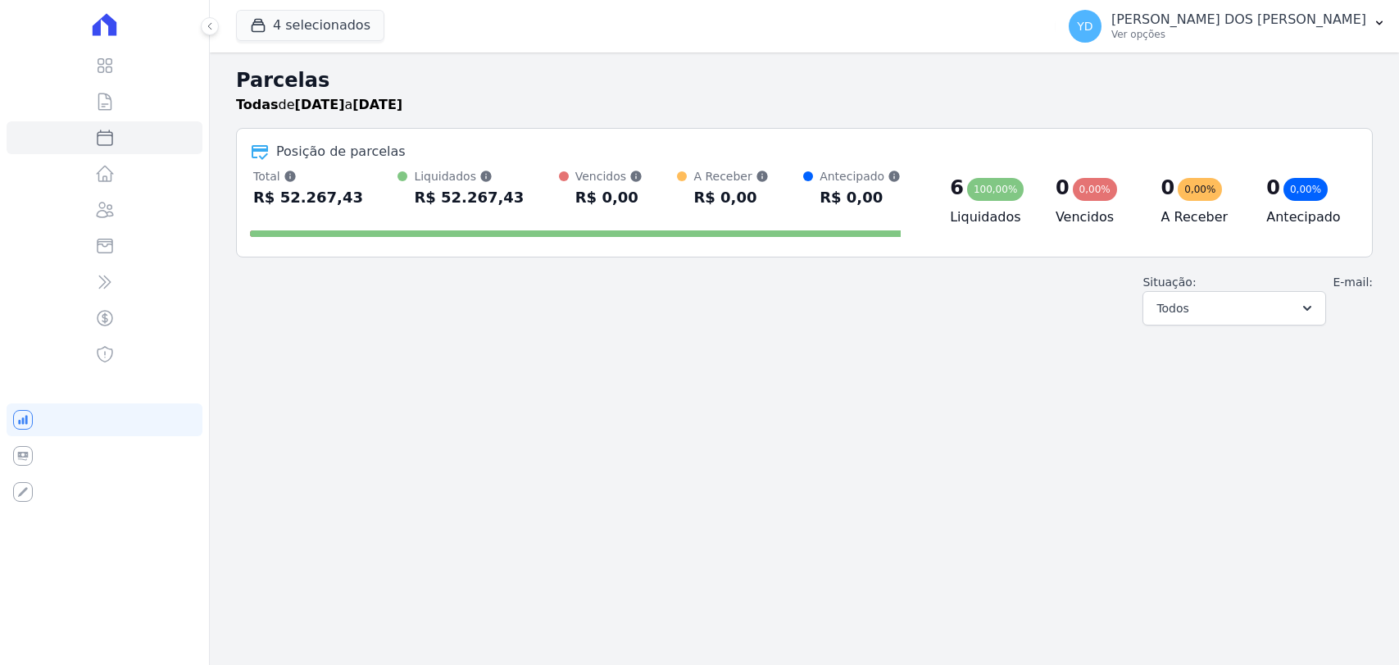
select select
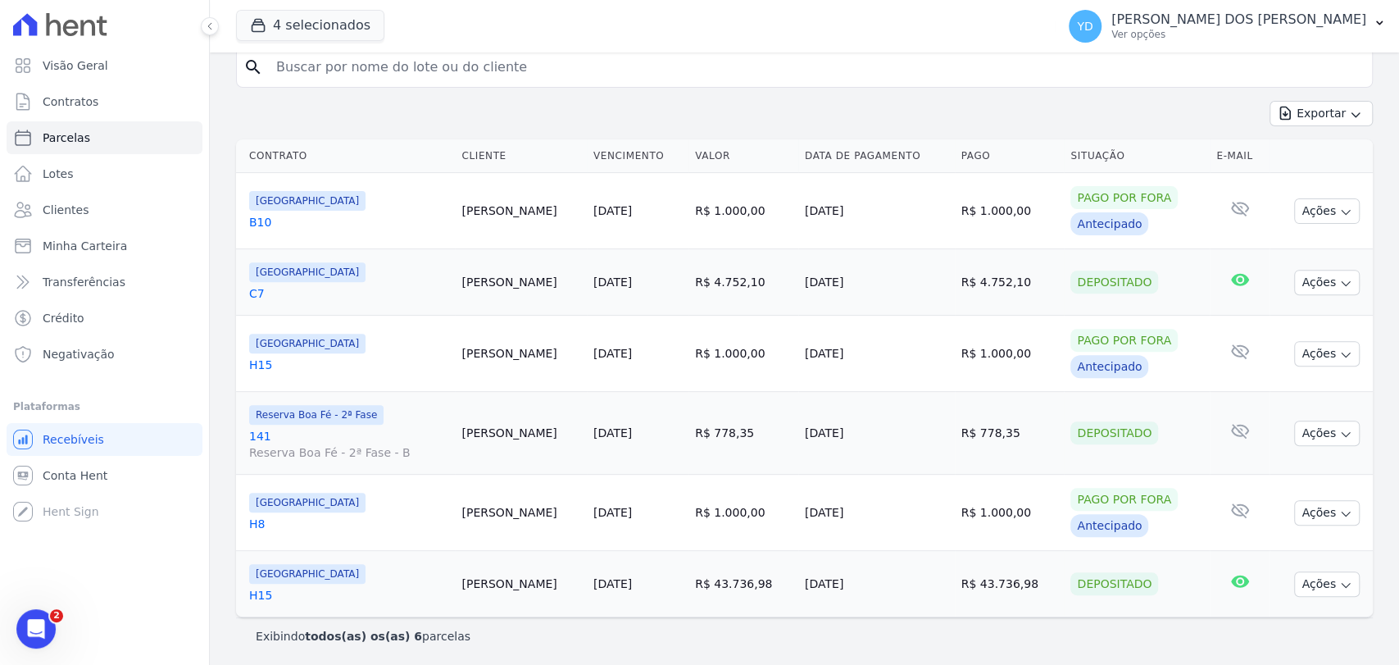
scroll to position [316, 0]
click at [162, 111] on link "Contratos" at bounding box center [105, 101] width 196 height 33
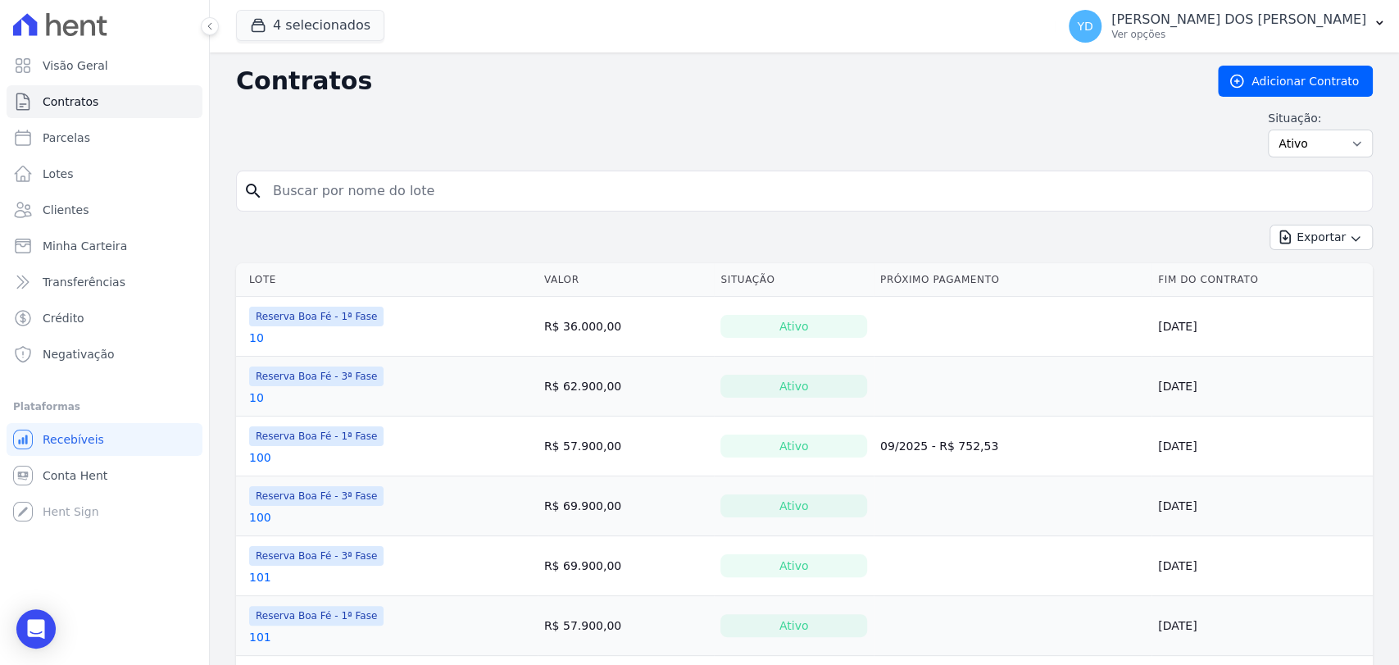
drag, startPoint x: 380, startPoint y: 173, endPoint x: 390, endPoint y: 189, distance: 18.9
click at [389, 185] on input "search" at bounding box center [814, 191] width 1103 height 33
click at [390, 189] on input "search" at bounding box center [814, 191] width 1103 height 33
type input "227"
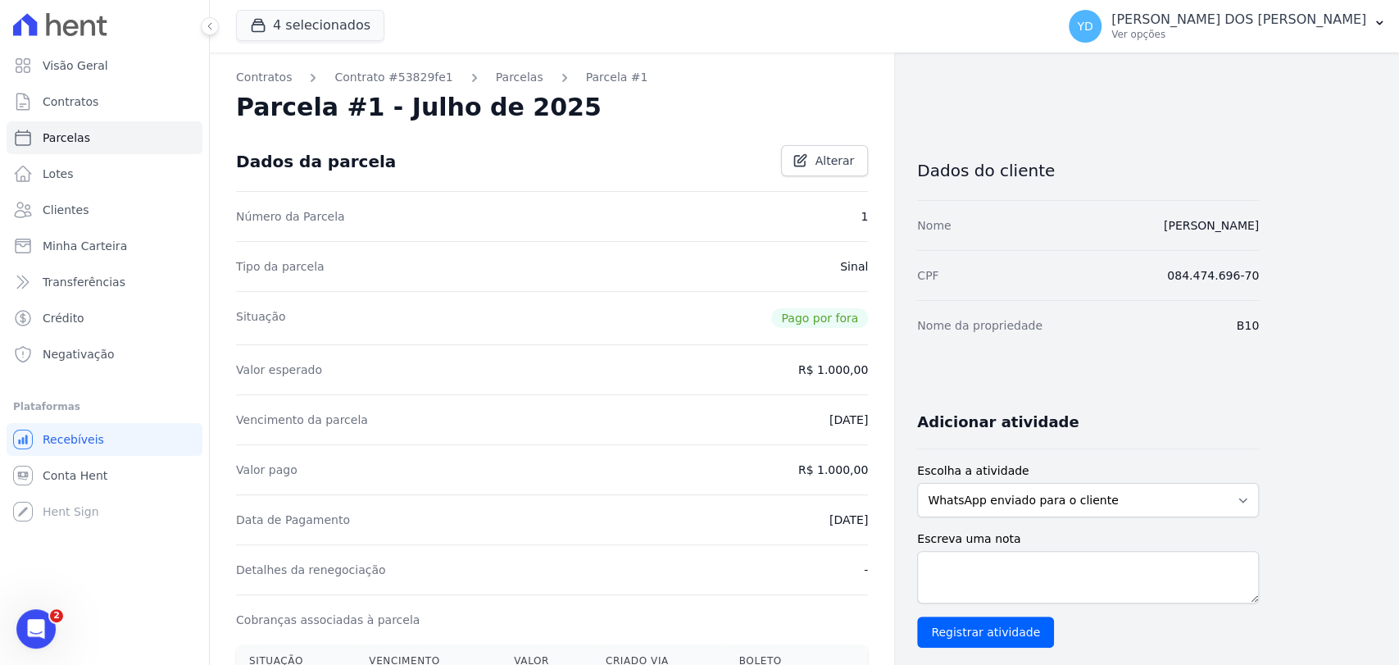
click at [484, 67] on div "Contratos Contrato #53829fe1 [GEOGRAPHIC_DATA] Parcela #1 [GEOGRAPHIC_DATA] #1 …" at bounding box center [552, 579] width 685 height 1054
click at [496, 74] on link "Parcelas" at bounding box center [520, 77] width 48 height 17
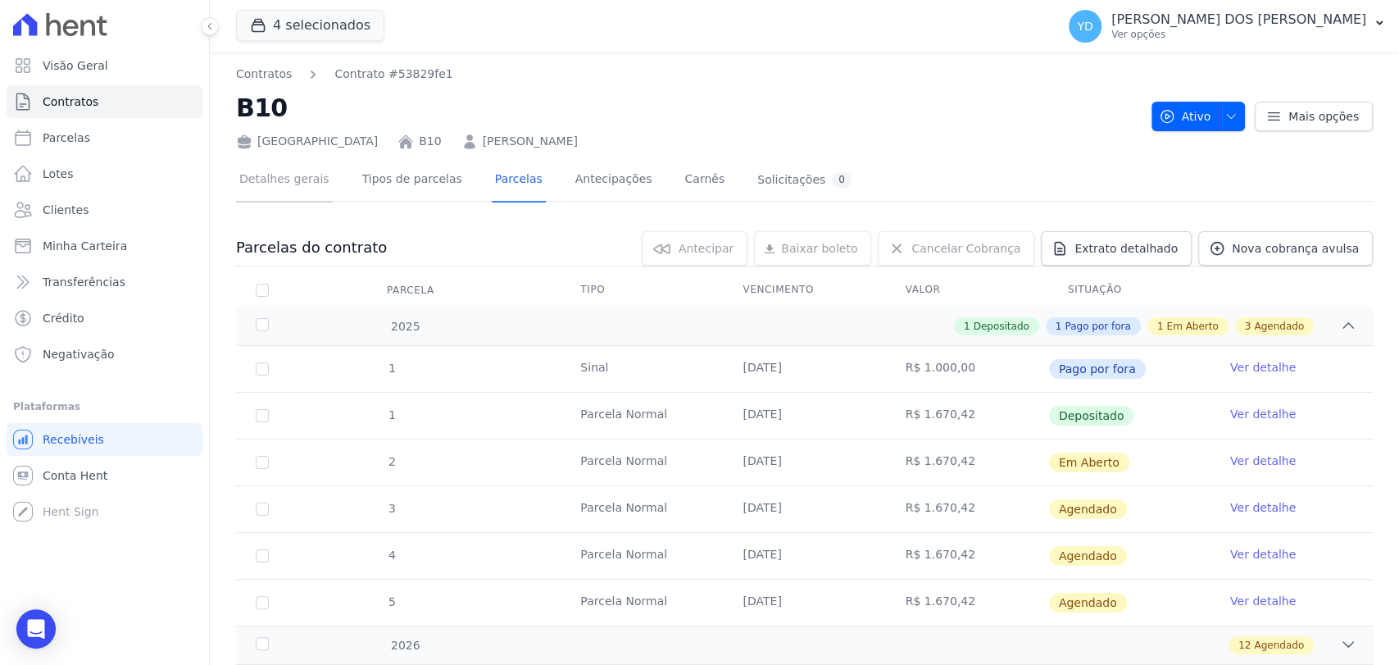
click at [321, 182] on link "Detalhes gerais" at bounding box center [284, 180] width 97 height 43
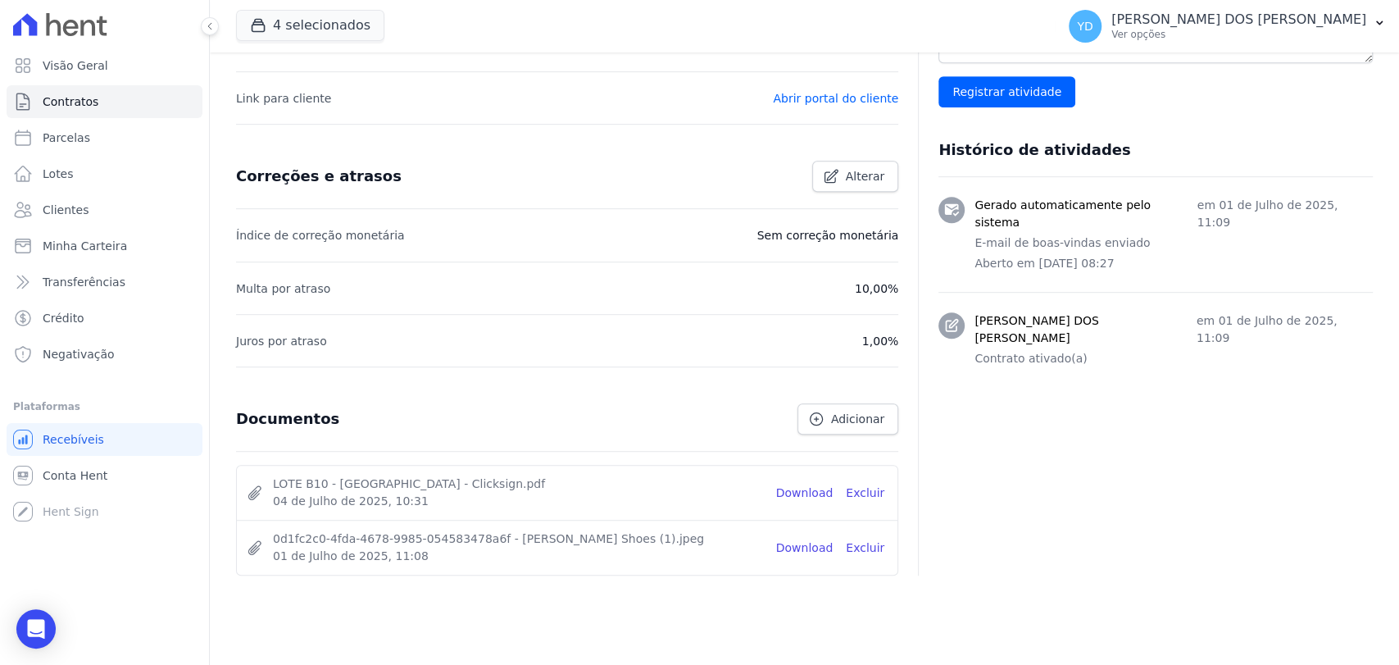
scroll to position [598, 0]
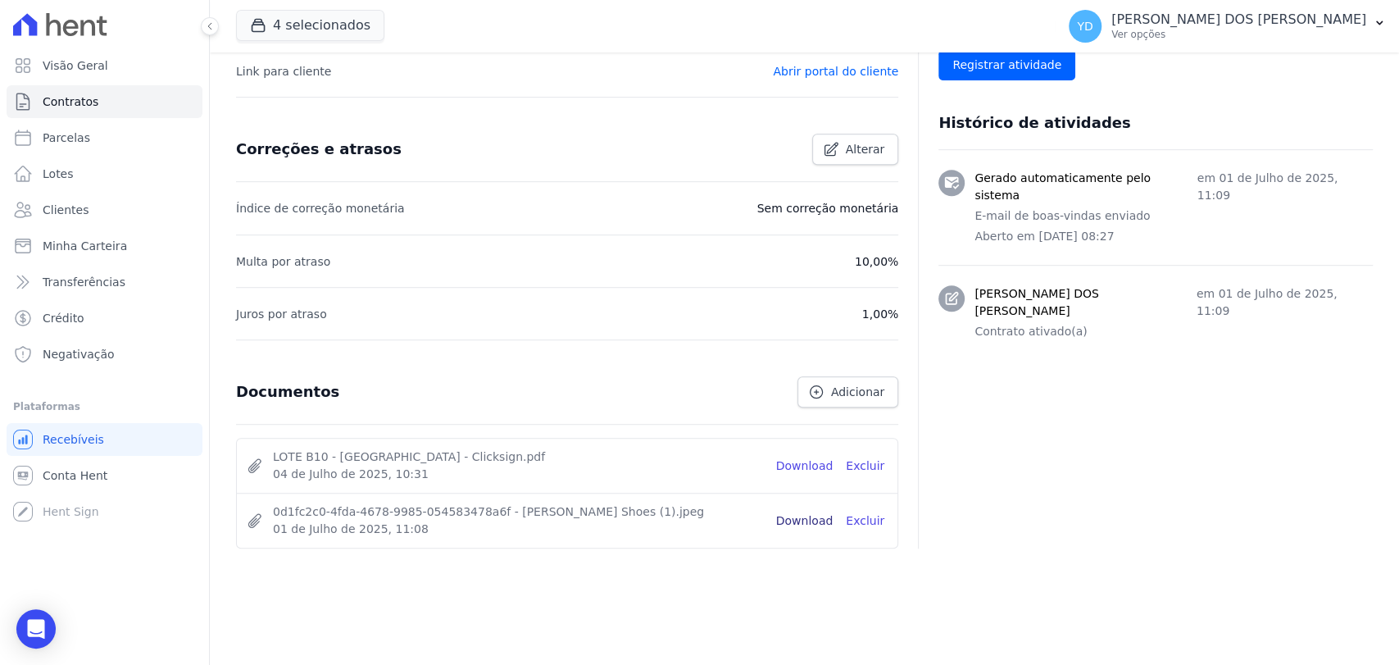
click at [810, 516] on link "Download" at bounding box center [804, 520] width 57 height 17
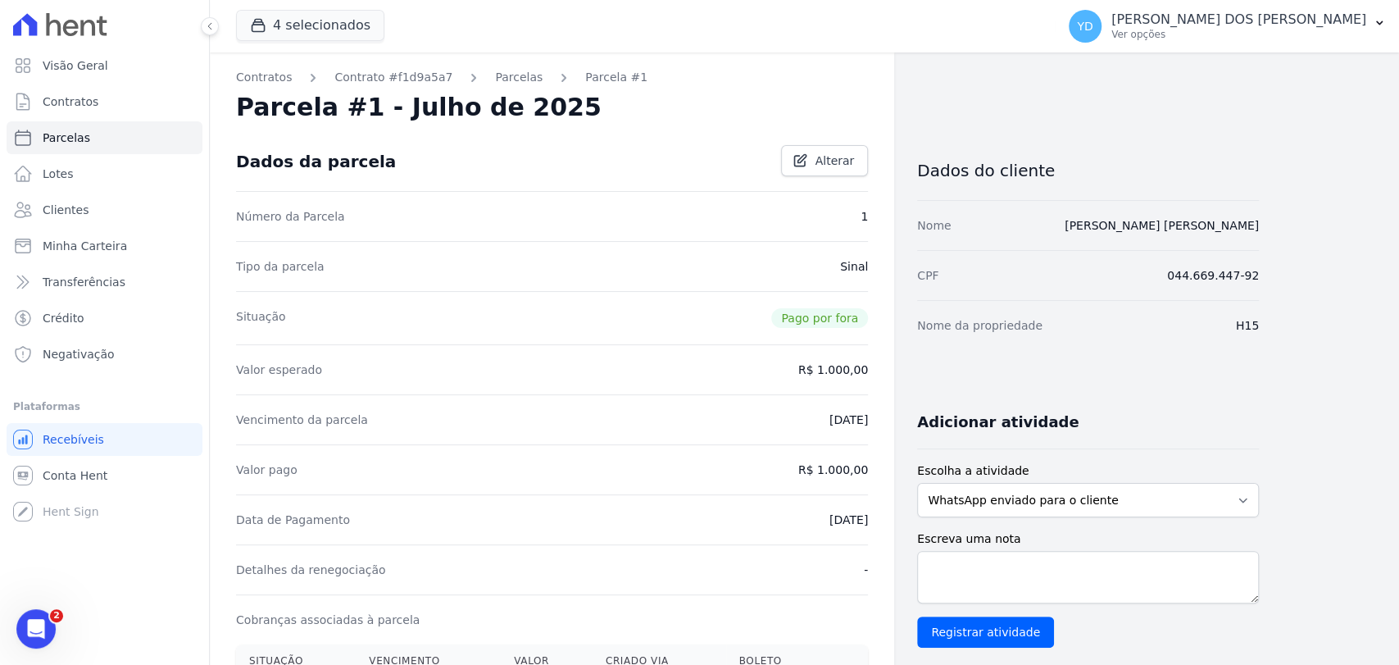
drag, startPoint x: 494, startPoint y: 84, endPoint x: 505, endPoint y: 66, distance: 20.2
click at [495, 84] on link "Parcelas" at bounding box center [519, 77] width 48 height 17
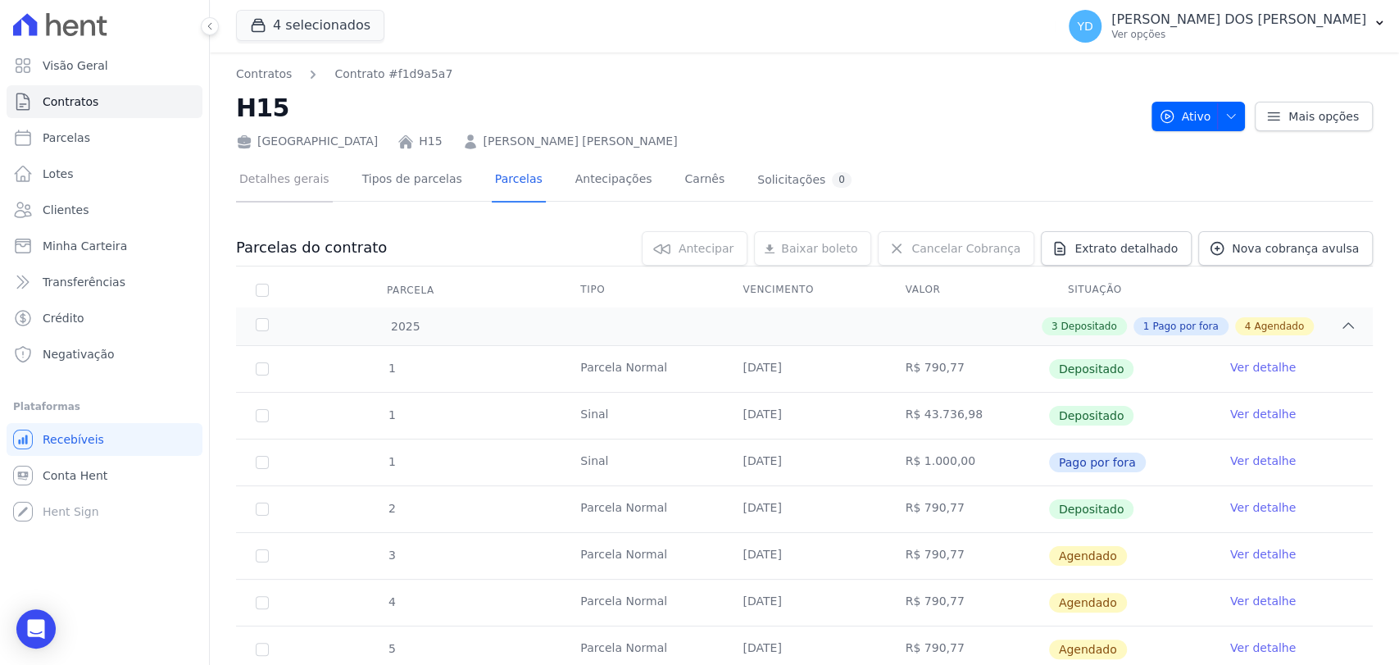
click at [282, 192] on link "Detalhes gerais" at bounding box center [284, 180] width 97 height 43
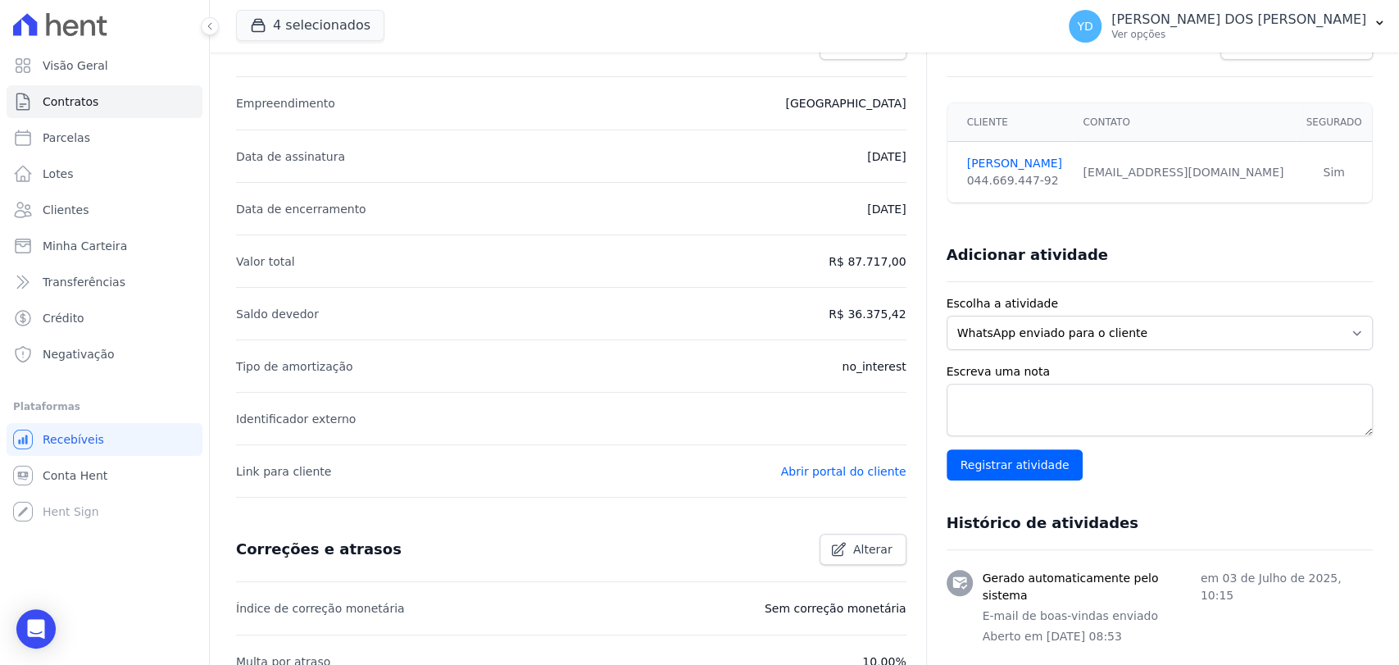
scroll to position [598, 0]
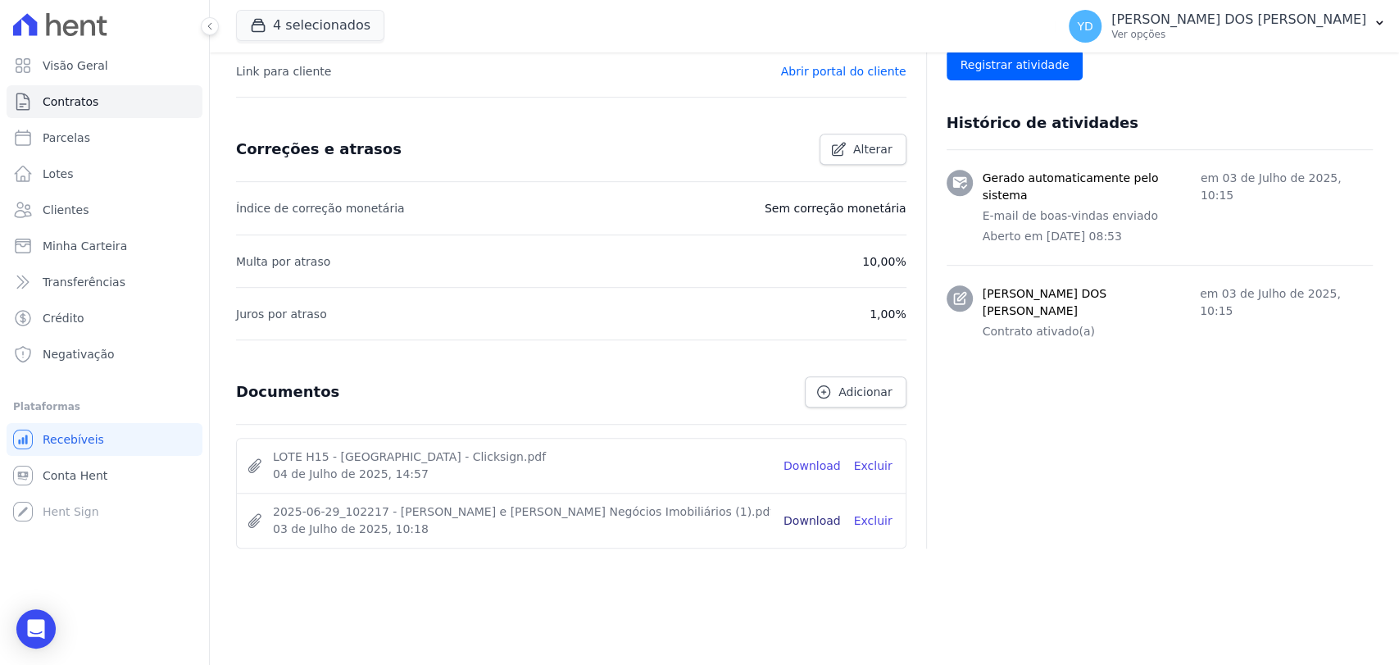
click at [803, 519] on link "Download" at bounding box center [812, 520] width 57 height 17
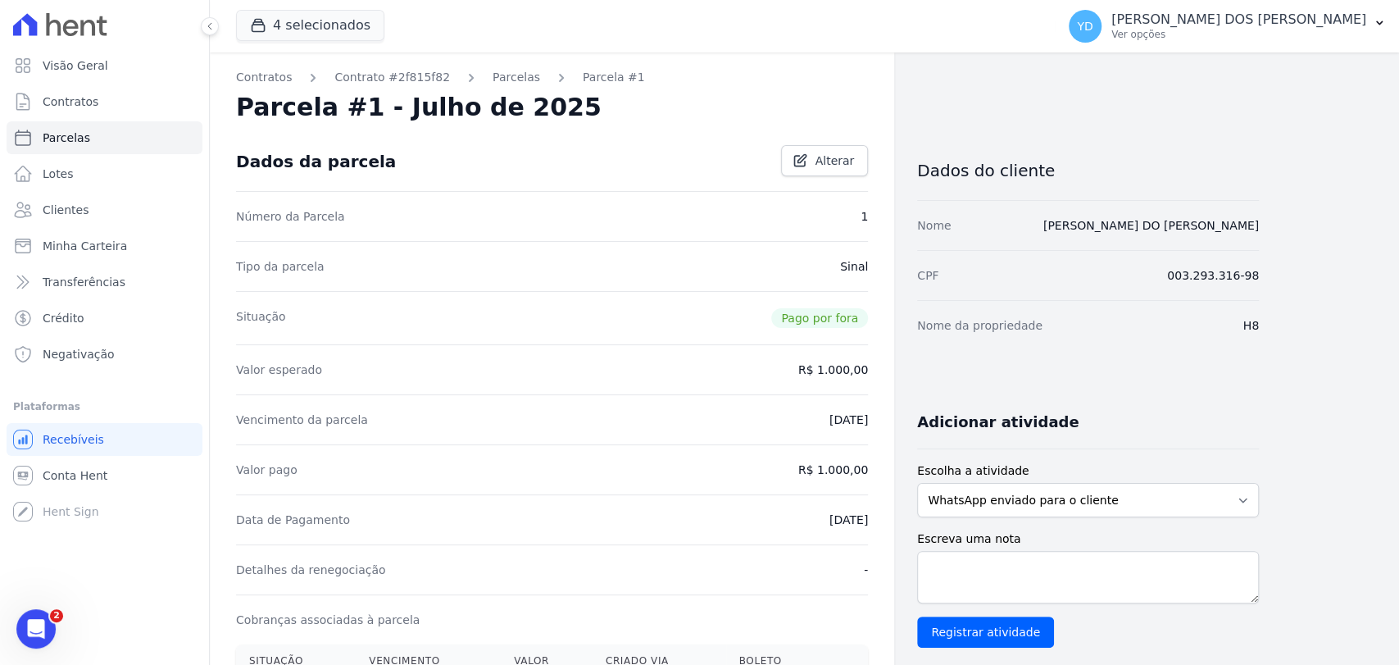
drag, startPoint x: 492, startPoint y: 75, endPoint x: 482, endPoint y: 62, distance: 15.7
click at [493, 75] on link "Parcelas" at bounding box center [517, 77] width 48 height 17
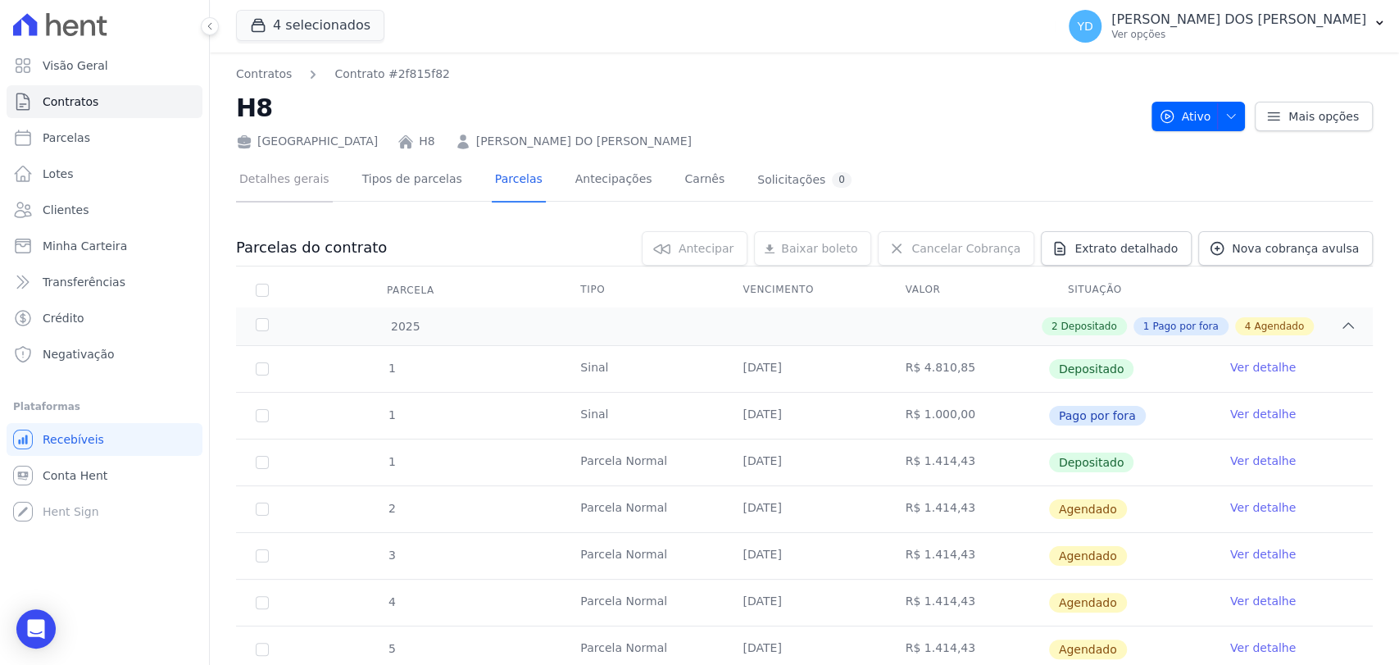
click at [317, 184] on link "Detalhes gerais" at bounding box center [284, 180] width 97 height 43
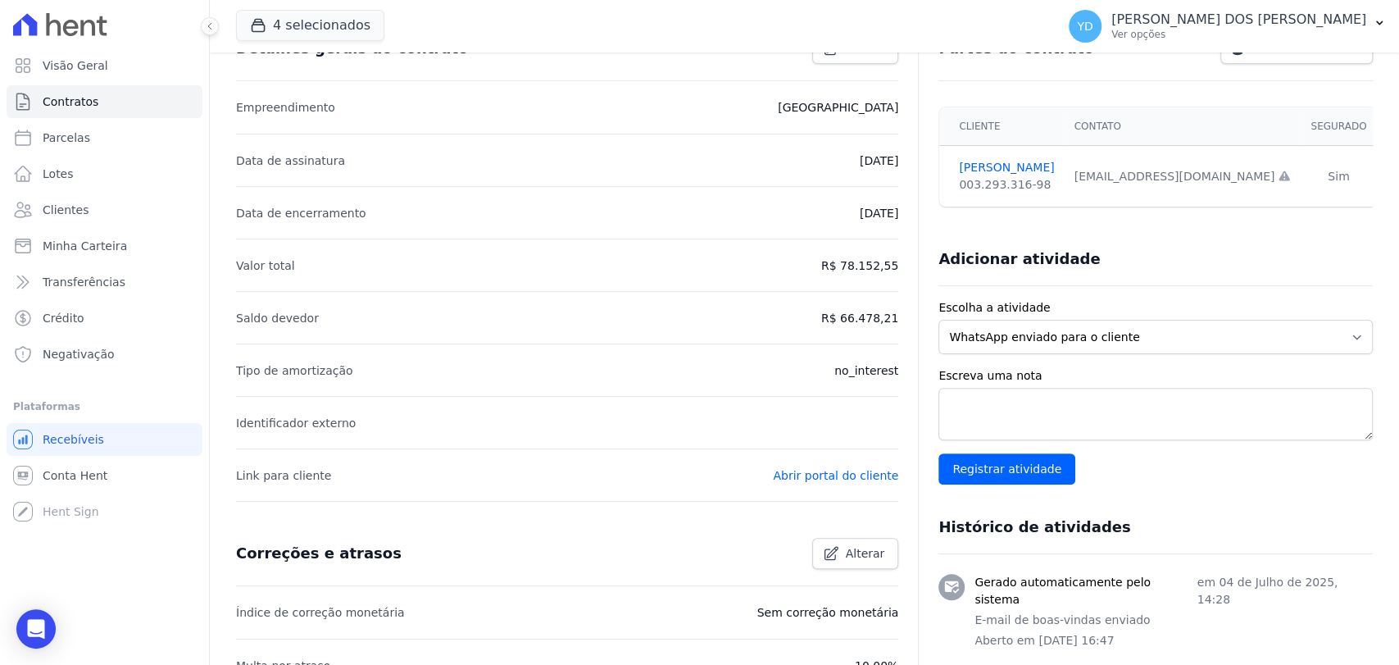
scroll to position [598, 0]
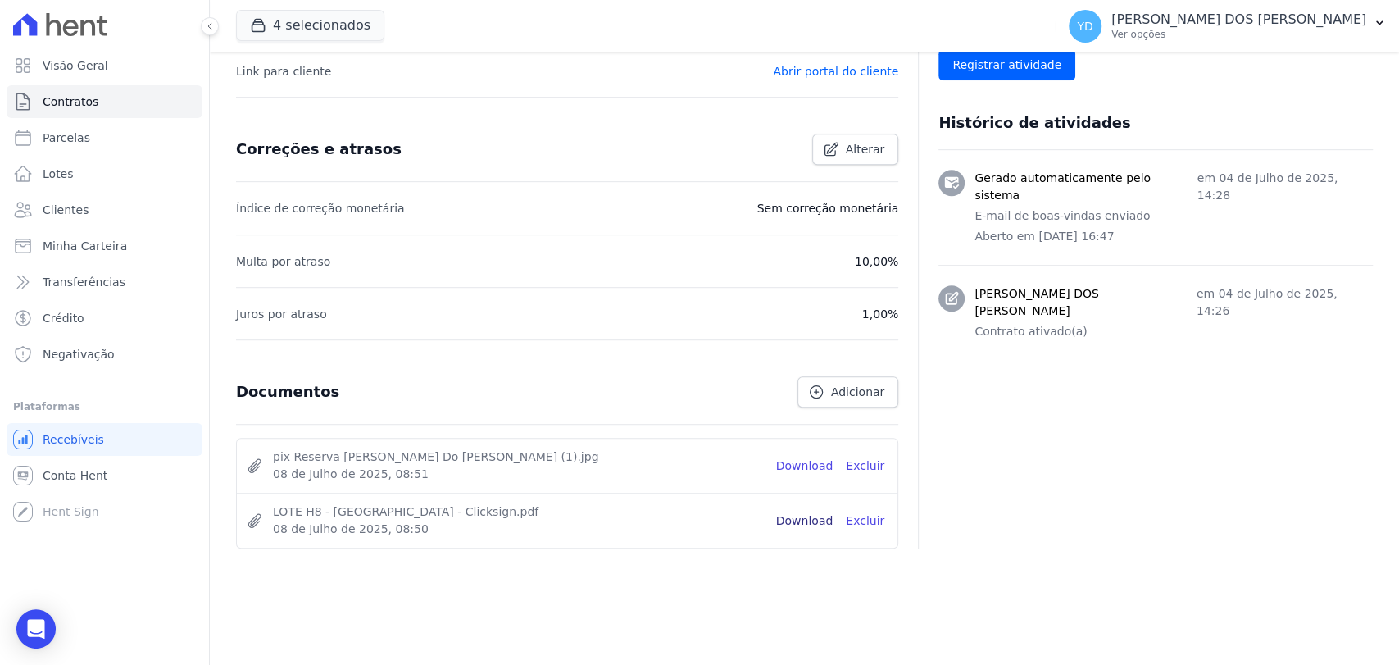
click at [826, 523] on link "Download" at bounding box center [804, 520] width 57 height 17
click at [817, 467] on link "Download" at bounding box center [804, 465] width 57 height 17
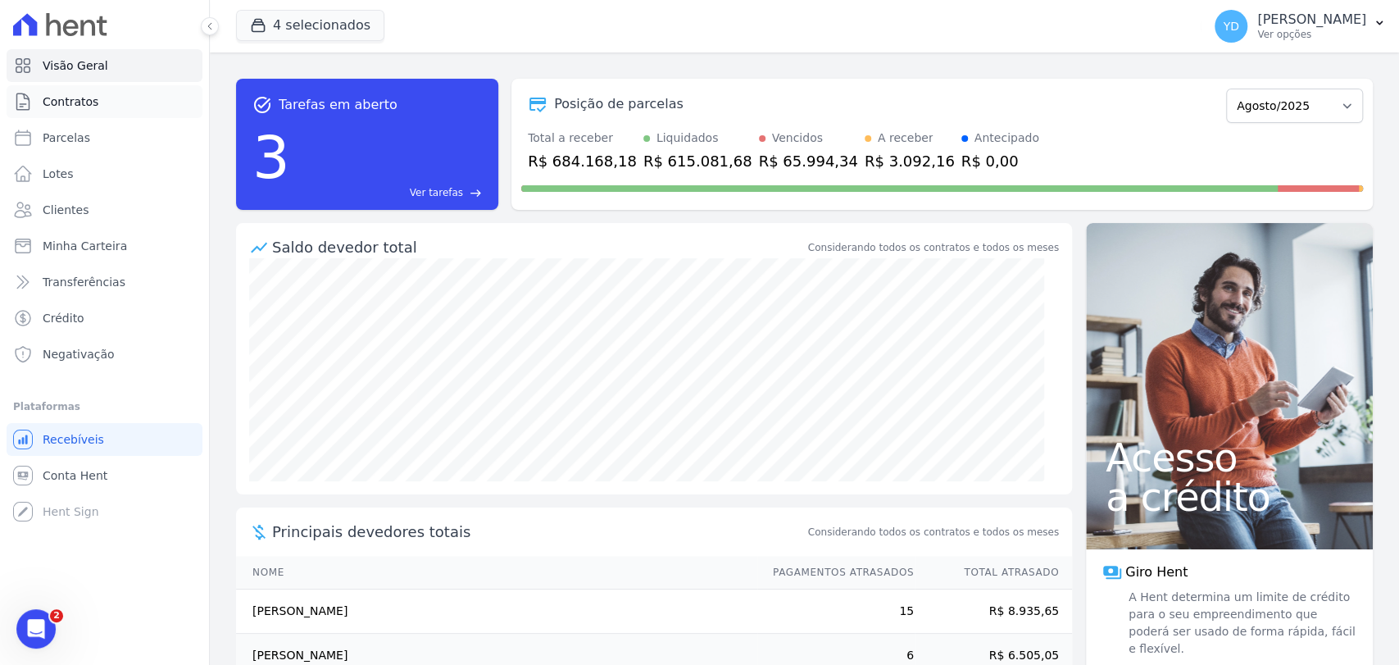
click at [106, 93] on link "Contratos" at bounding box center [105, 101] width 196 height 33
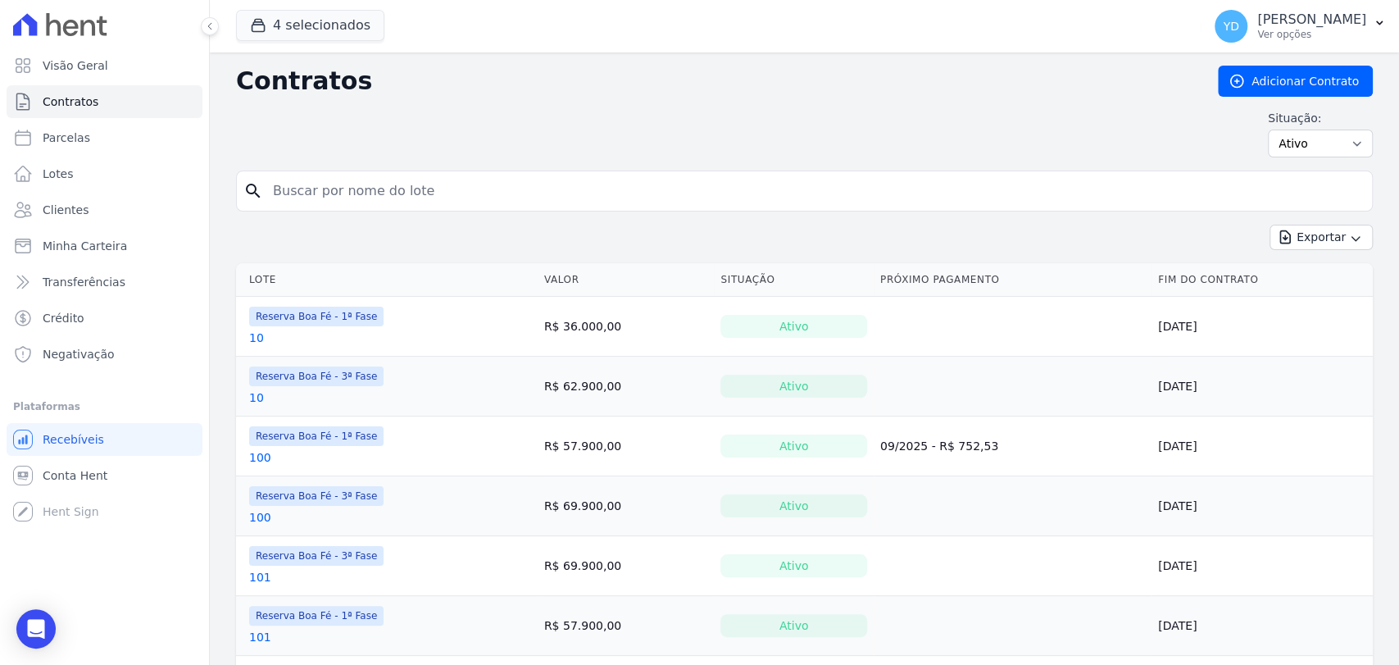
click at [374, 204] on input "search" at bounding box center [814, 191] width 1103 height 33
type input "120"
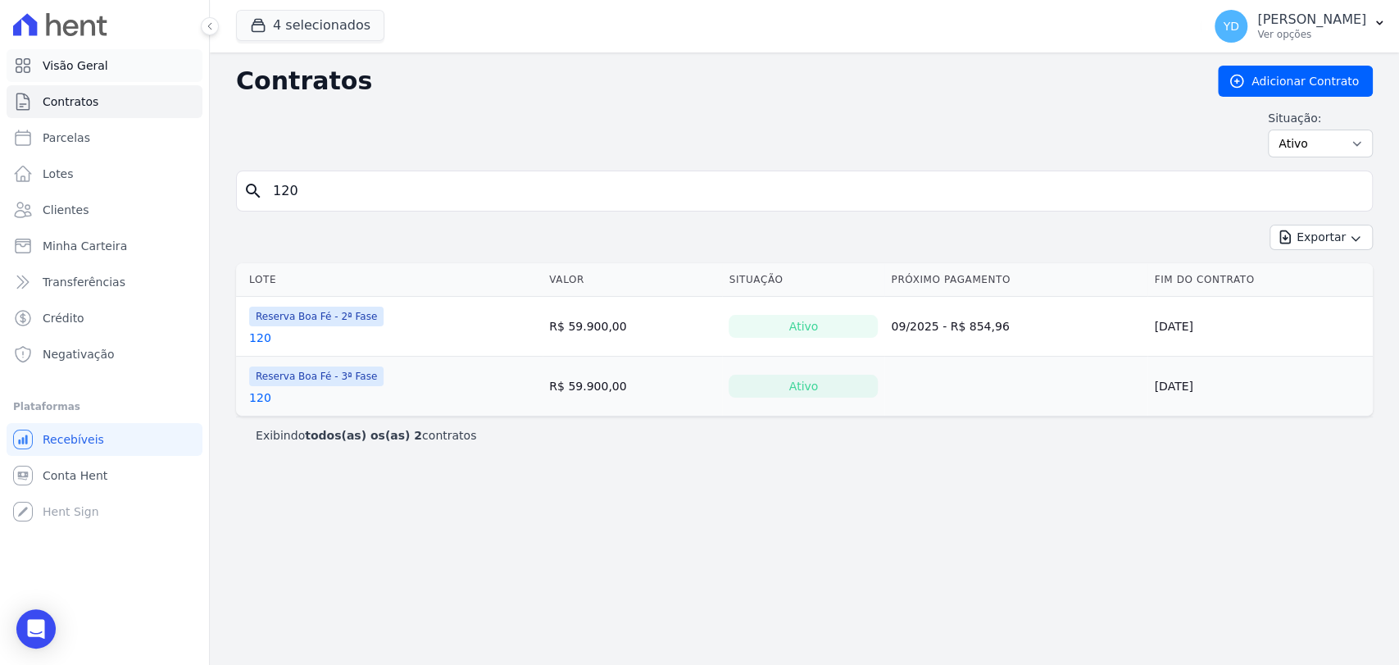
click at [118, 71] on link "Visão Geral" at bounding box center [105, 65] width 196 height 33
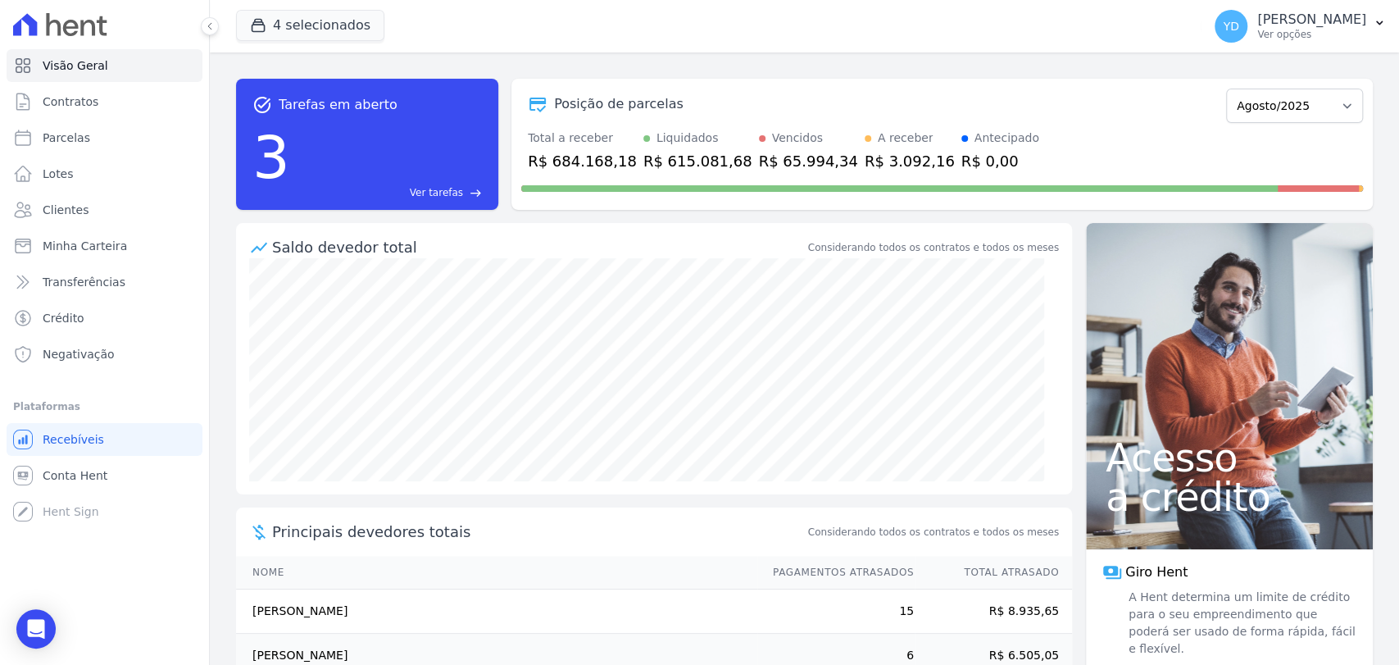
click at [443, 192] on span "Ver tarefas" at bounding box center [436, 192] width 53 height 15
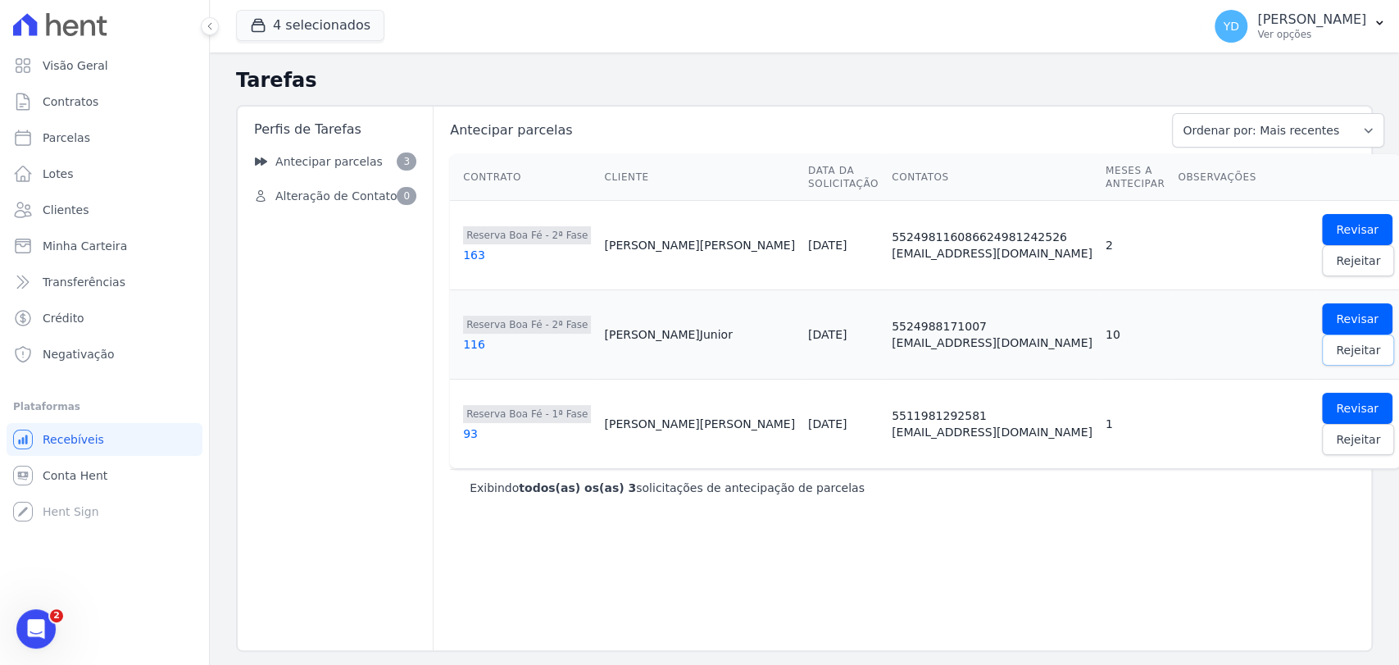
click at [1336, 354] on span "Rejeitar" at bounding box center [1358, 350] width 44 height 16
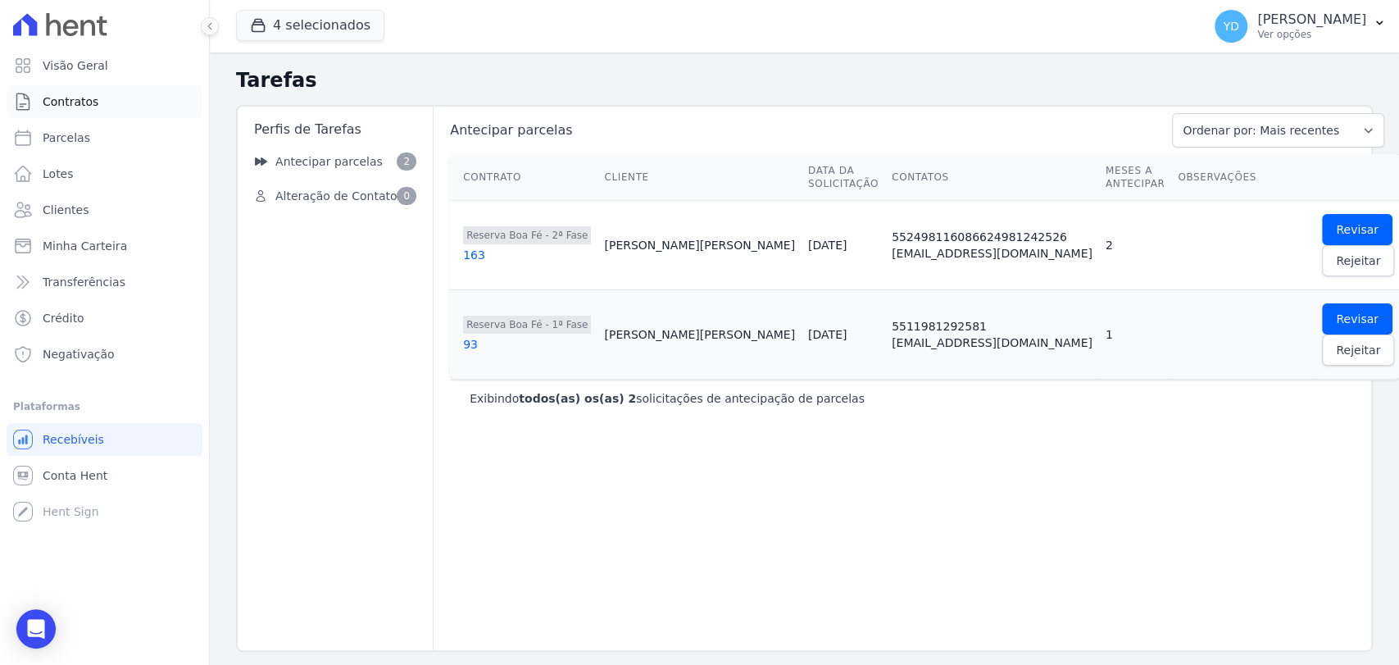
click at [41, 102] on link "Contratos" at bounding box center [105, 101] width 196 height 33
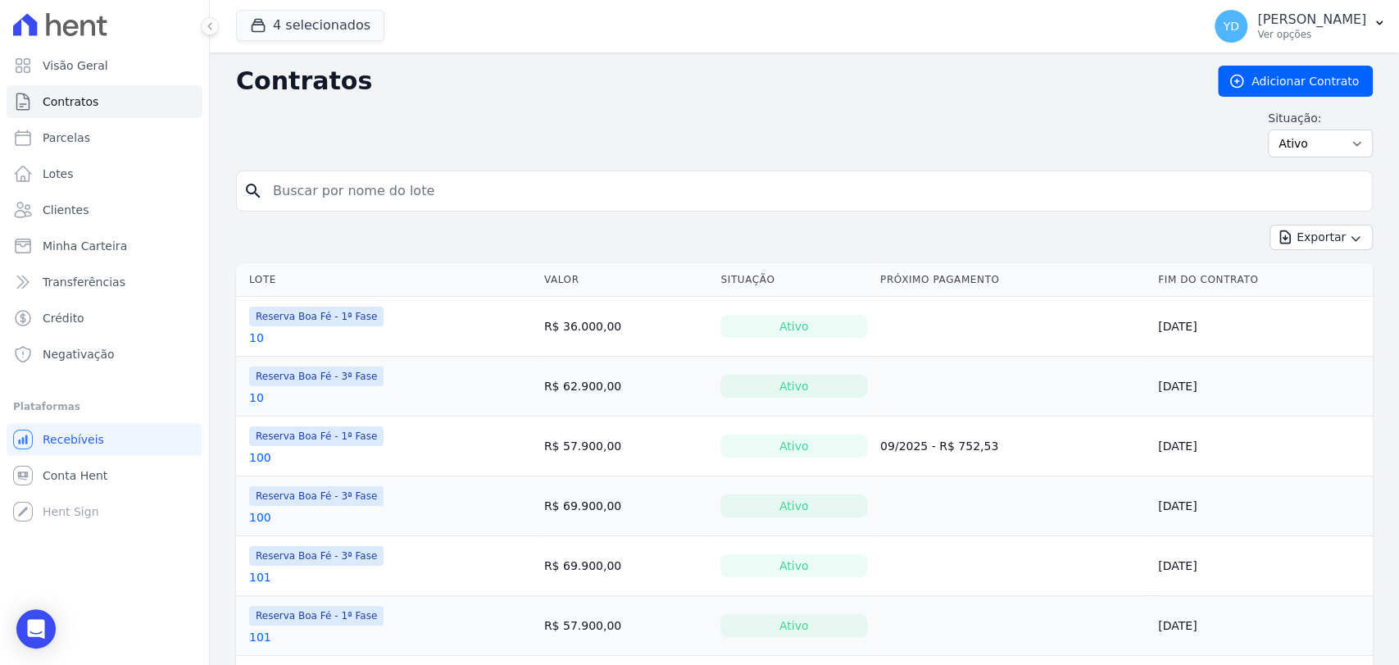
click at [357, 180] on input "search" at bounding box center [814, 191] width 1103 height 33
type input "120"
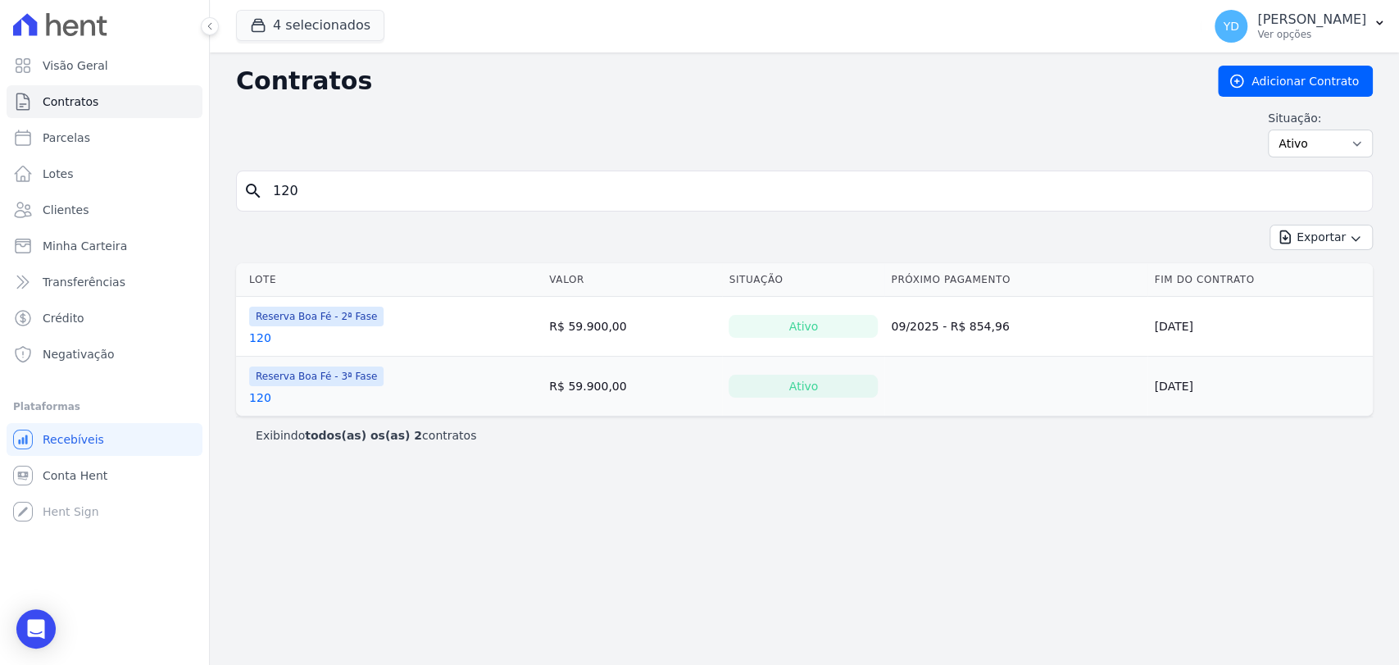
click at [252, 337] on link "120" at bounding box center [260, 338] width 22 height 16
click at [258, 393] on link "120" at bounding box center [260, 397] width 22 height 16
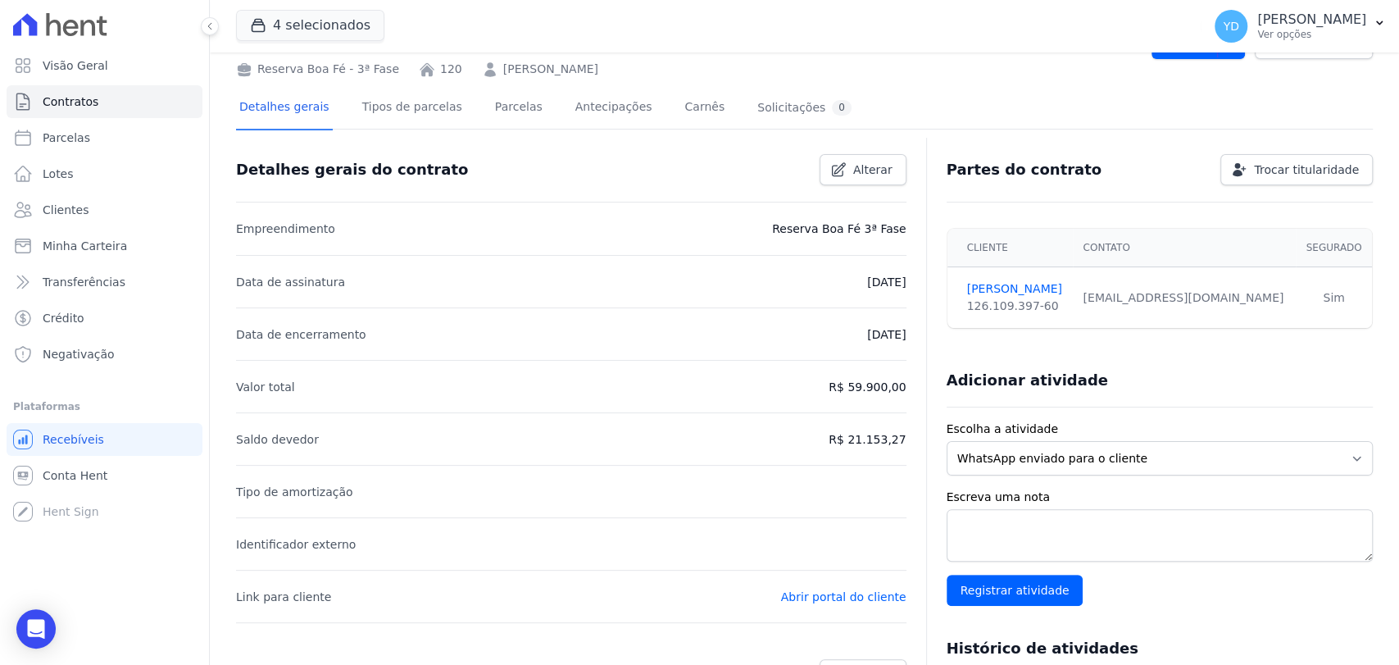
scroll to position [273, 0]
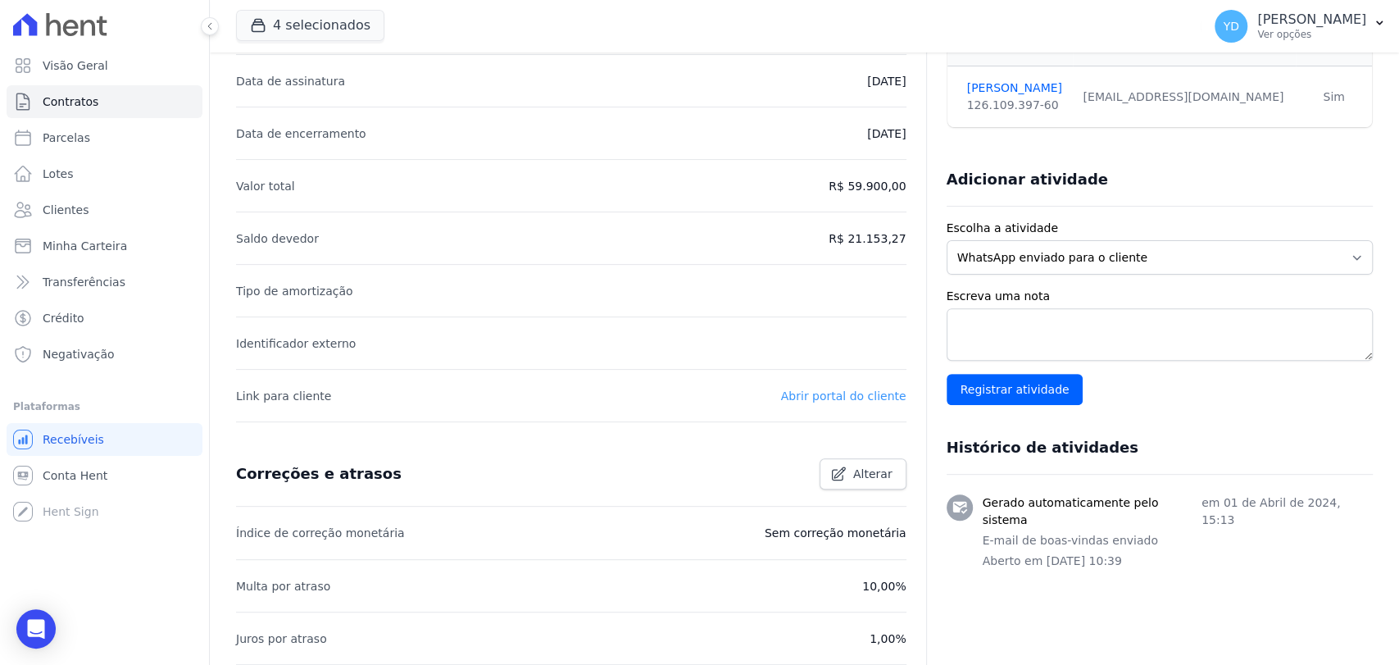
click at [826, 396] on link "Abrir portal do cliente" at bounding box center [843, 395] width 125 height 13
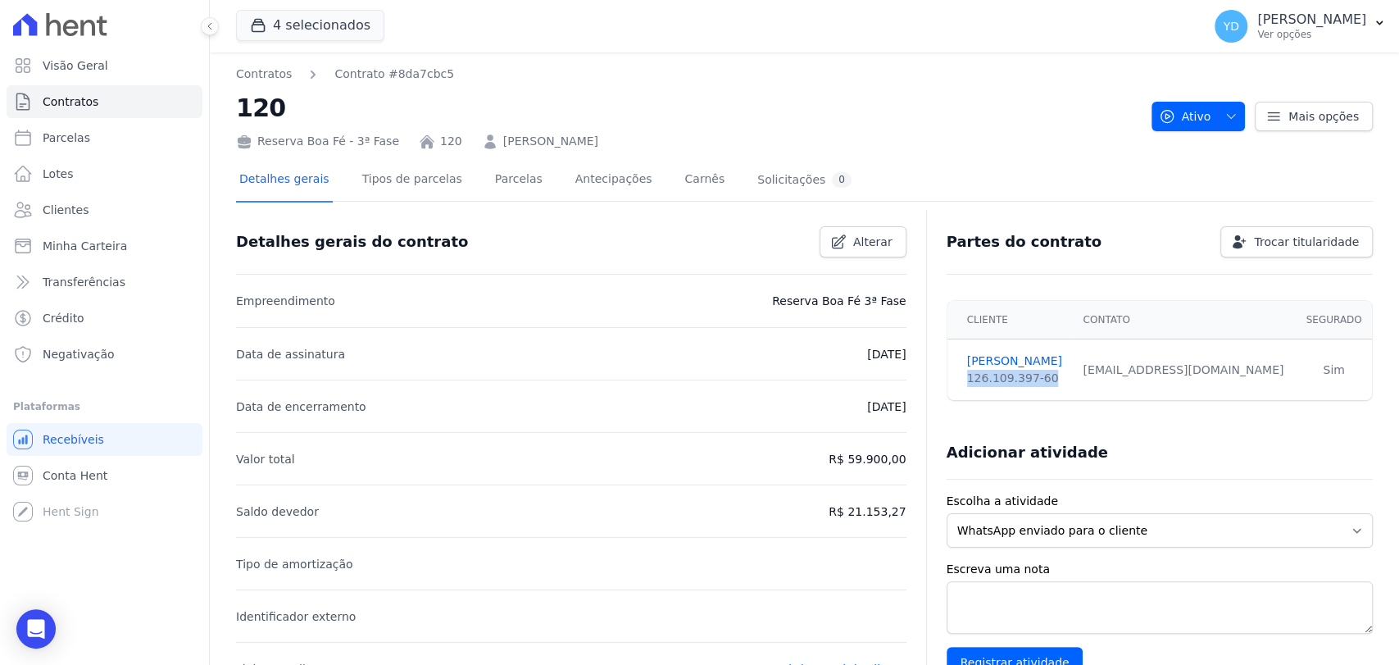
drag, startPoint x: 1039, startPoint y: 375, endPoint x: 944, endPoint y: 377, distance: 95.1
click at [948, 377] on td "RUDSON SILVA 126.109.397-60" at bounding box center [1011, 369] width 126 height 61
copy div "126.109.397-60"
drag, startPoint x: 172, startPoint y: 69, endPoint x: 255, endPoint y: 35, distance: 89.4
click at [172, 69] on link "Visão Geral" at bounding box center [105, 65] width 196 height 33
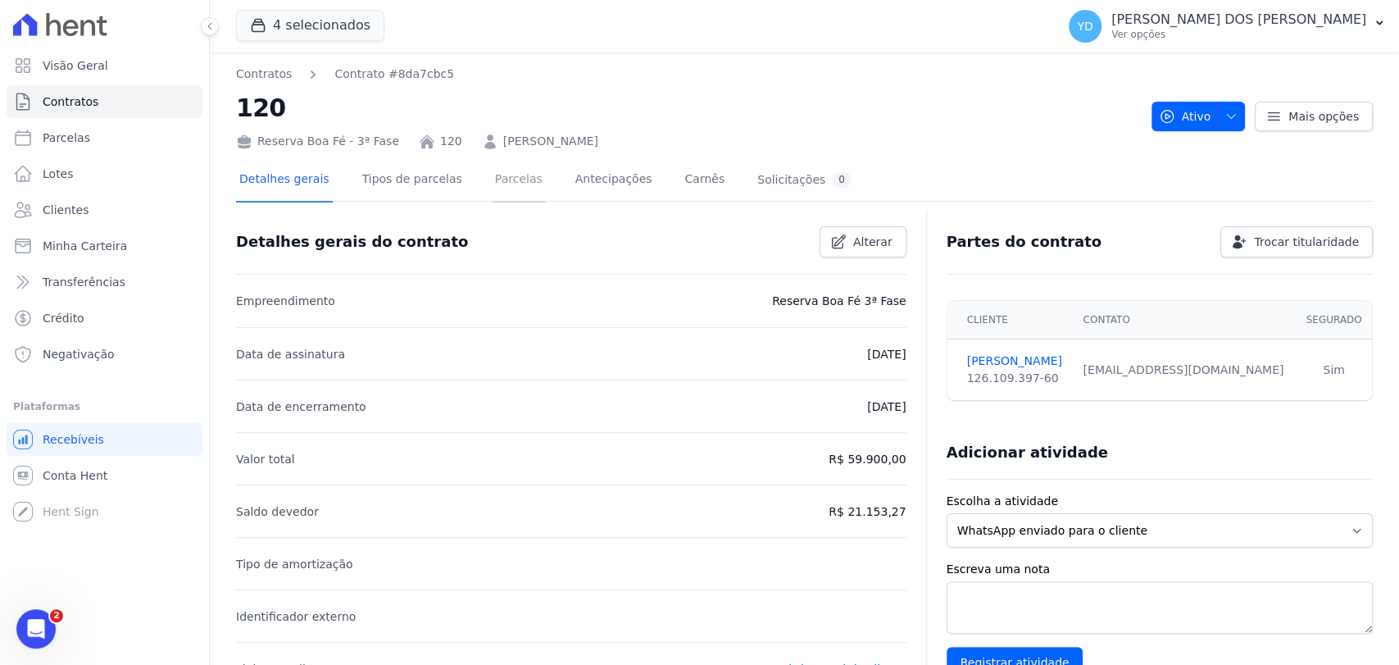
drag, startPoint x: 479, startPoint y: 188, endPoint x: 469, endPoint y: 180, distance: 12.8
click at [492, 188] on link "Parcelas" at bounding box center [519, 180] width 54 height 43
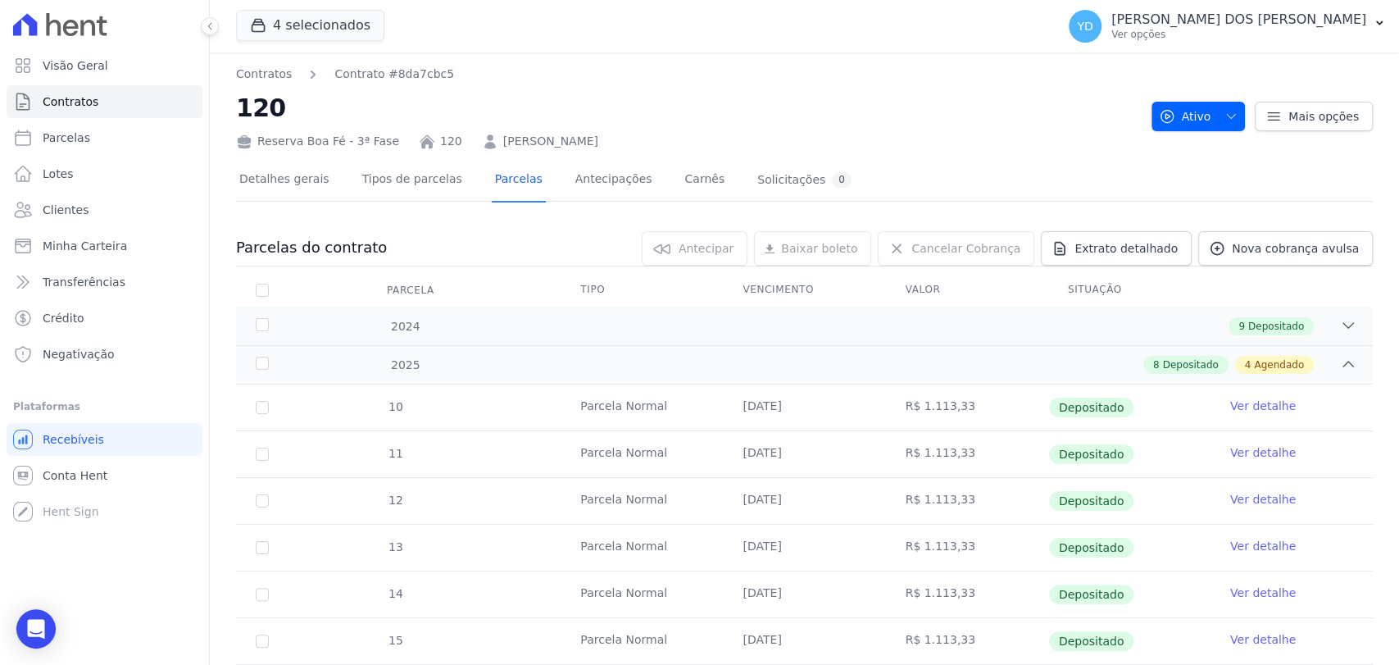
click at [589, 83] on div "Contratos Contrato #8da7cbc5 120 Reserva [GEOGRAPHIC_DATA] - 3ª Fase 120 [PERSO…" at bounding box center [687, 108] width 903 height 84
click at [503, 83] on div "Contratos Contrato #8da7cbc5 120 Reserva [GEOGRAPHIC_DATA] - 3ª Fase 120 [PERSO…" at bounding box center [687, 108] width 903 height 84
click at [287, 191] on link "Detalhes gerais" at bounding box center [284, 180] width 97 height 43
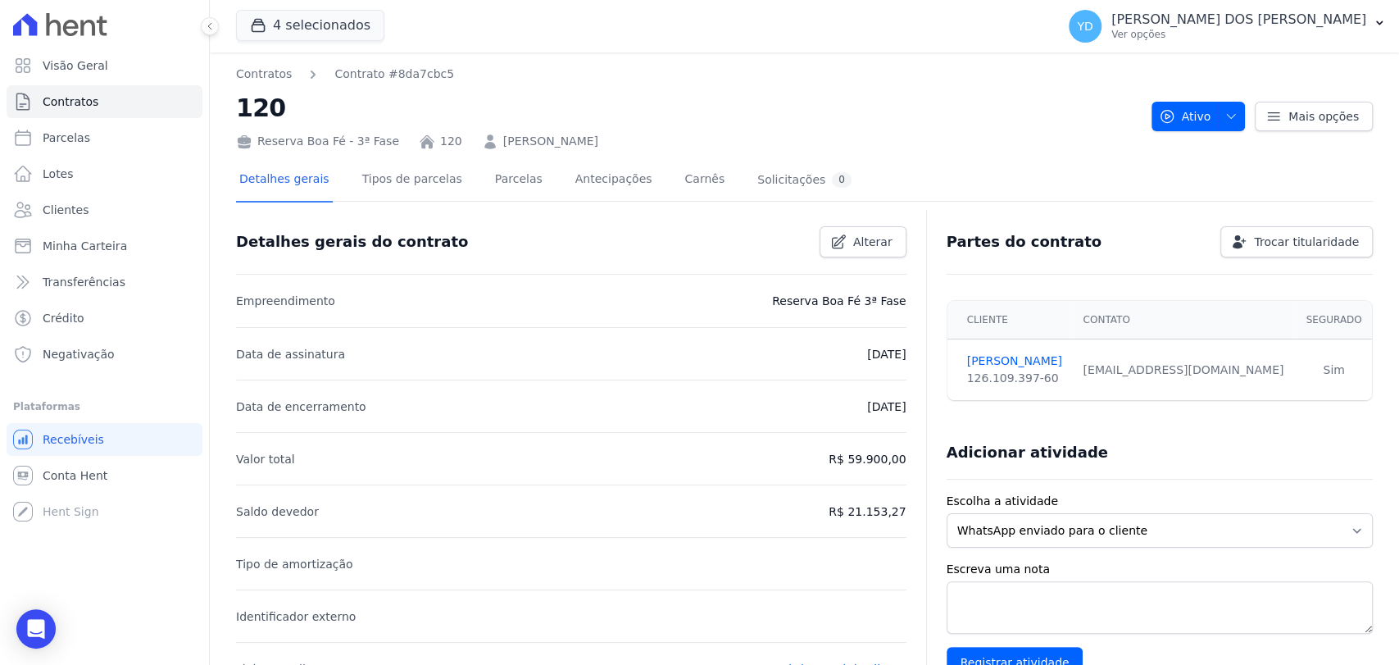
scroll to position [455, 0]
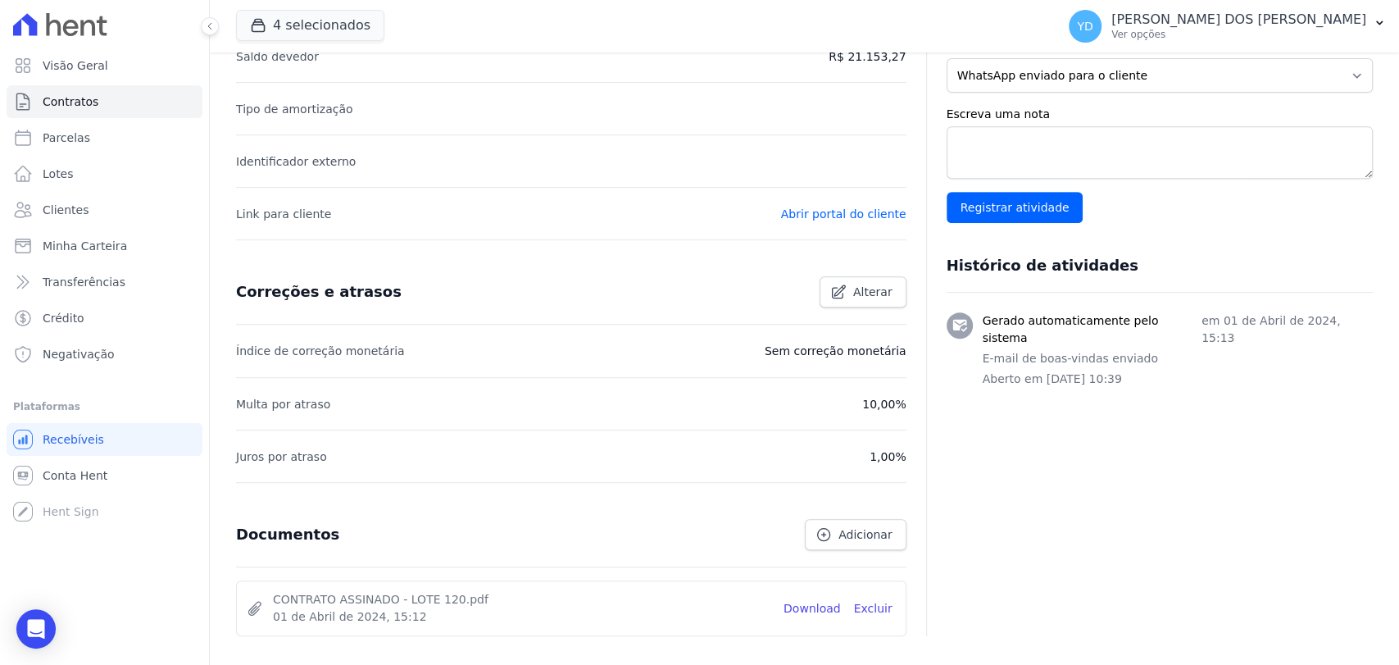
click at [795, 196] on li "Link para cliente Abrir portal do cliente" at bounding box center [571, 213] width 671 height 52
click at [802, 218] on link "Abrir portal do cliente" at bounding box center [843, 213] width 125 height 13
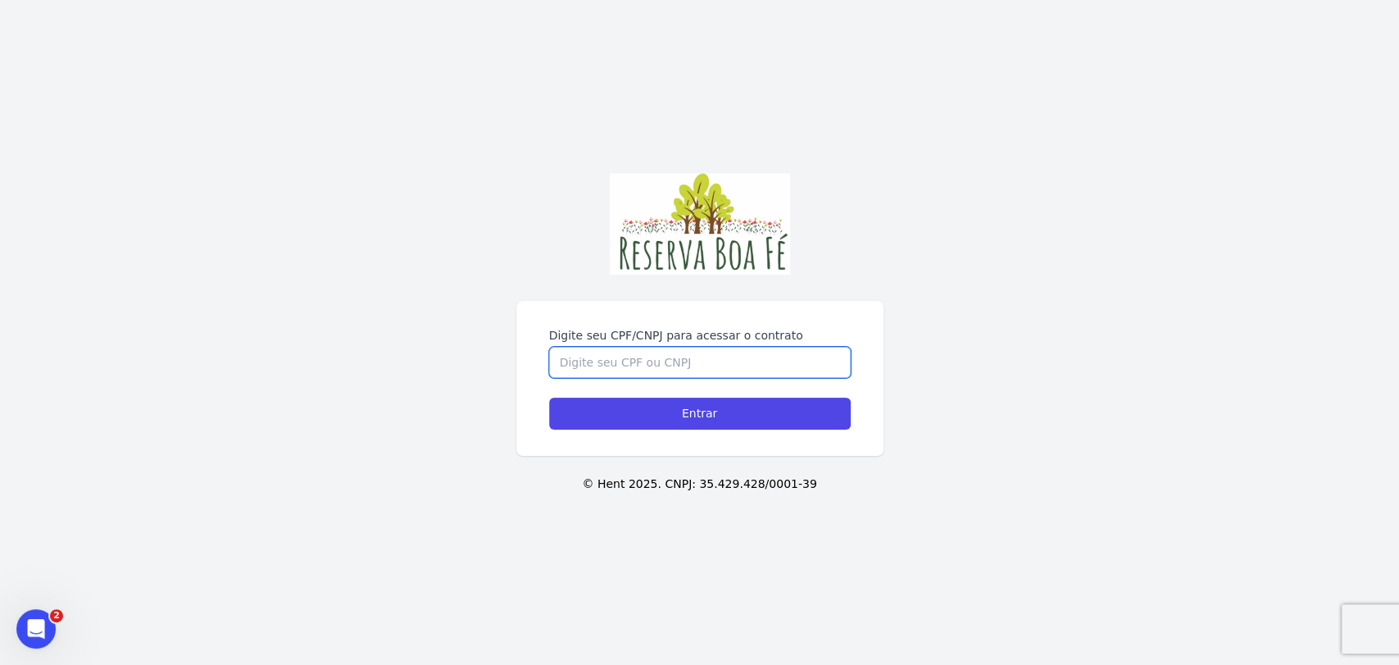
click at [694, 373] on input "Digite seu CPF/CNPJ para acessar o contrato" at bounding box center [700, 362] width 302 height 31
paste input "126.109.397-60"
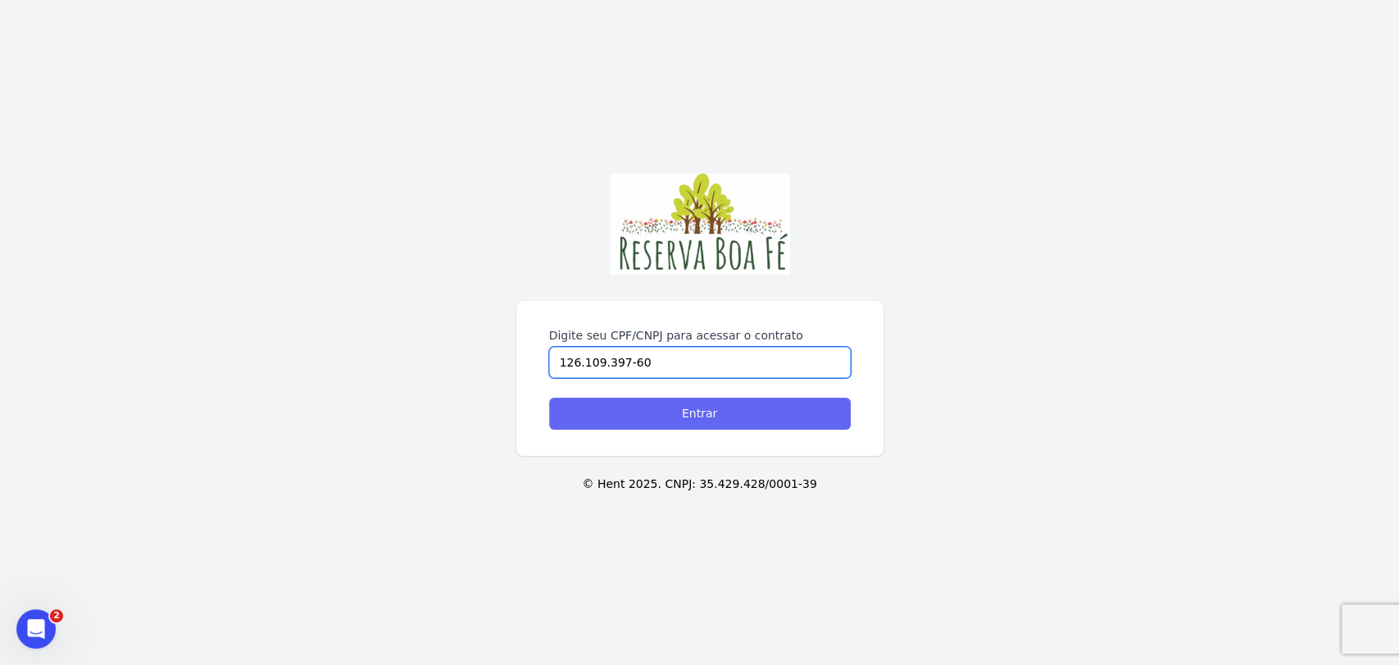
type input "126.109.397-60"
click at [691, 403] on input "Entrar" at bounding box center [700, 414] width 302 height 32
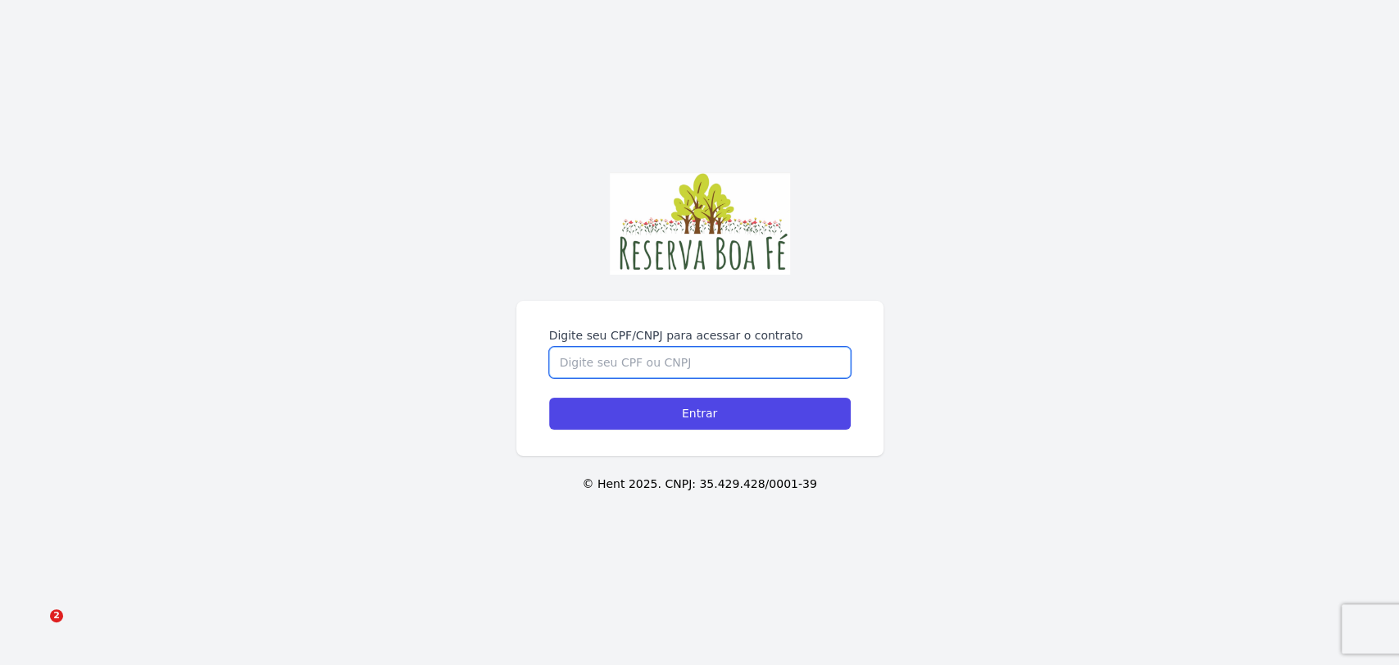
click at [683, 349] on input "Digite seu CPF/CNPJ para acessar o contrato" at bounding box center [700, 362] width 302 height 31
paste input "126.109.397-60"
type input "126.109.397-60"
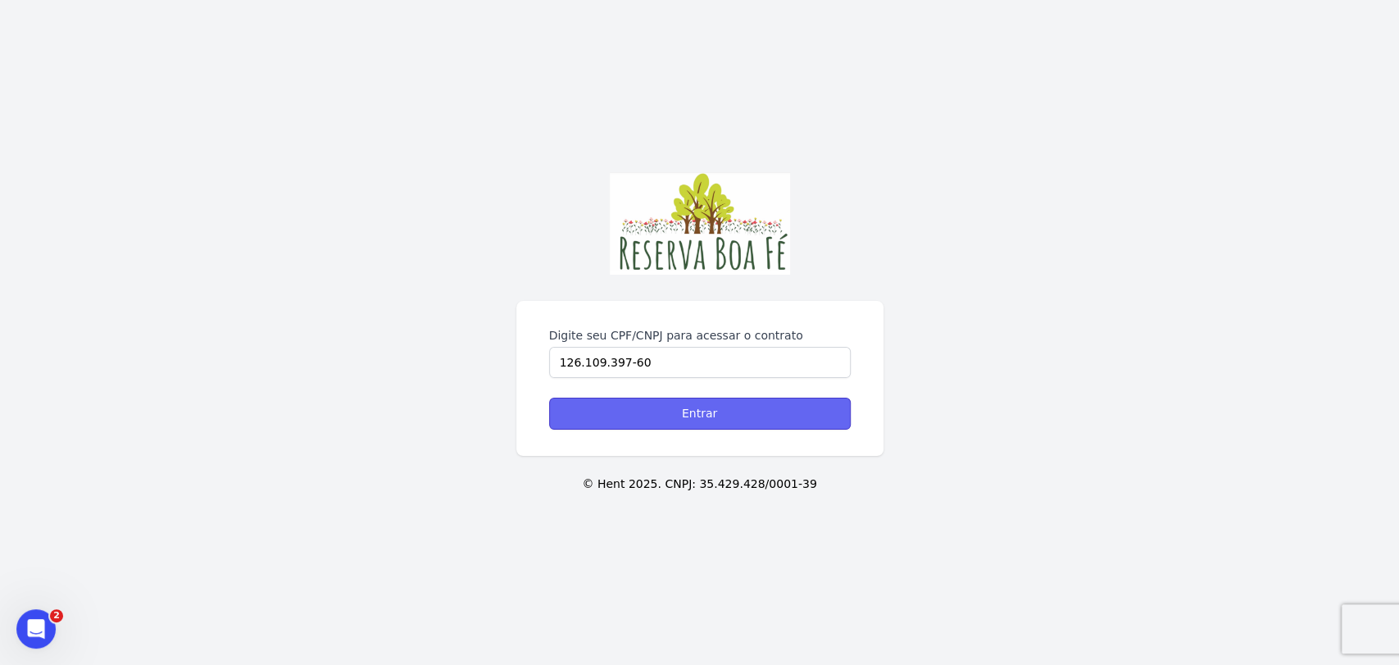
click at [685, 409] on input "Entrar" at bounding box center [700, 414] width 302 height 32
